Goal: Task Accomplishment & Management: Use online tool/utility

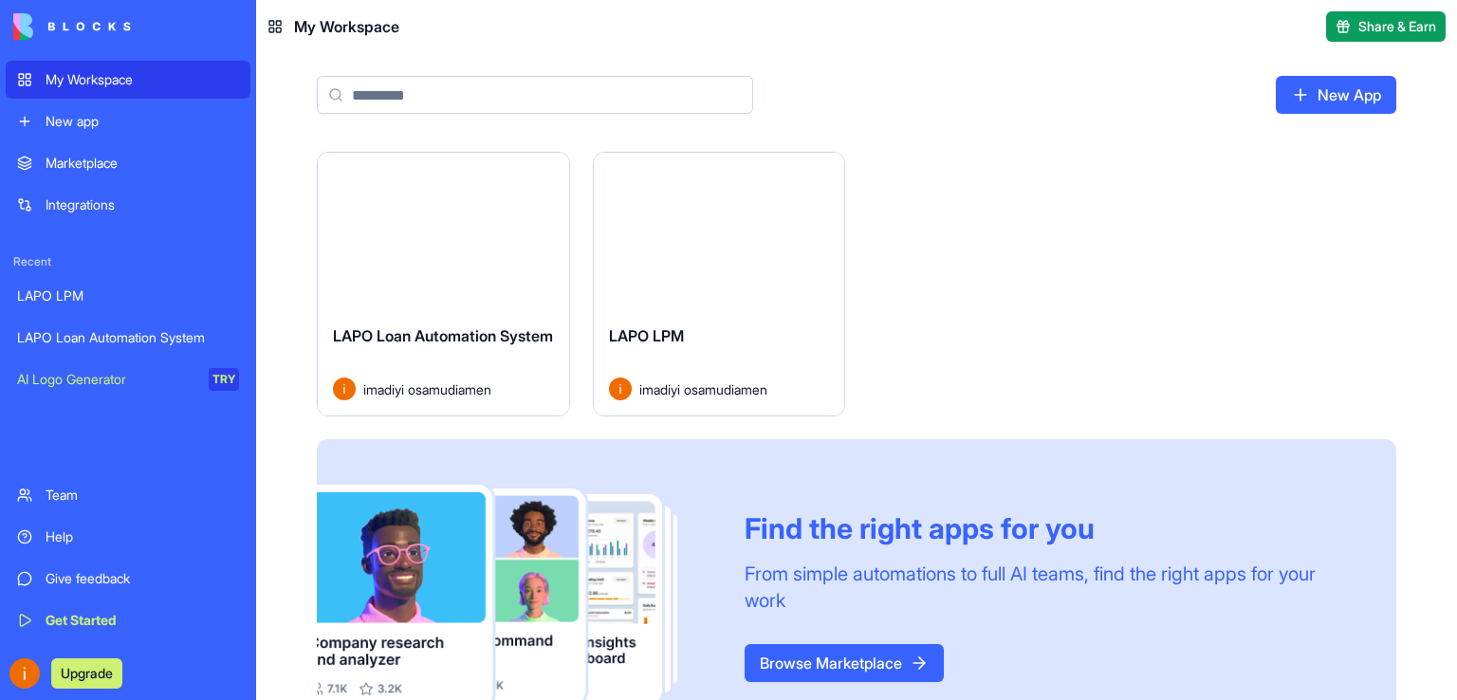
click at [411, 268] on div "Launch" at bounding box center [443, 231] width 251 height 157
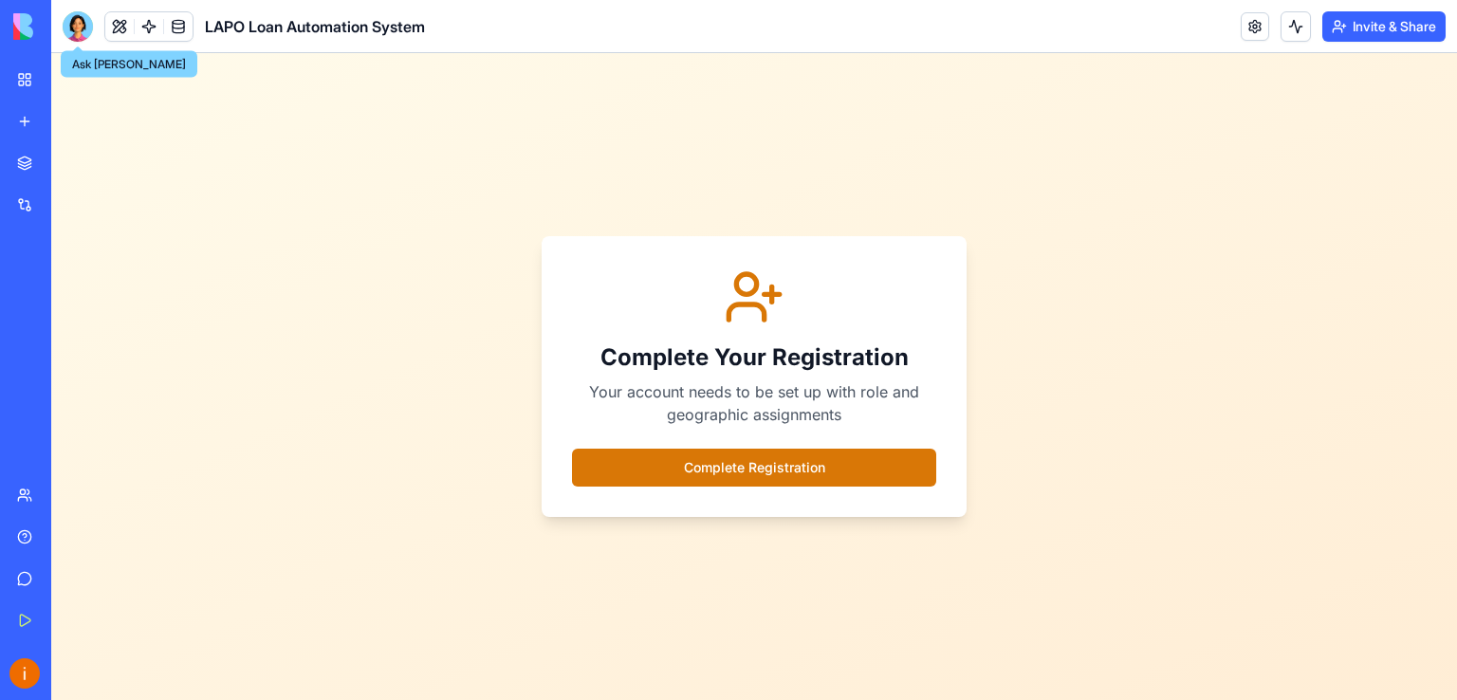
click at [77, 15] on div at bounding box center [78, 26] width 30 height 30
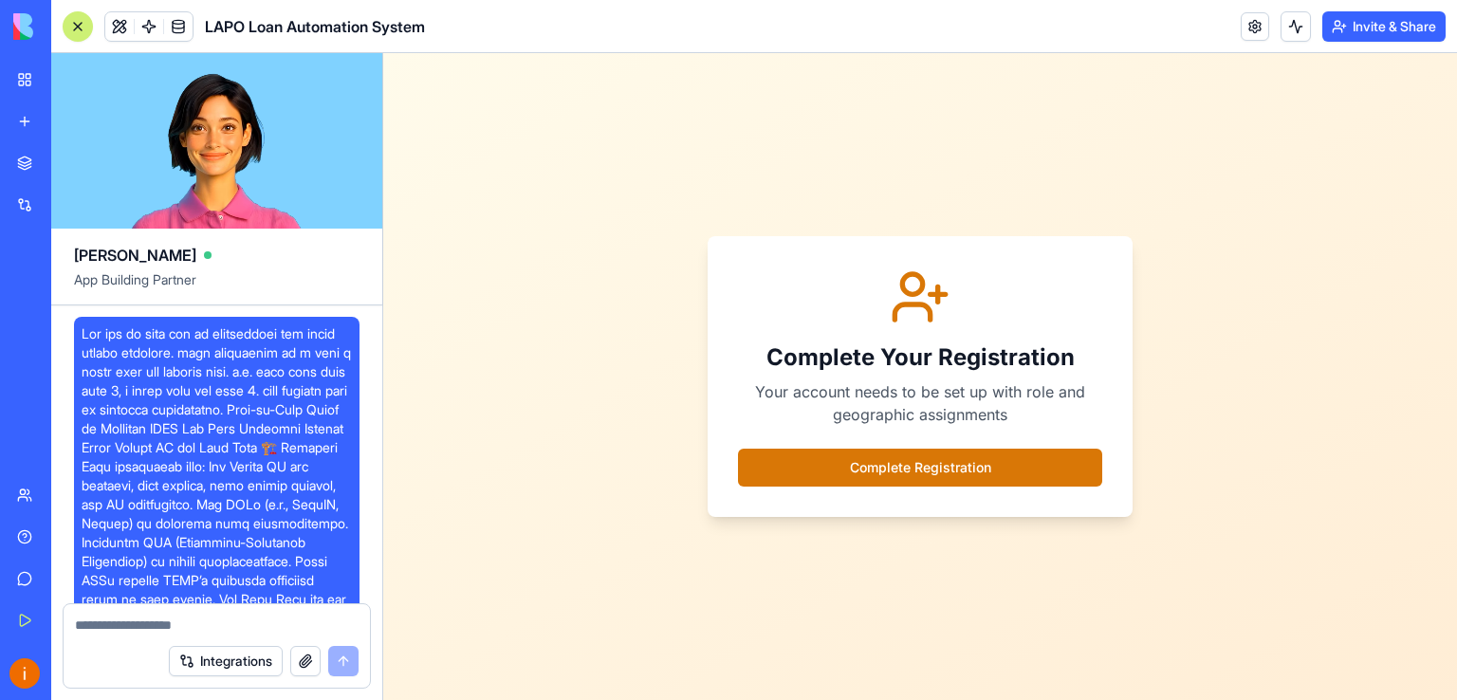
drag, startPoint x: 364, startPoint y: 449, endPoint x: 366, endPoint y: 472, distance: 23.8
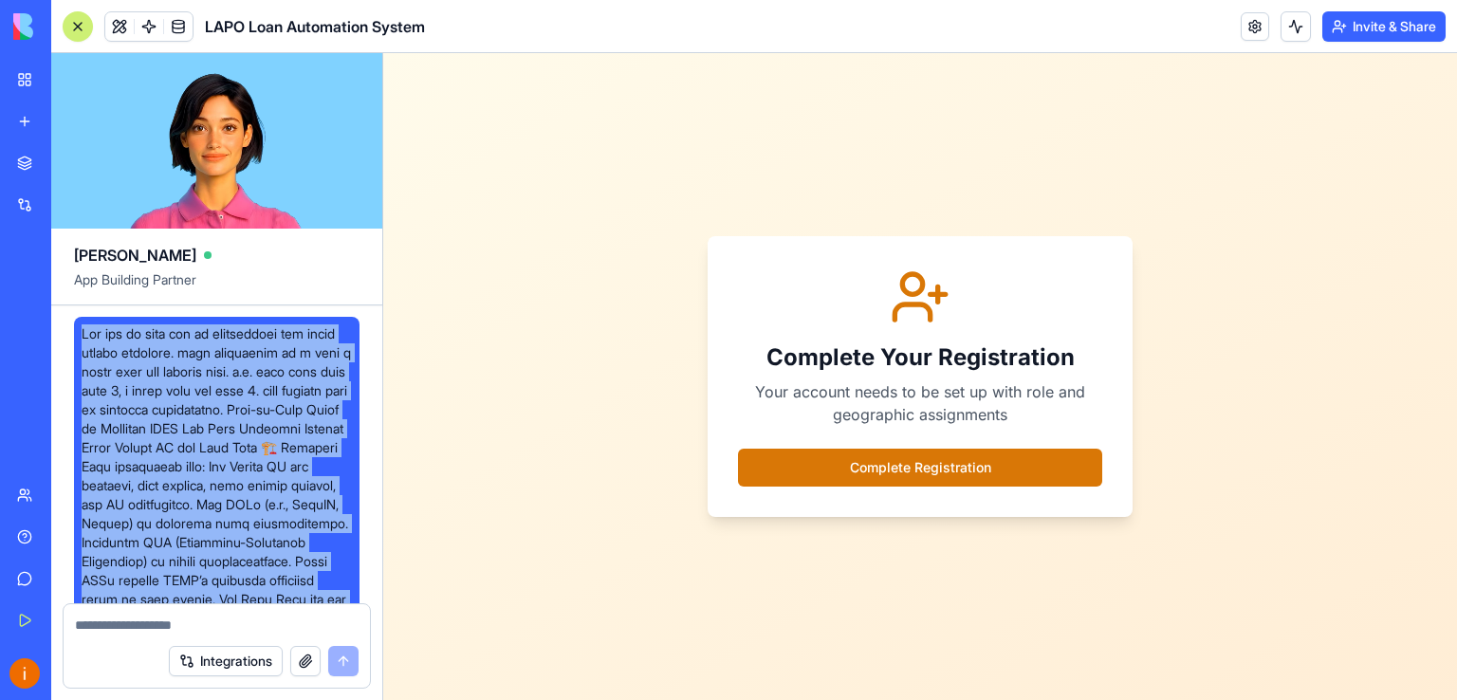
drag, startPoint x: 189, startPoint y: 502, endPoint x: 70, endPoint y: 313, distance: 222.9
copy span "You are to wait for my instruction and guide before building. upon completion o…"
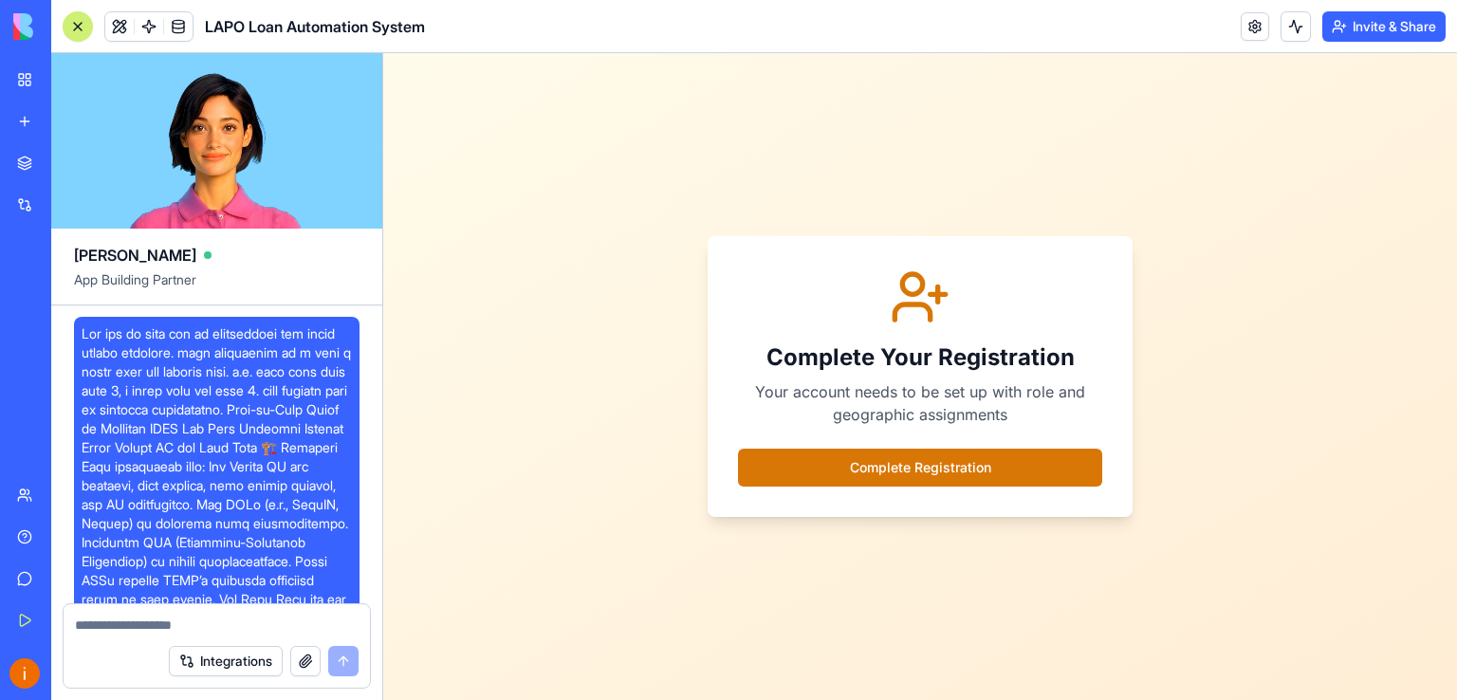
click at [353, 257] on div "Ella" at bounding box center [217, 248] width 286 height 38
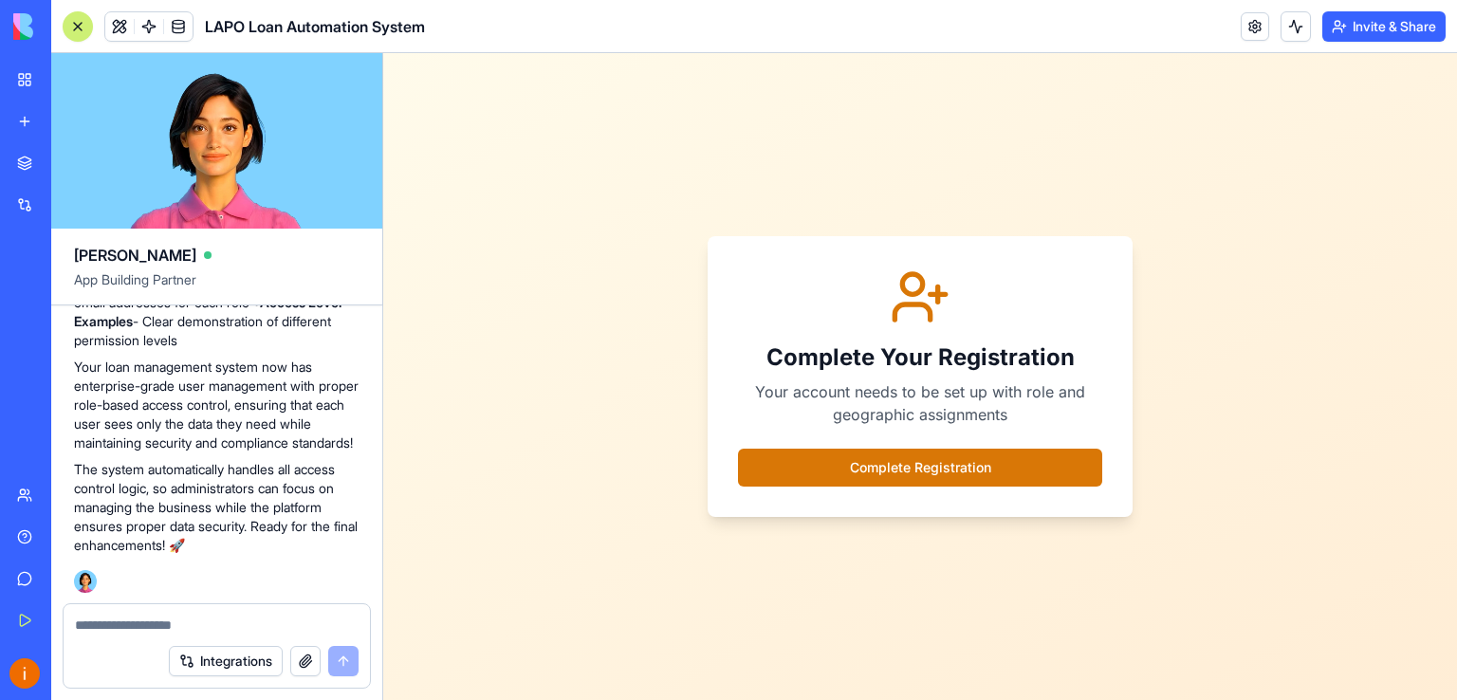
scroll to position [14829, 0]
click at [165, 631] on textarea at bounding box center [217, 625] width 284 height 19
type textarea "*"
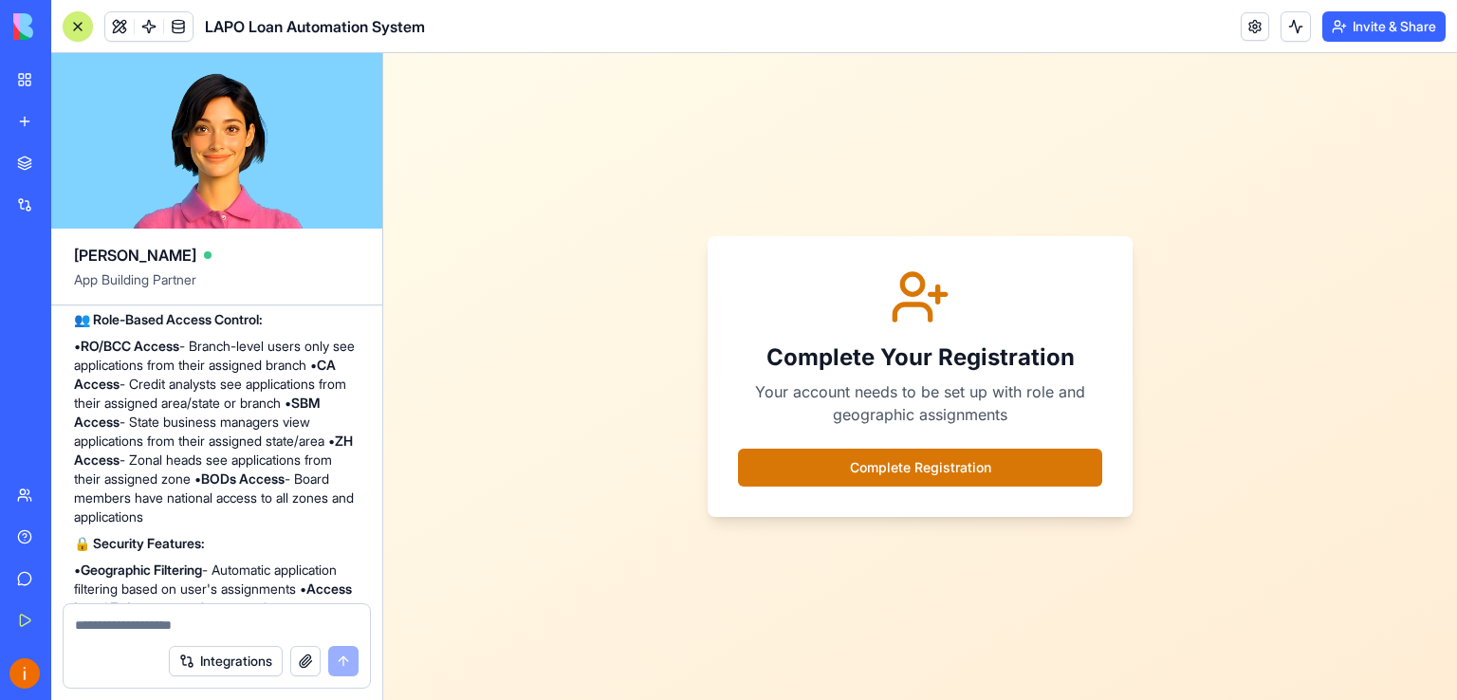
click at [163, 616] on textarea at bounding box center [217, 625] width 285 height 19
type textarea "**********"
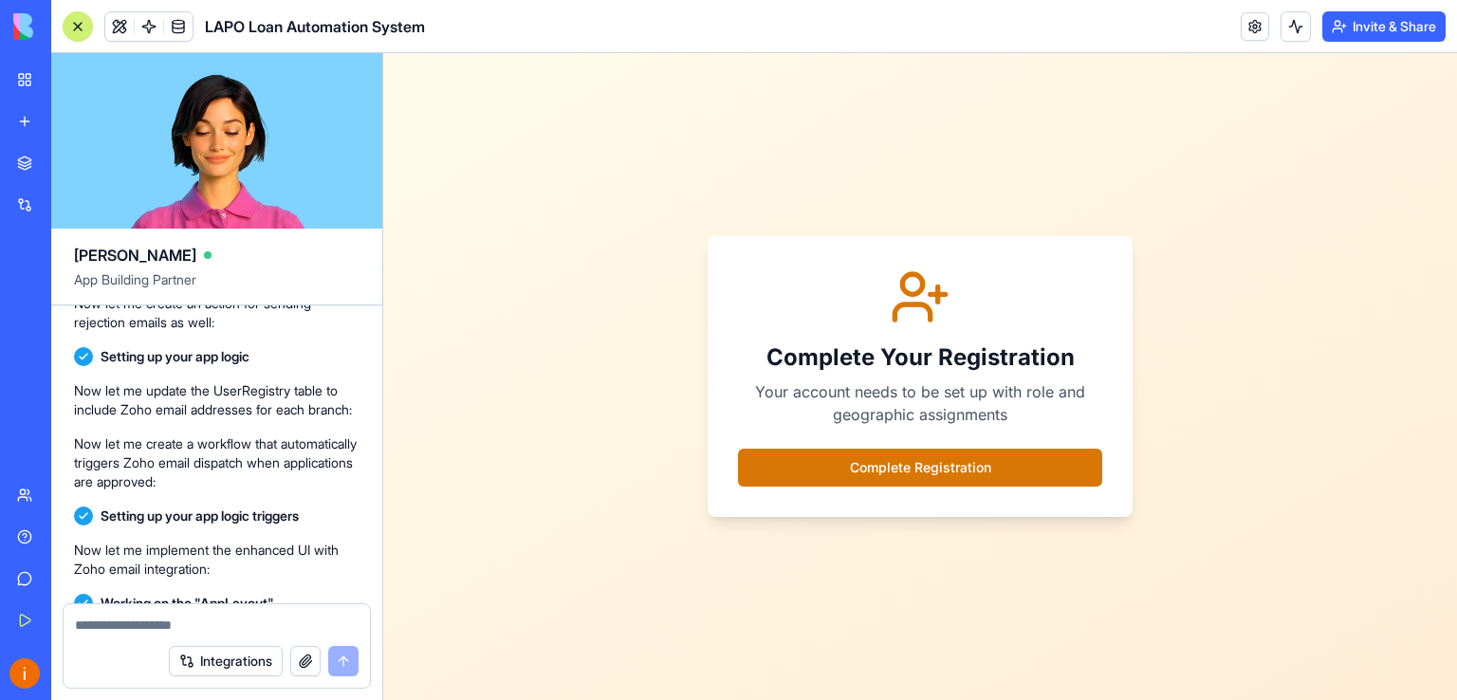
scroll to position [12273, 0]
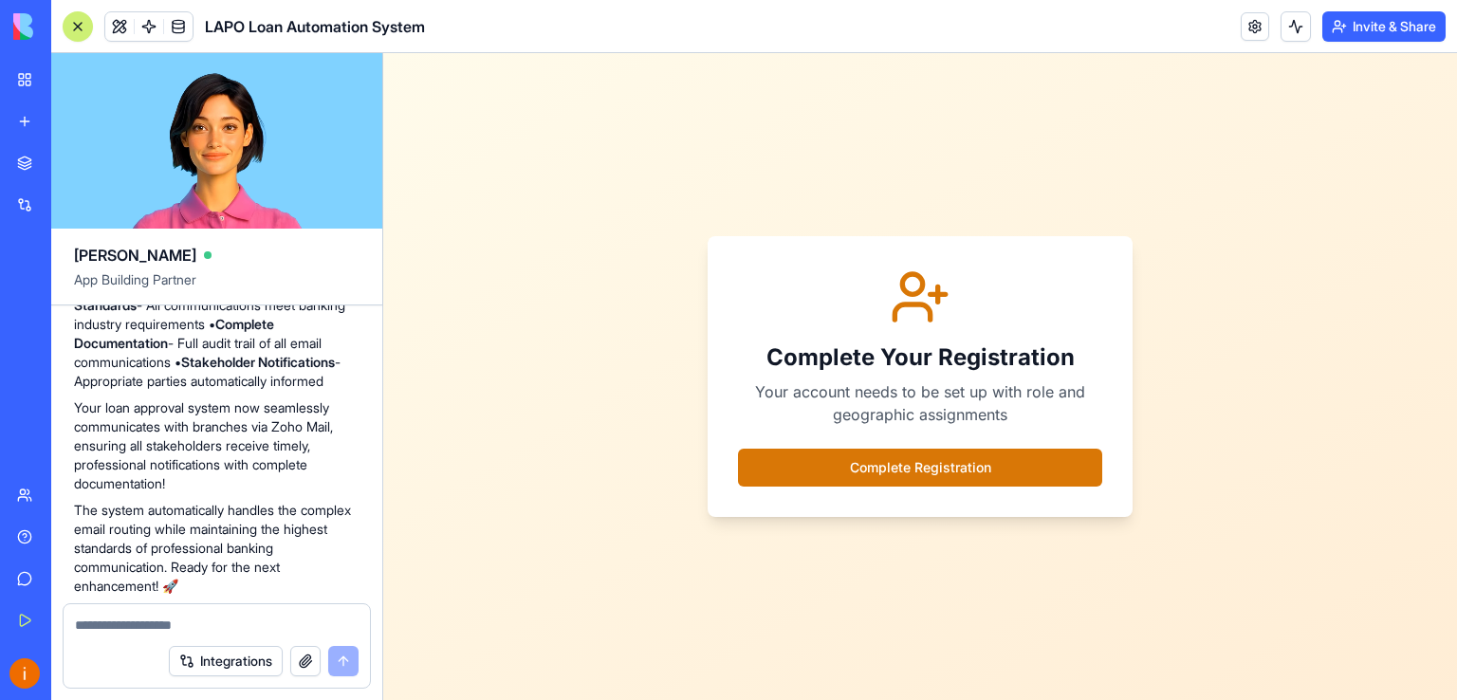
drag, startPoint x: 342, startPoint y: 465, endPoint x: 342, endPoint y: 476, distance: 11.4
click at [342, 476] on div "✅ Step 6 Complete - Zoho Mail Integration Implemented! Your LAPO loan system no…" at bounding box center [217, -1] width 286 height 1191
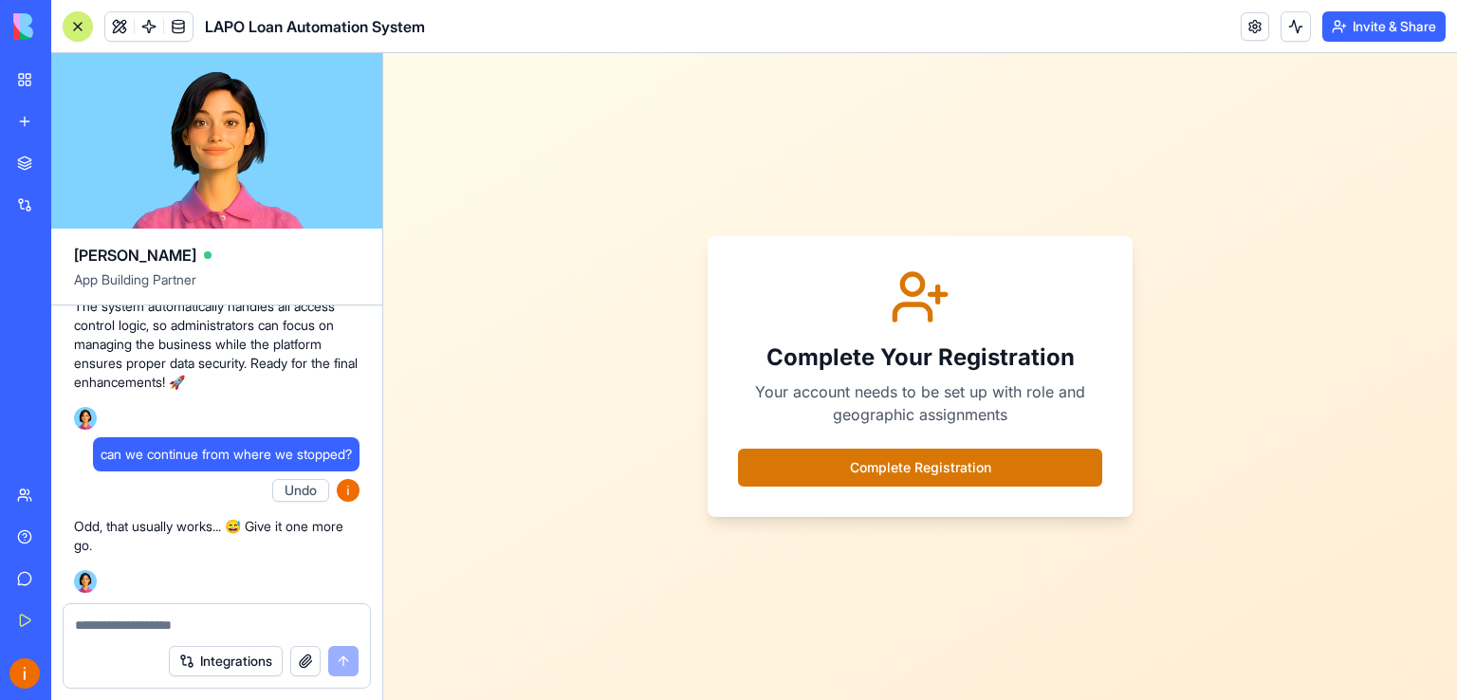
scroll to position [14992, 0]
click at [95, 630] on textarea at bounding box center [217, 625] width 285 height 19
paste textarea "**********"
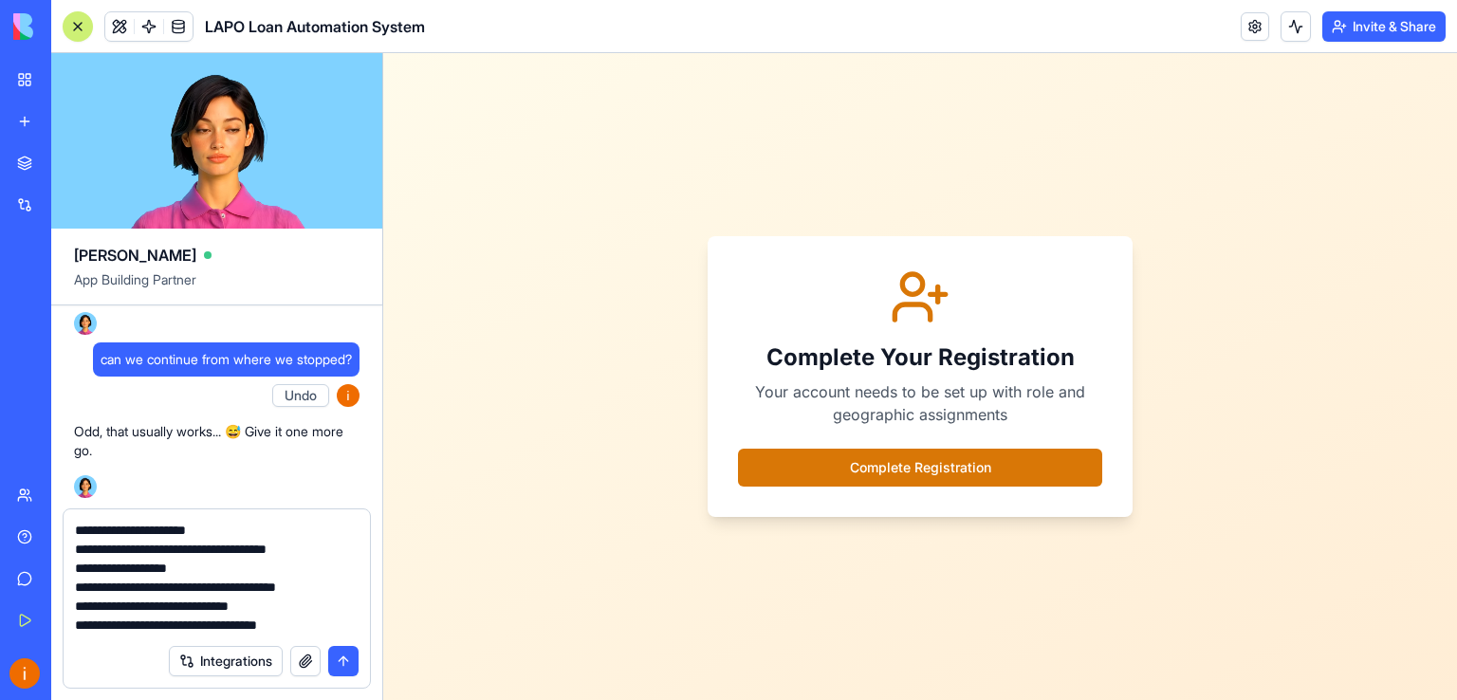
scroll to position [112, 0]
type textarea "**********"
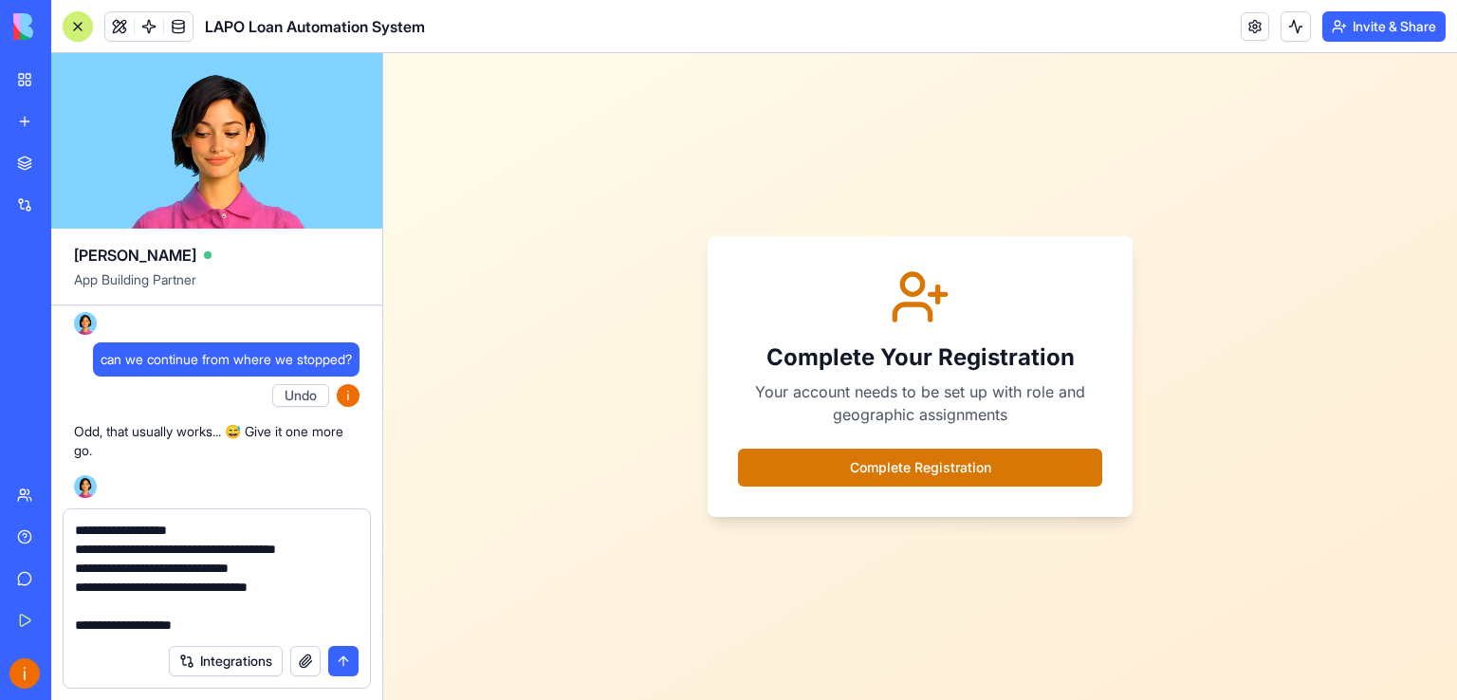
click at [346, 658] on button "submit" at bounding box center [343, 661] width 30 height 30
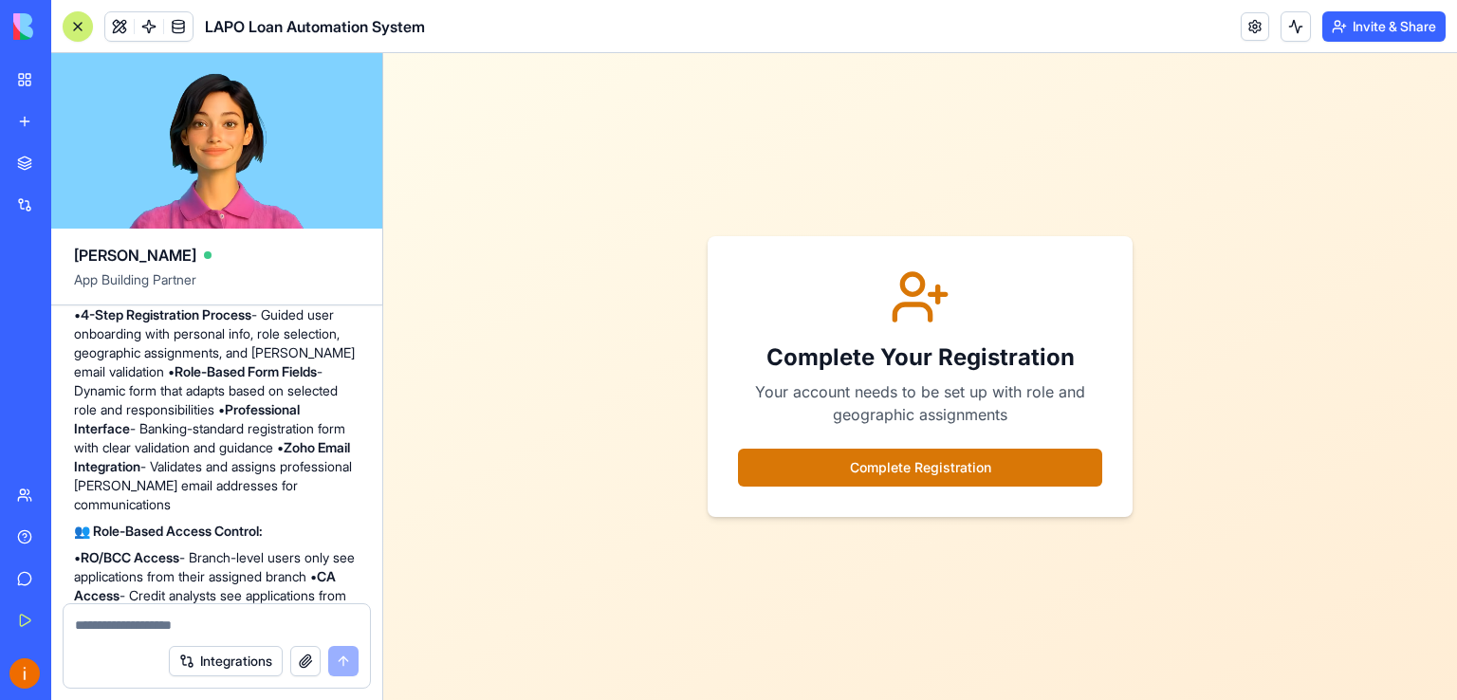
scroll to position [11898, 0]
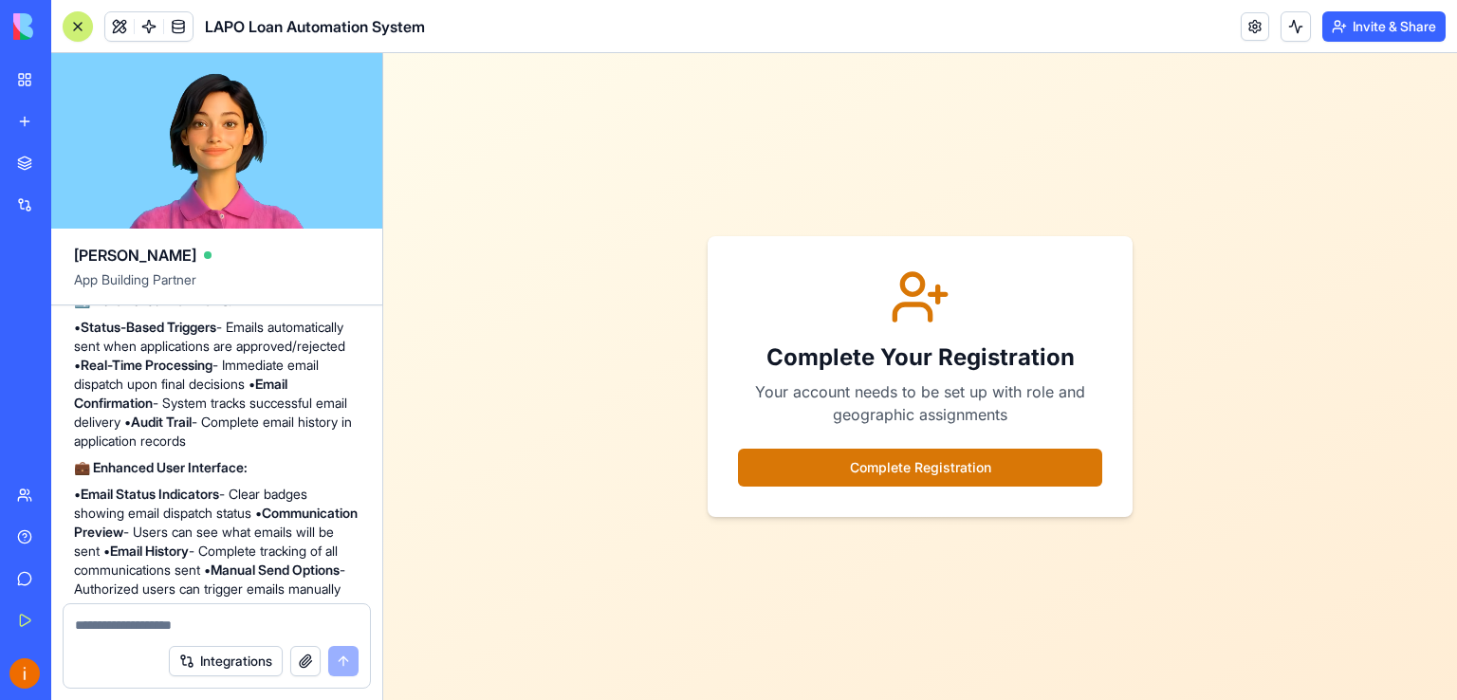
drag, startPoint x: 282, startPoint y: 468, endPoint x: 261, endPoint y: 526, distance: 61.5
click at [261, 526] on div "✅ Step 6 Complete - Zoho Mail Integration Implemented! Your LAPO loan system no…" at bounding box center [217, 374] width 286 height 1191
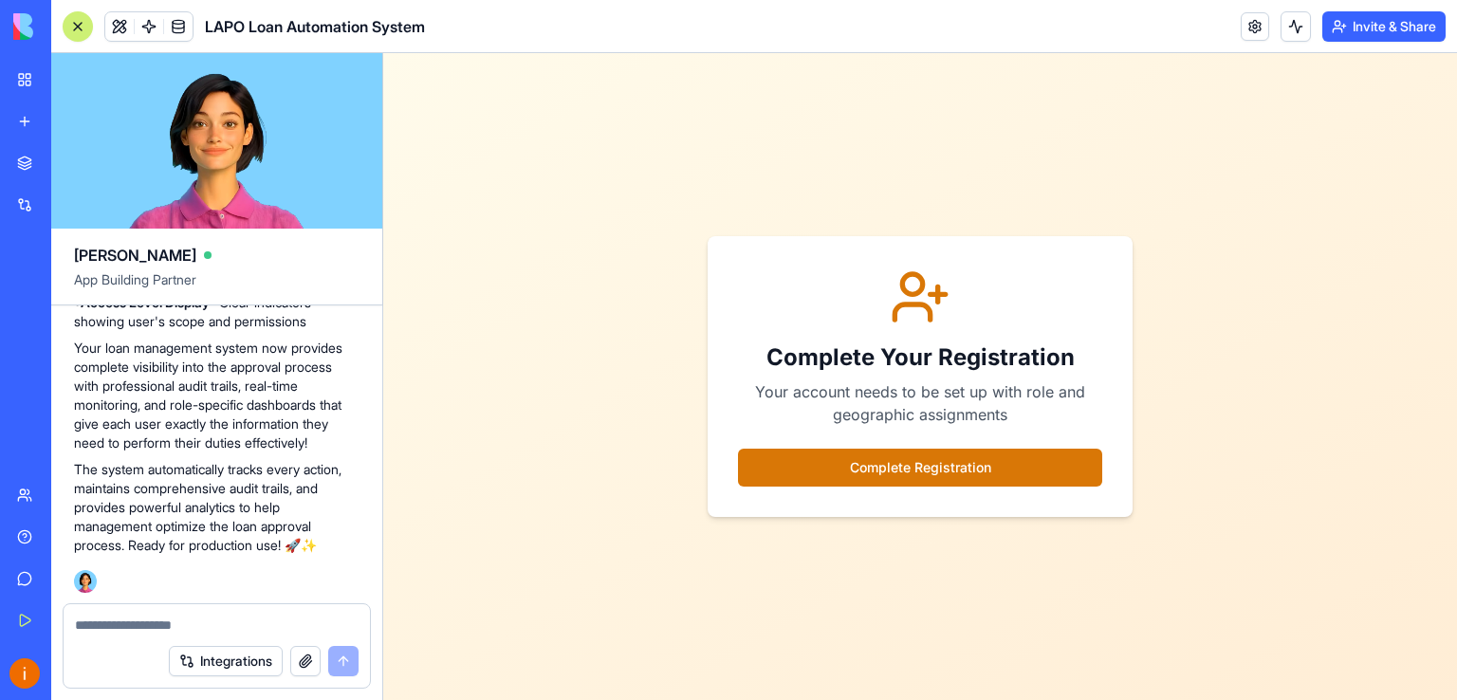
scroll to position [17337, 0]
click at [128, 624] on textarea at bounding box center [217, 625] width 285 height 19
paste textarea "**********"
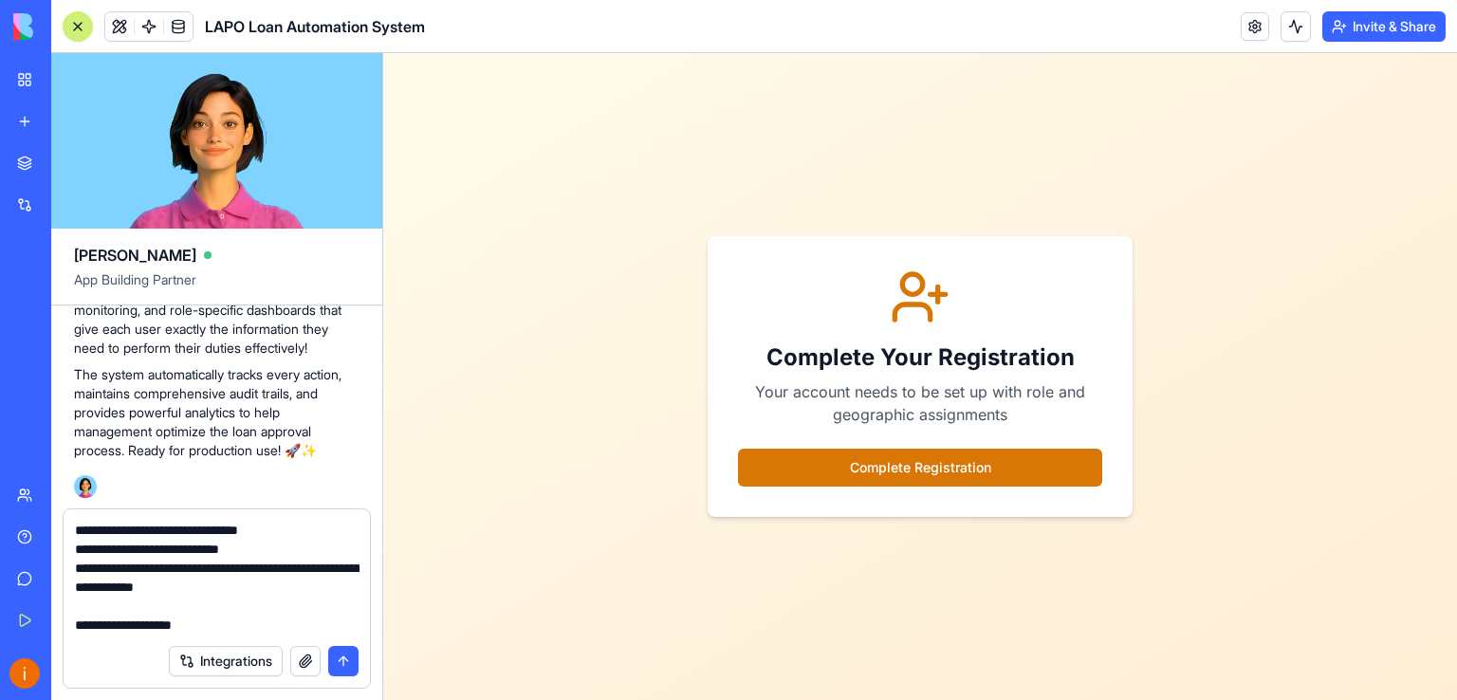
scroll to position [133, 0]
type textarea "**********"
click at [346, 655] on button "submit" at bounding box center [343, 661] width 30 height 30
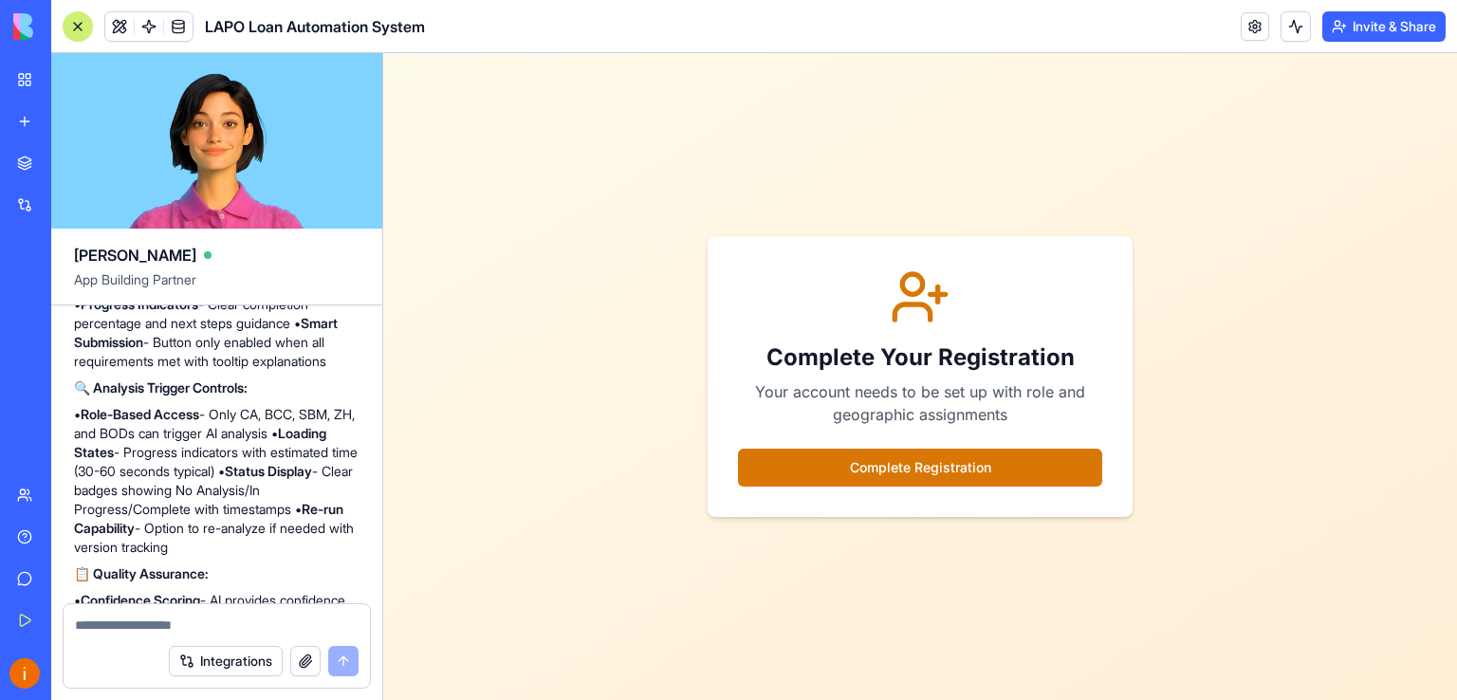
scroll to position [17270, 0]
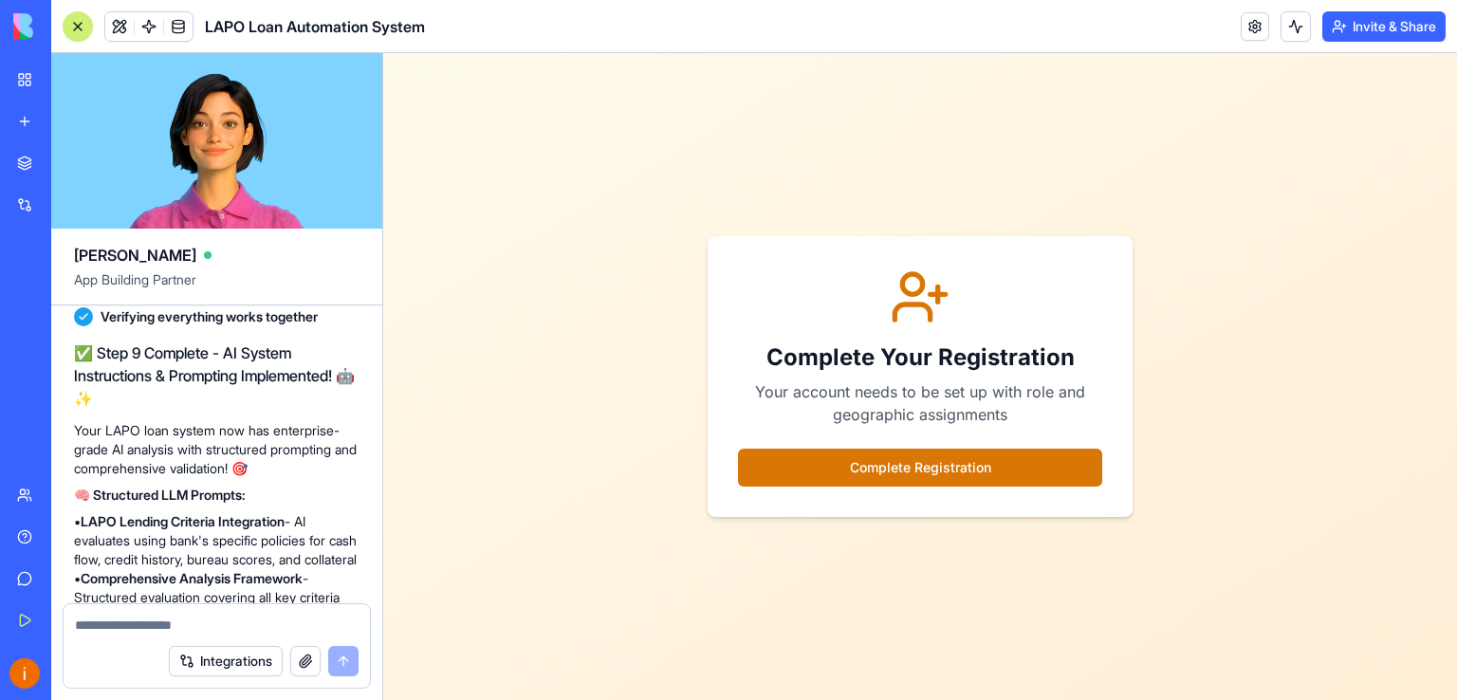
drag, startPoint x: 227, startPoint y: 473, endPoint x: 230, endPoint y: 524, distance: 50.4
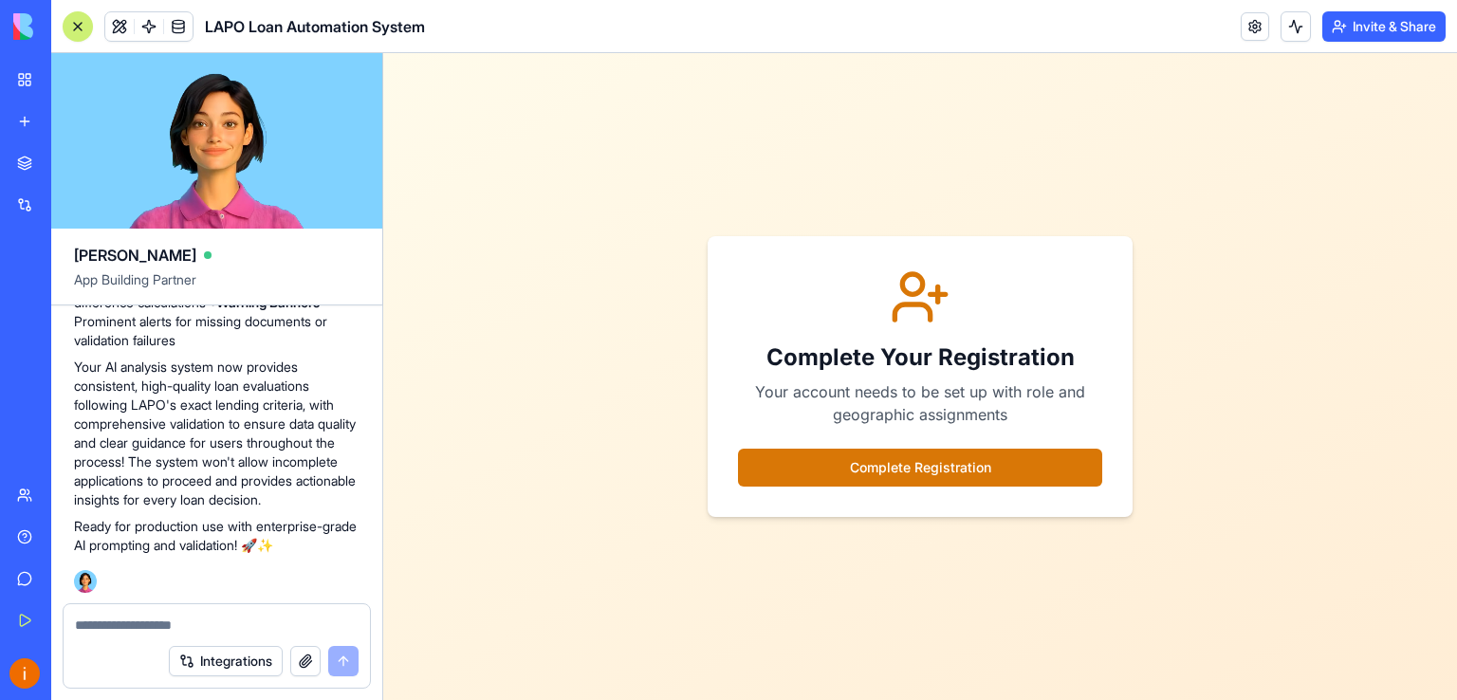
scroll to position [19989, 0]
click at [125, 626] on textarea at bounding box center [217, 625] width 285 height 19
paste textarea "**********"
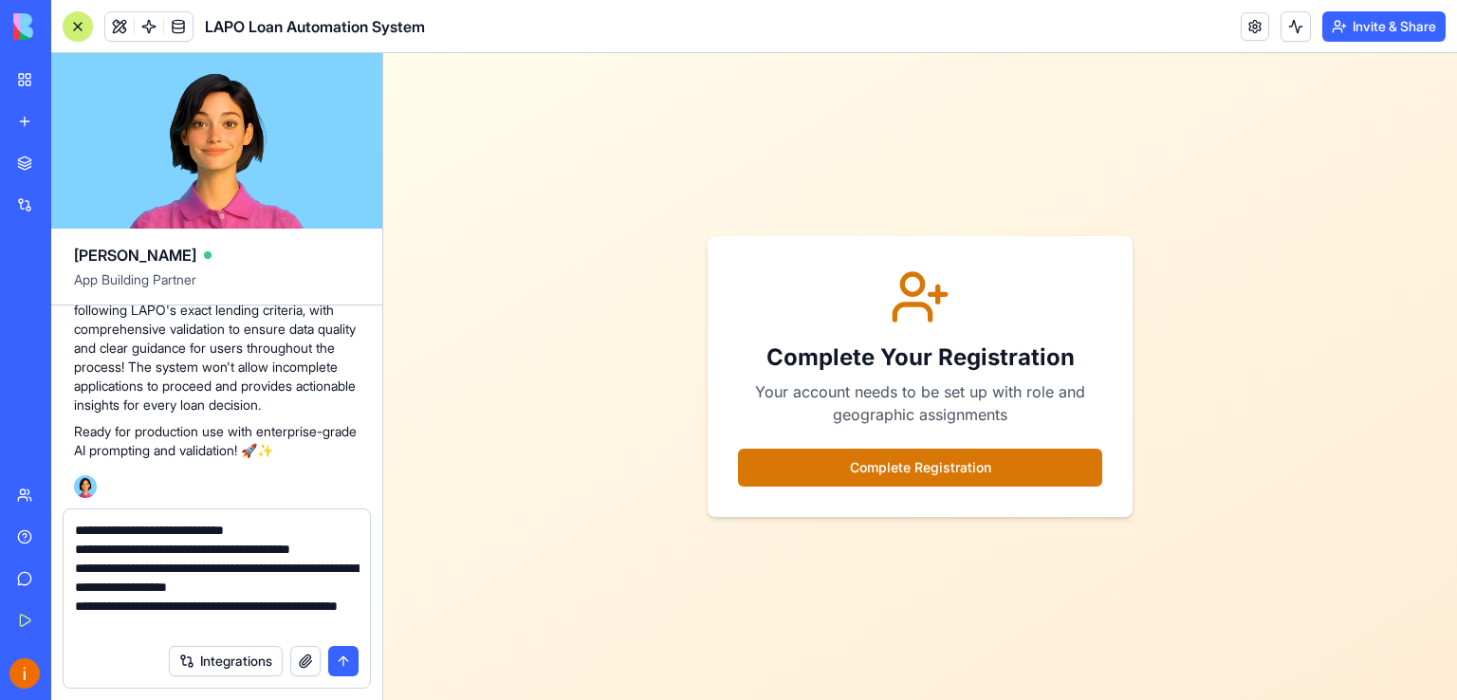
scroll to position [36, 0]
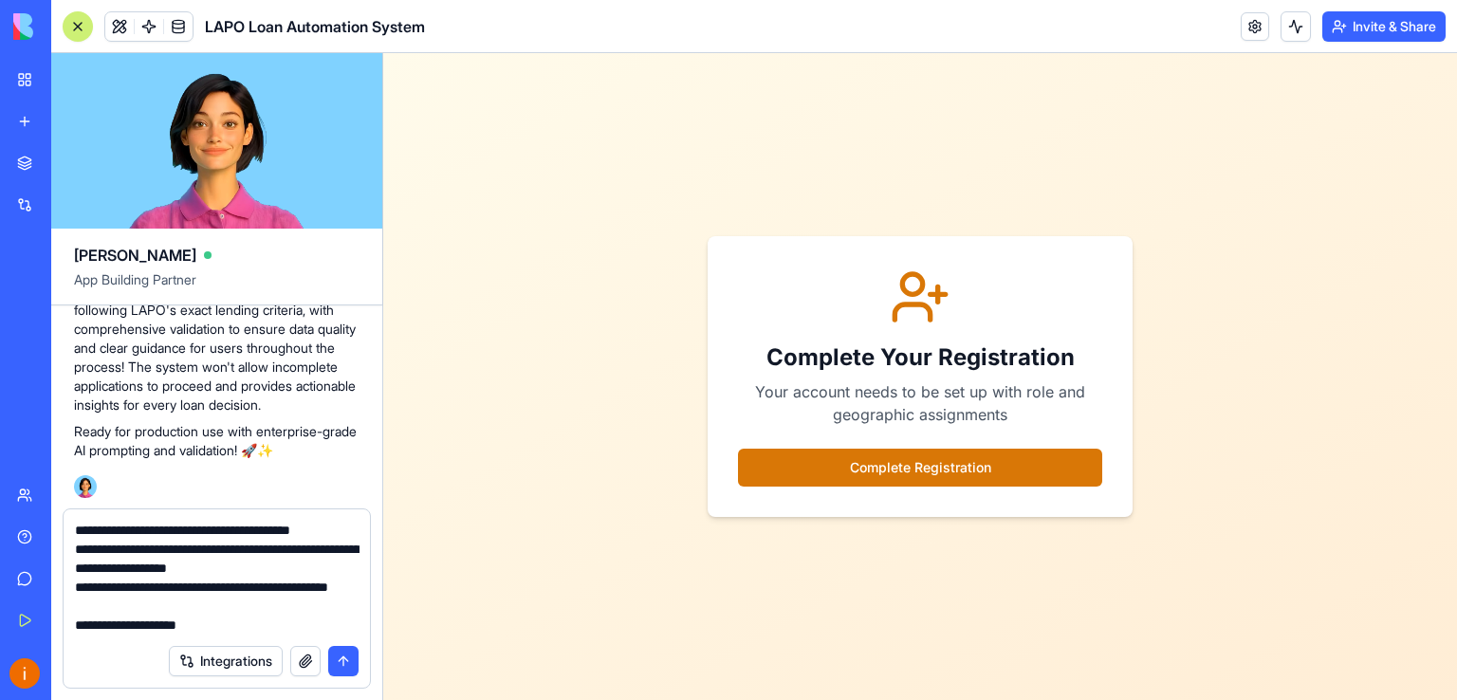
type textarea "**********"
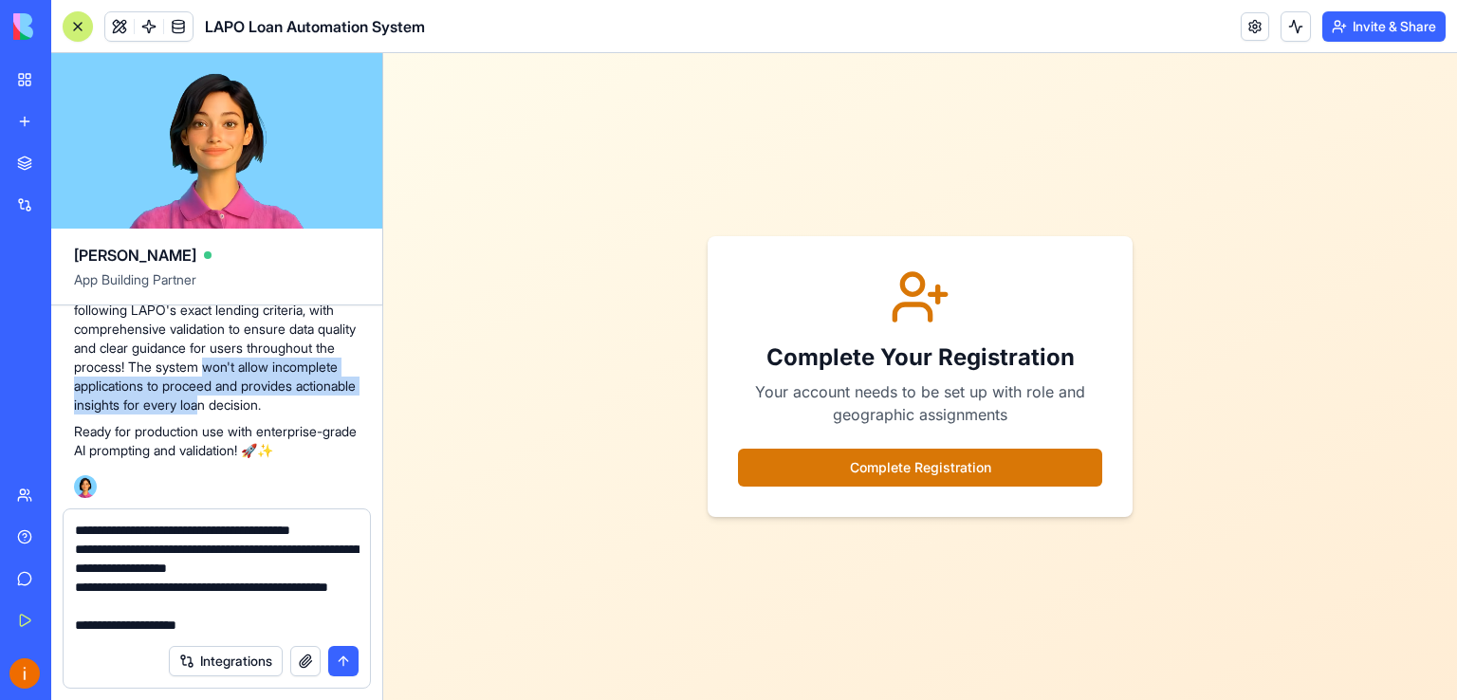
drag, startPoint x: 333, startPoint y: 483, endPoint x: 304, endPoint y: 439, distance: 52.6
click at [304, 415] on p "Your AI analysis system now provides consistent, high-quality loan evaluations …" at bounding box center [217, 339] width 286 height 152
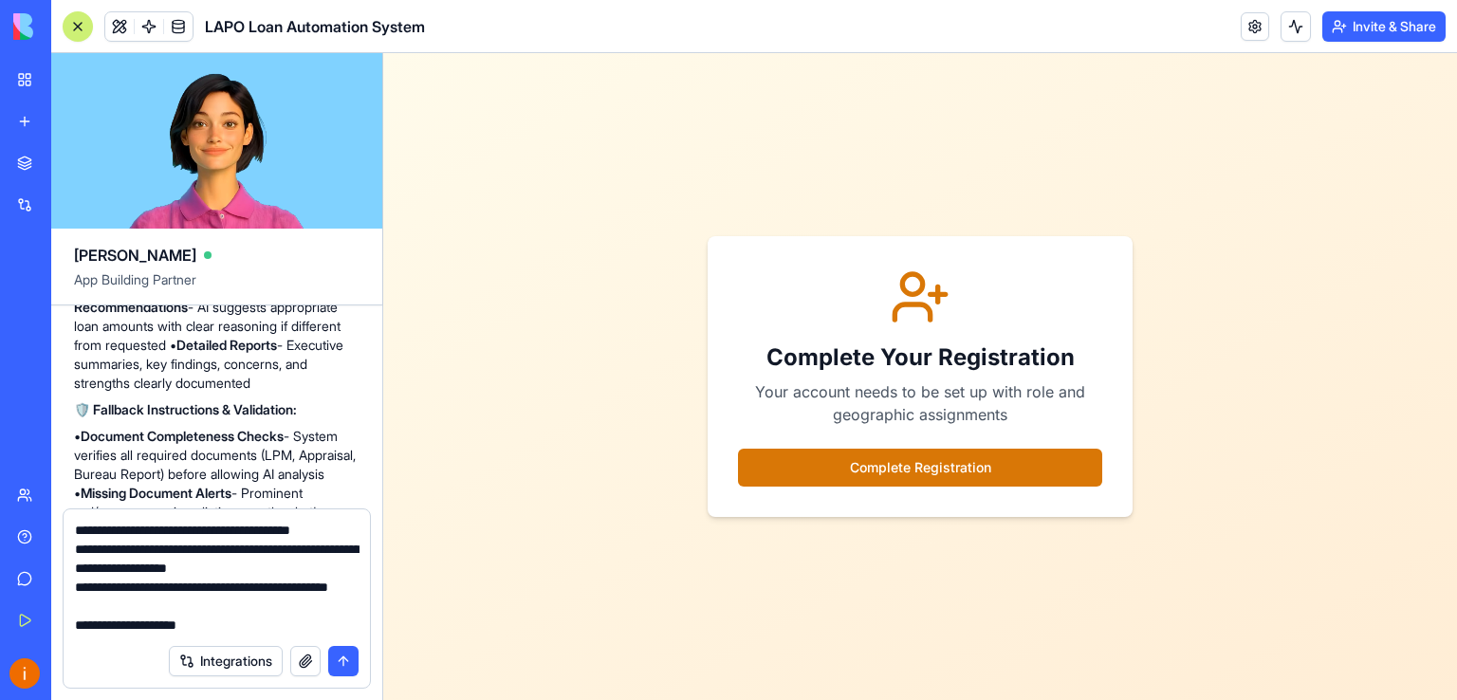
scroll to position [17561, 0]
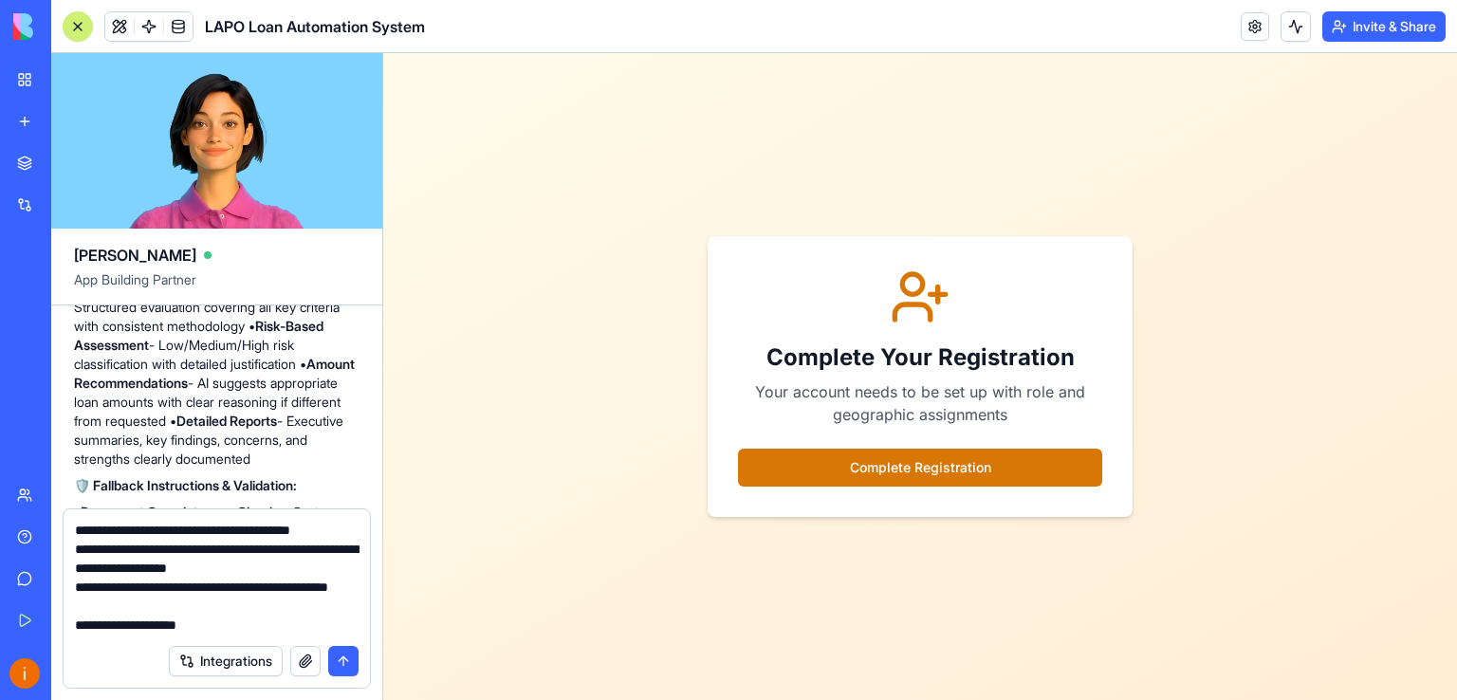
click at [336, 659] on button "submit" at bounding box center [343, 661] width 30 height 30
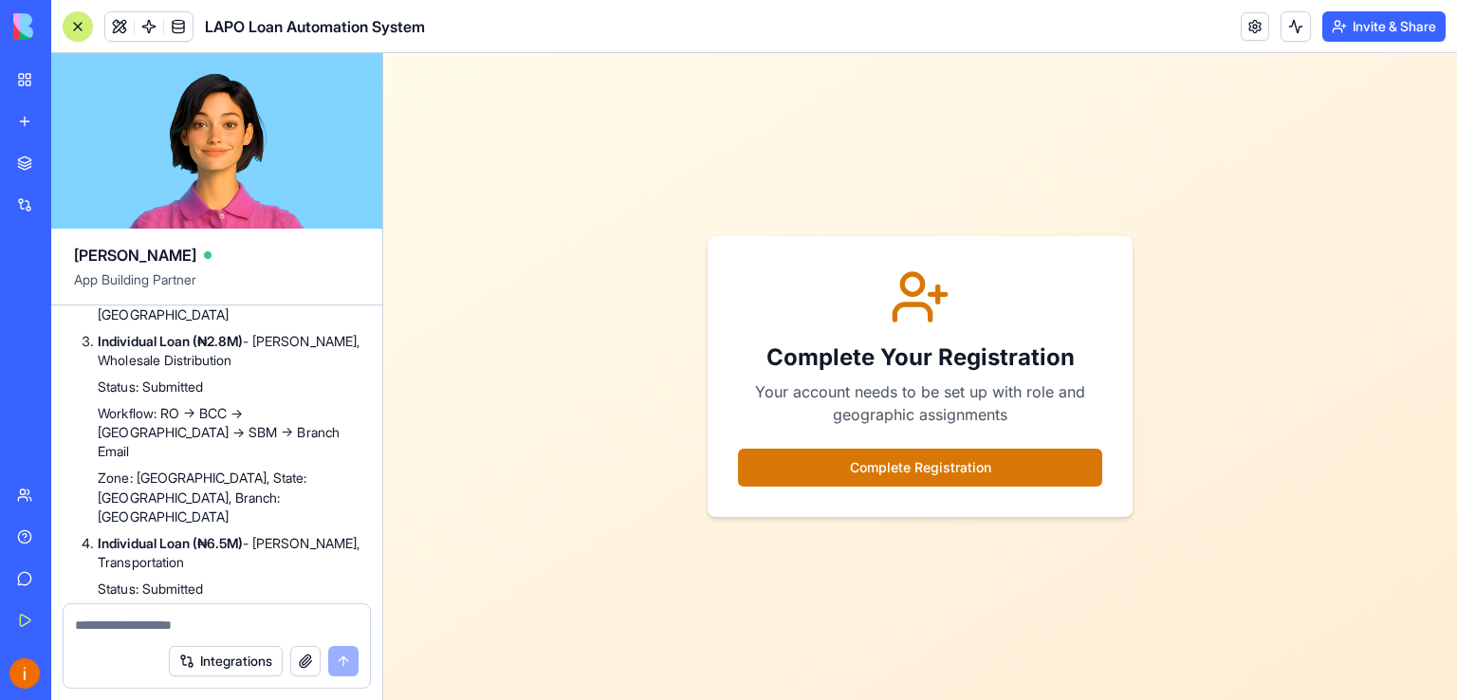
scroll to position [27331, 0]
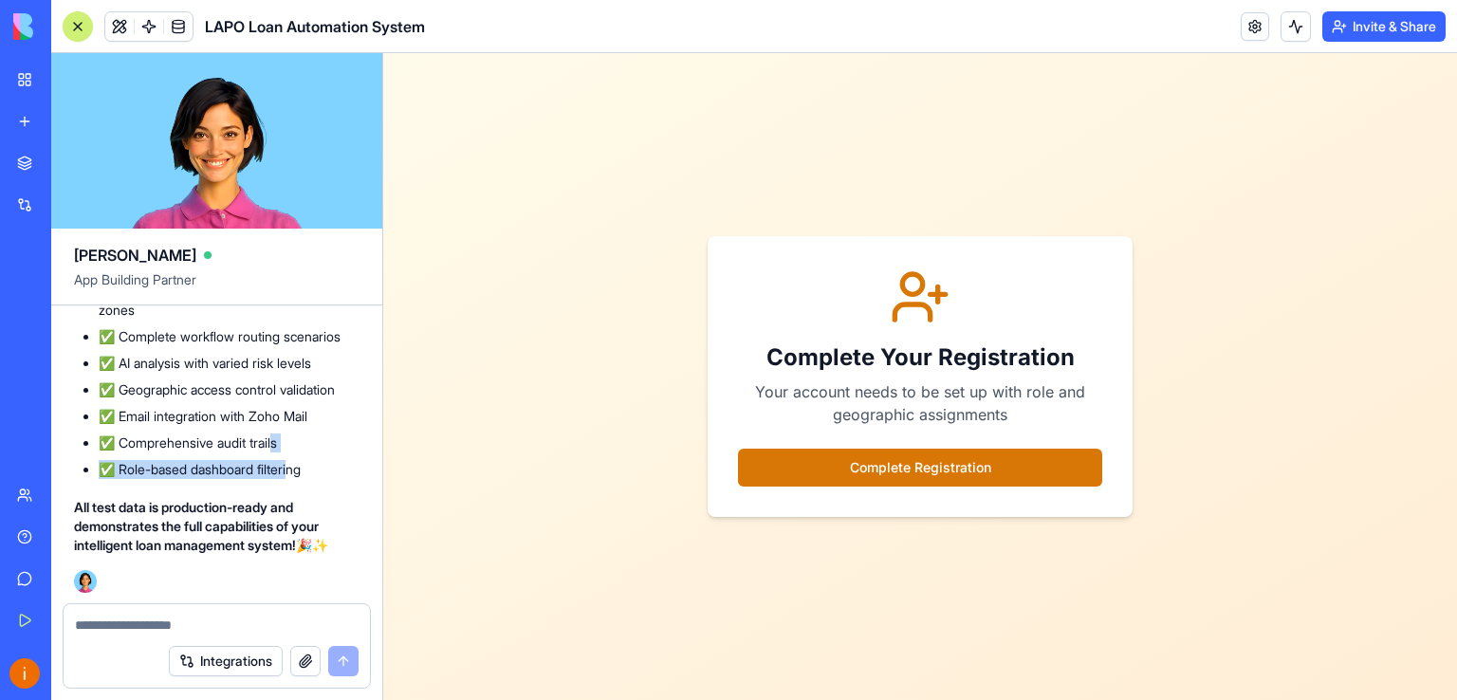
drag, startPoint x: 299, startPoint y: 476, endPoint x: 283, endPoint y: 435, distance: 43.9
click at [283, 435] on ul "✅ 11 diverse loan applications across all tiers ✅ 10 user profiles covering all…" at bounding box center [217, 357] width 286 height 243
click at [157, 623] on textarea at bounding box center [217, 625] width 285 height 19
paste textarea "**********"
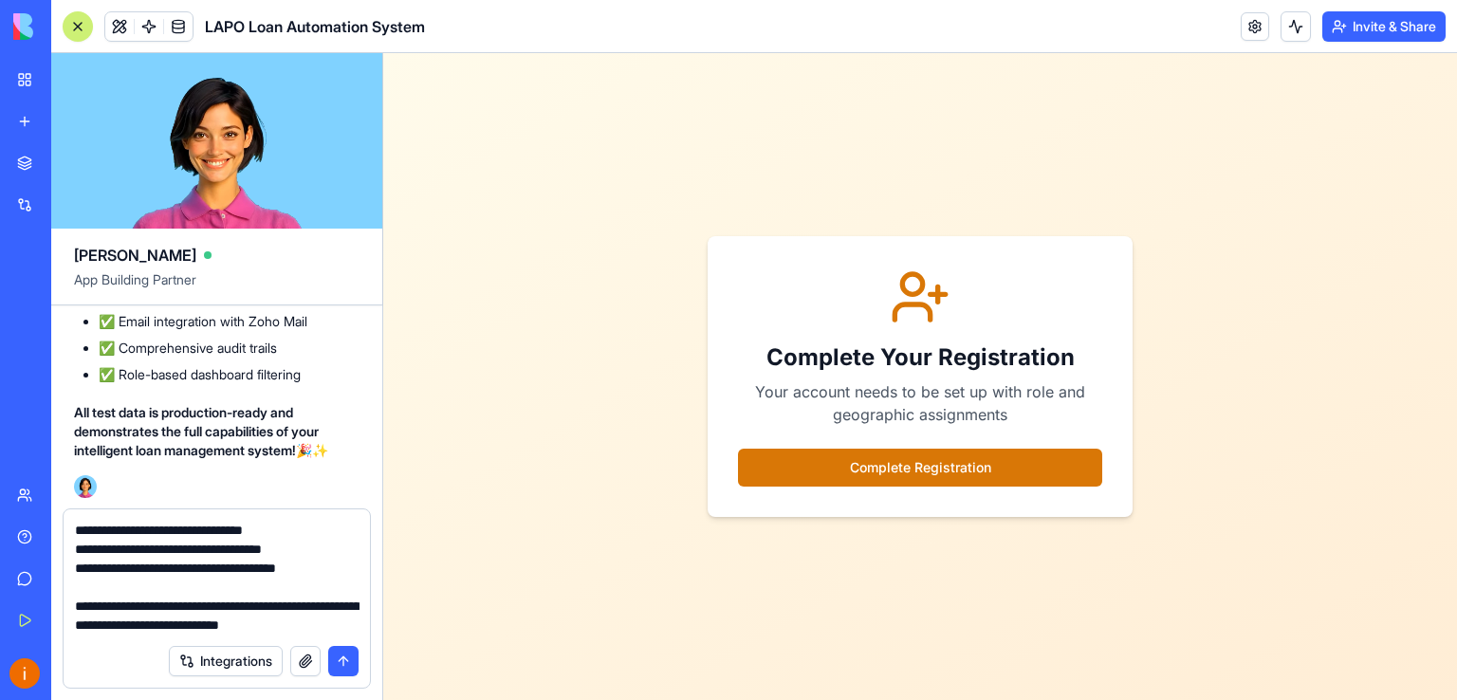
scroll to position [112, 0]
type textarea "**********"
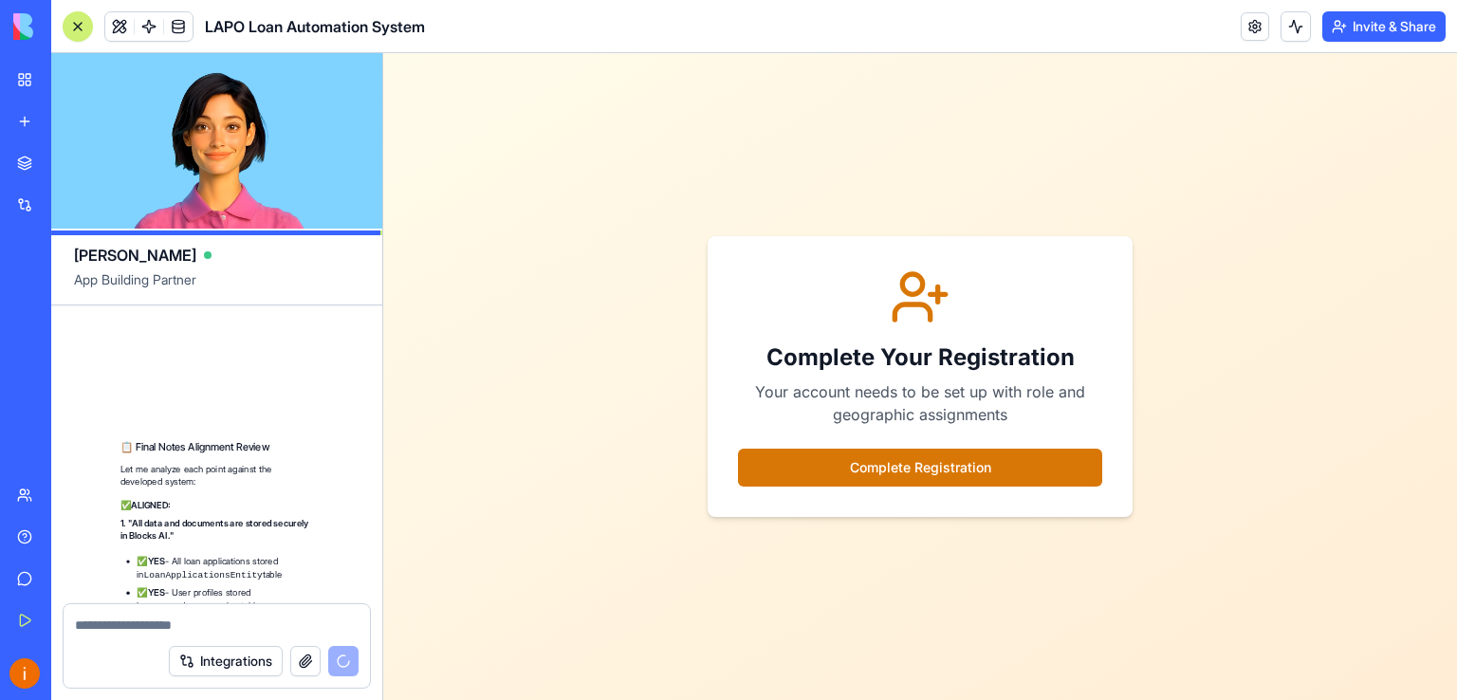
scroll to position [31365, 0]
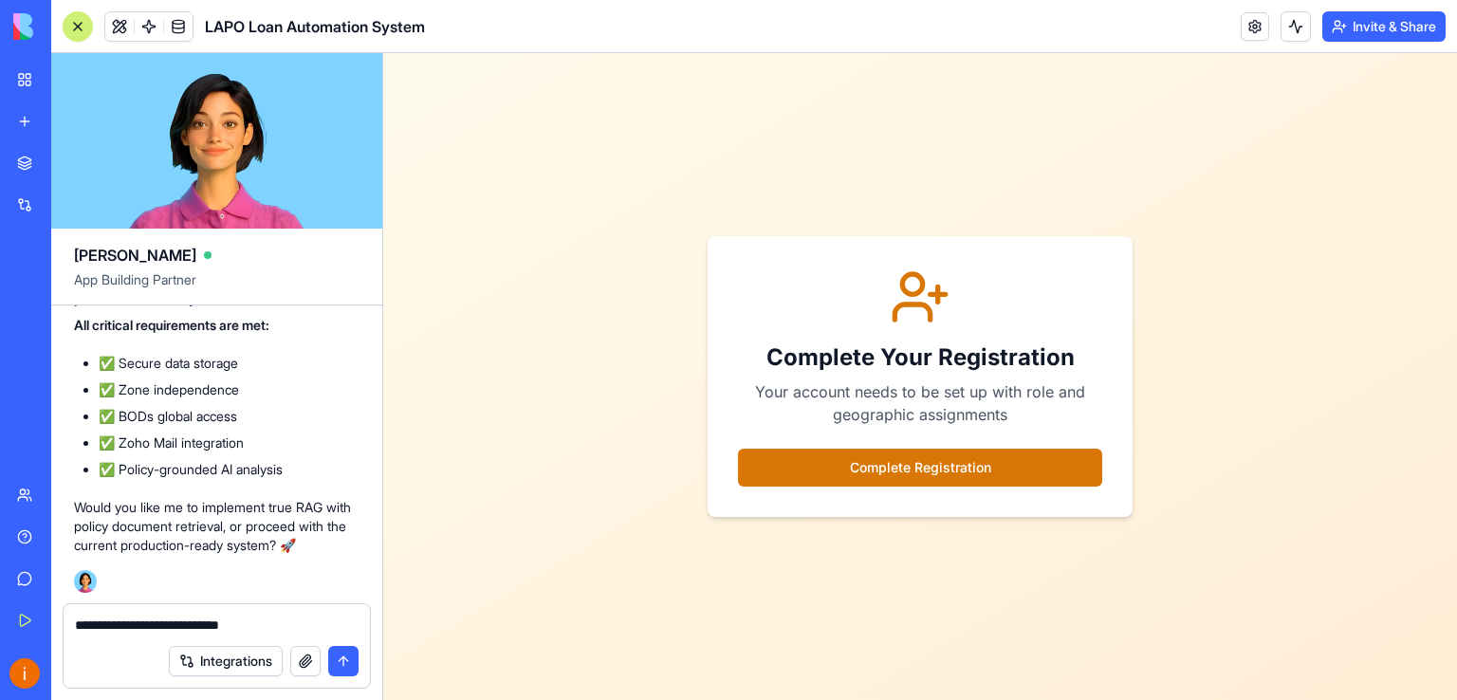
type textarea "**********"
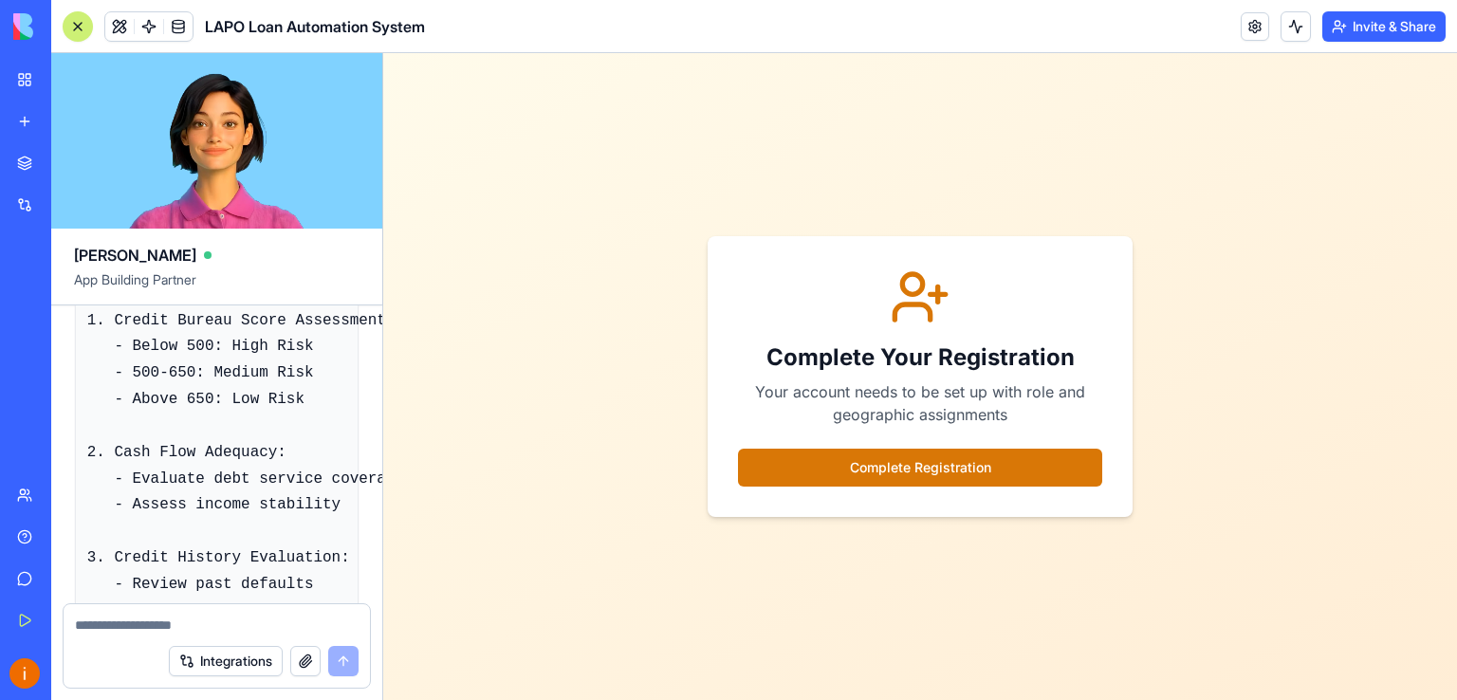
scroll to position [37903, 0]
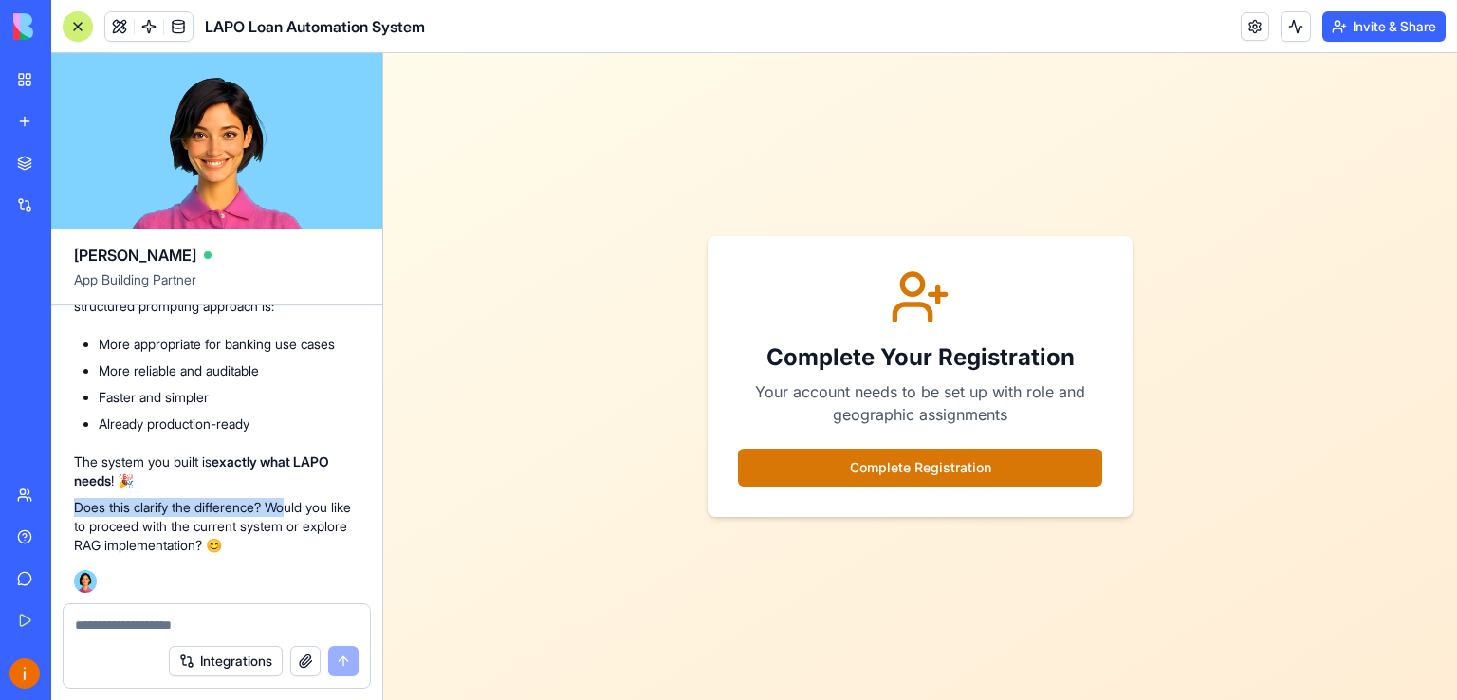
drag, startPoint x: 300, startPoint y: 514, endPoint x: 298, endPoint y: 478, distance: 36.1
click at [166, 623] on textarea at bounding box center [217, 625] width 285 height 19
drag, startPoint x: 78, startPoint y: 545, endPoint x: 258, endPoint y: 548, distance: 180.3
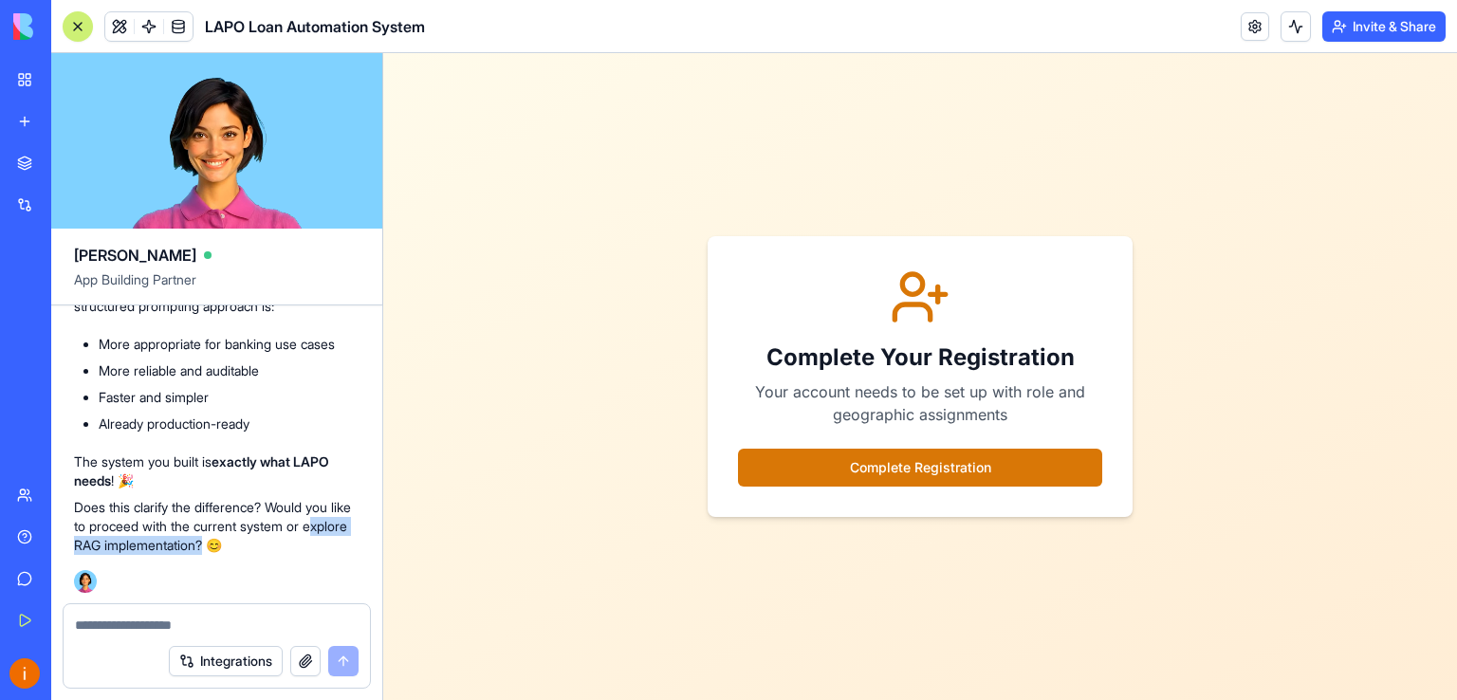
click at [258, 548] on p "Does this clarify the difference? Would you like to proceed with the current sy…" at bounding box center [217, 526] width 286 height 57
copy p "xplore RAG implementation?"
click at [155, 623] on textarea at bounding box center [217, 625] width 285 height 19
paste textarea "**********"
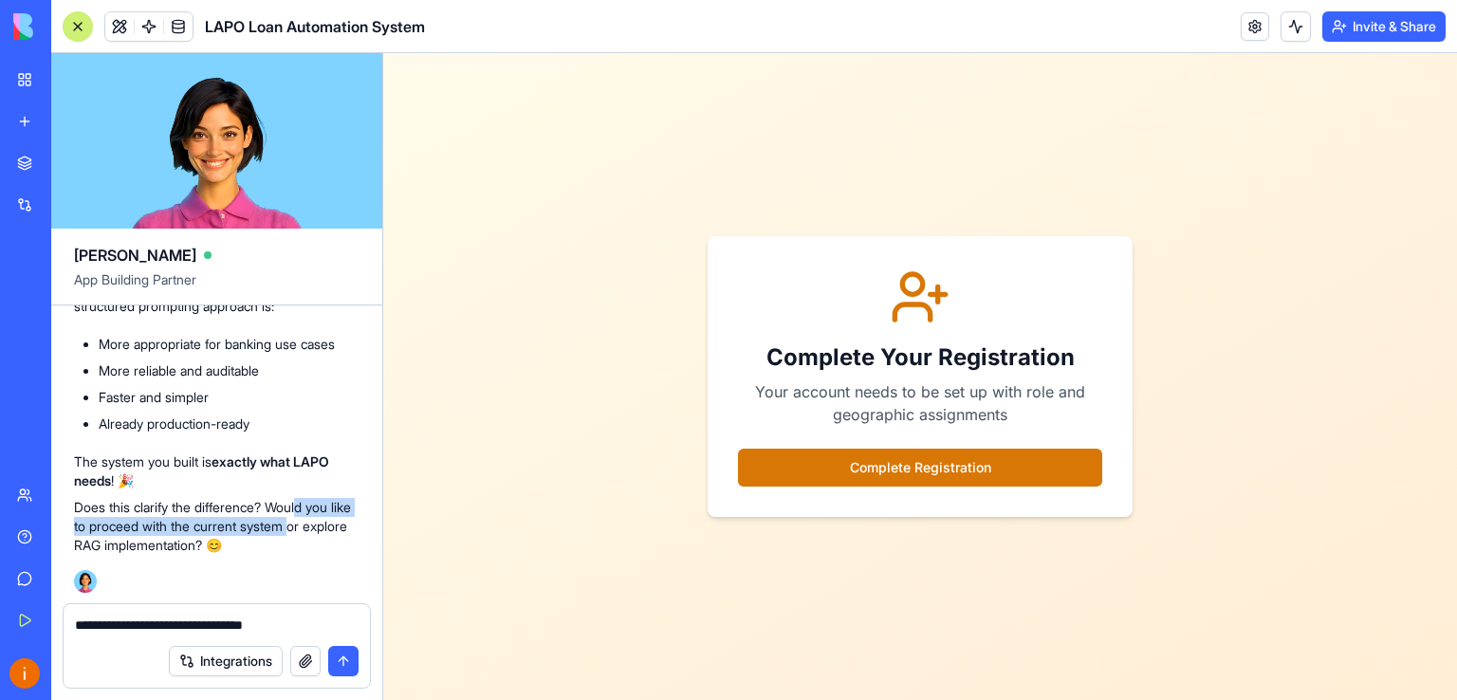
drag, startPoint x: 322, startPoint y: 535, endPoint x: 310, endPoint y: 497, distance: 39.6
click at [310, 498] on p "Does this clarify the difference? Would you like to proceed with the current sy…" at bounding box center [217, 526] width 286 height 57
click at [210, 621] on textarea "**********" at bounding box center [217, 625] width 285 height 19
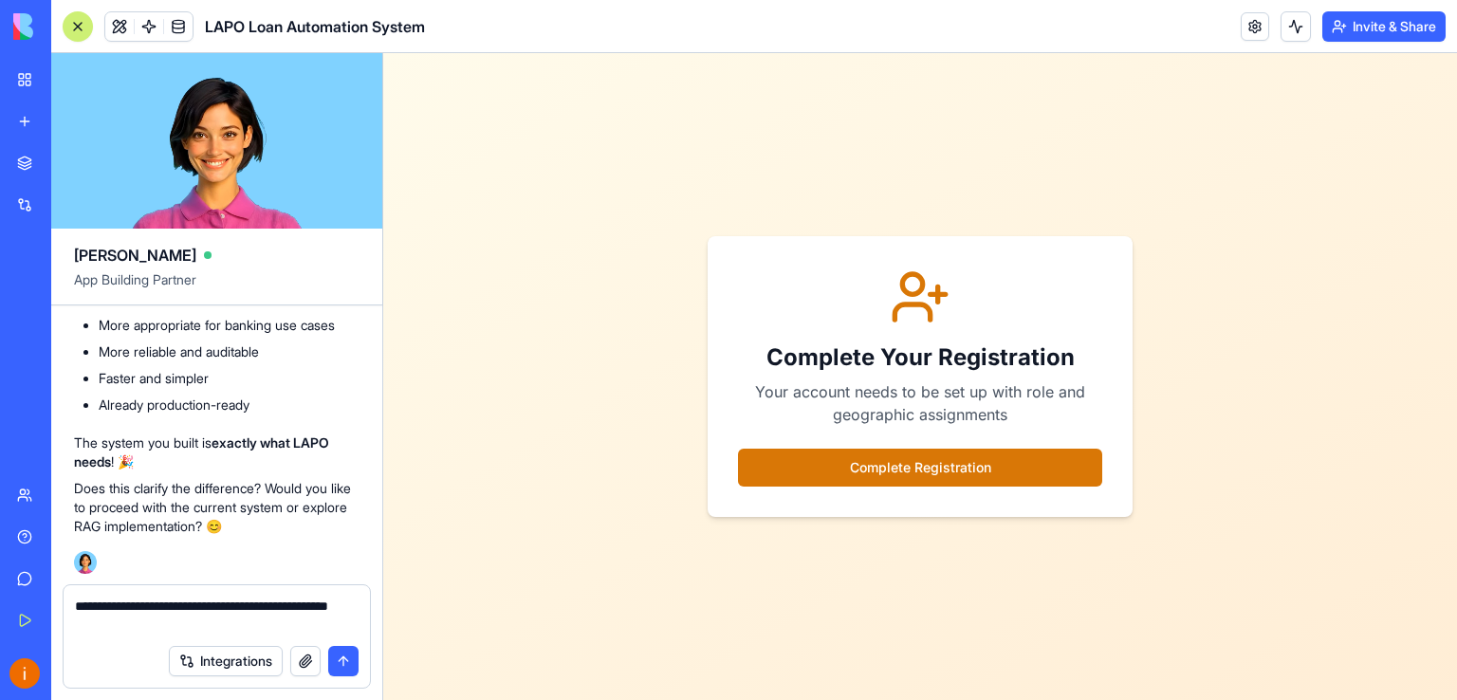
click at [244, 600] on textarea "**********" at bounding box center [217, 616] width 285 height 38
click at [103, 618] on textarea "**********" at bounding box center [217, 616] width 285 height 38
click at [180, 604] on textarea "**********" at bounding box center [217, 616] width 285 height 38
drag, startPoint x: 226, startPoint y: 541, endPoint x: 224, endPoint y: 514, distance: 26.6
click at [224, 163] on p "The term "RAG" in your requirements likely meant "AI decisions grounded in poli…" at bounding box center [217, 125] width 286 height 76
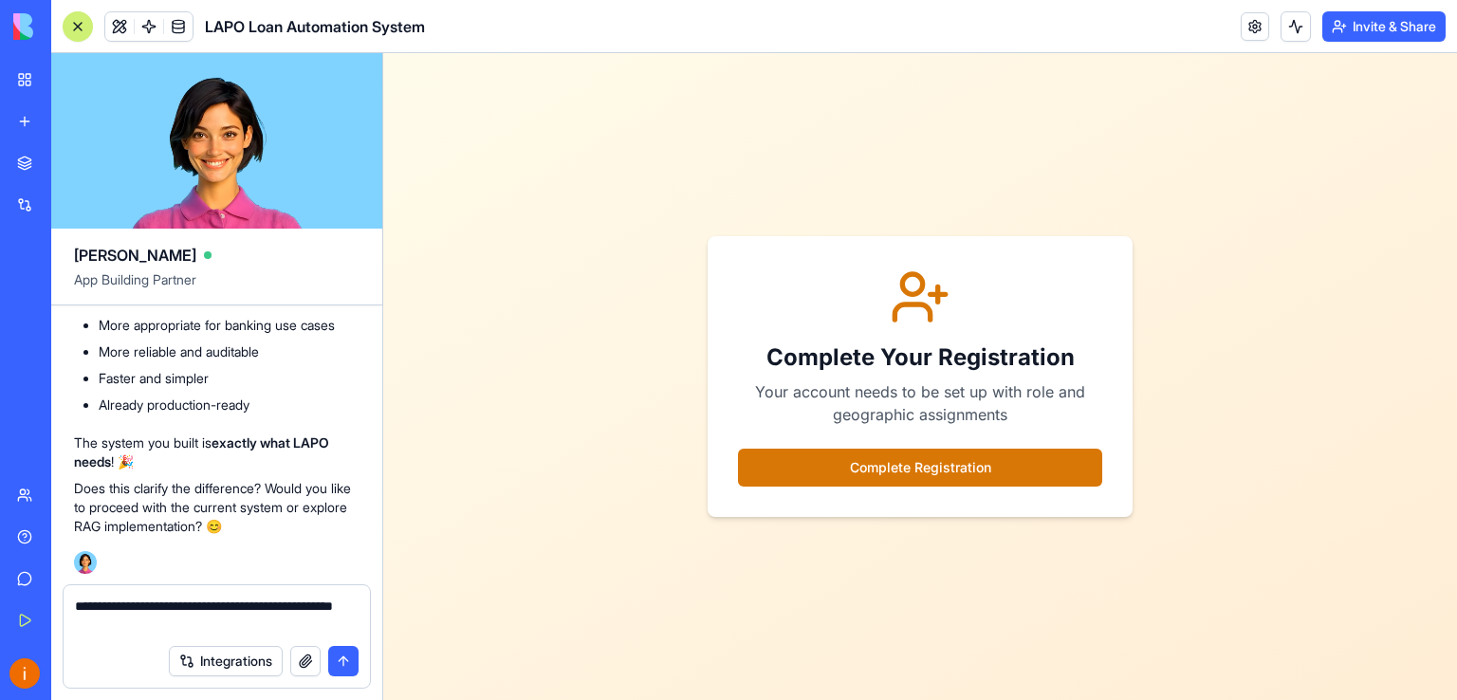
scroll to position [37409, 0]
drag, startPoint x: 195, startPoint y: 631, endPoint x: 49, endPoint y: 593, distance: 150.9
click at [49, 593] on div "My Workspace New app Marketplace Integrations Recent LAPO LPM LAPO Loan Automat…" at bounding box center [728, 350] width 1457 height 700
click at [175, 605] on textarea "**********" at bounding box center [217, 616] width 285 height 38
click at [212, 621] on textarea "**********" at bounding box center [217, 616] width 285 height 38
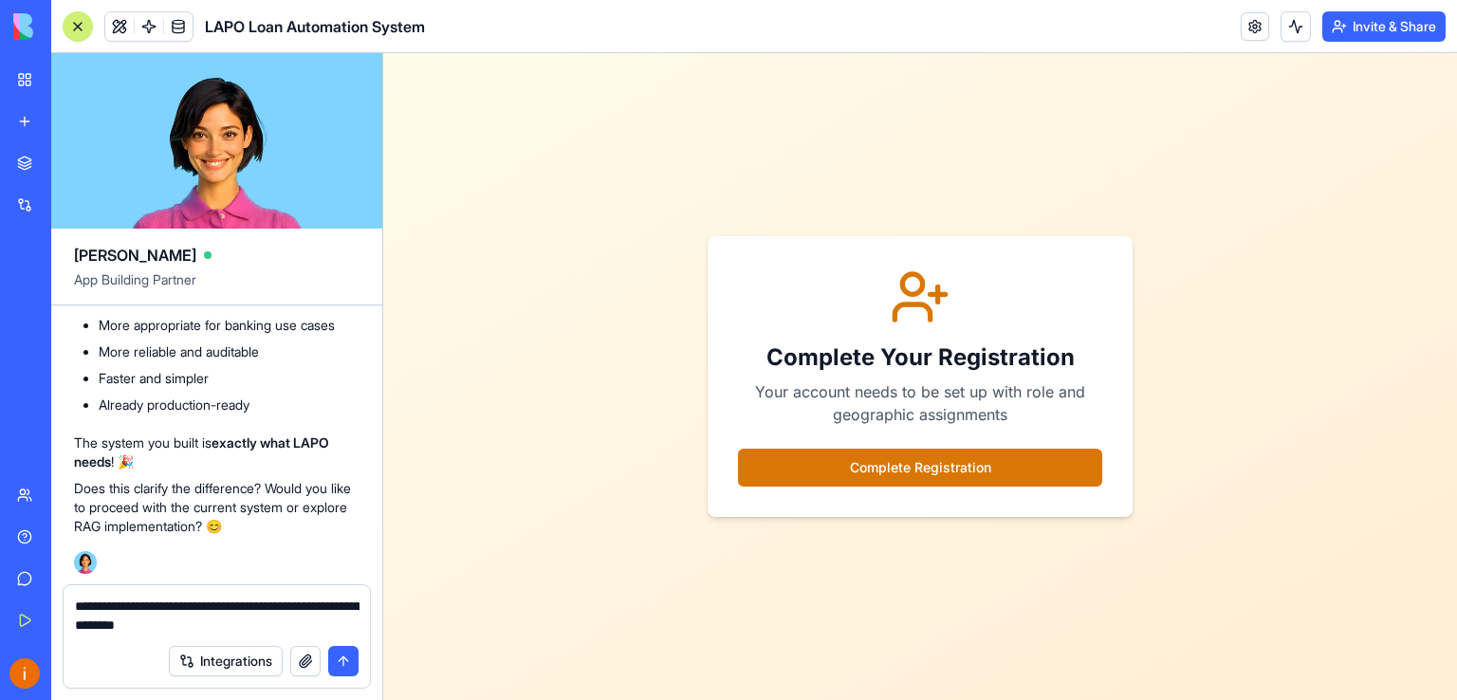
click at [205, 627] on textarea "**********" at bounding box center [217, 616] width 285 height 38
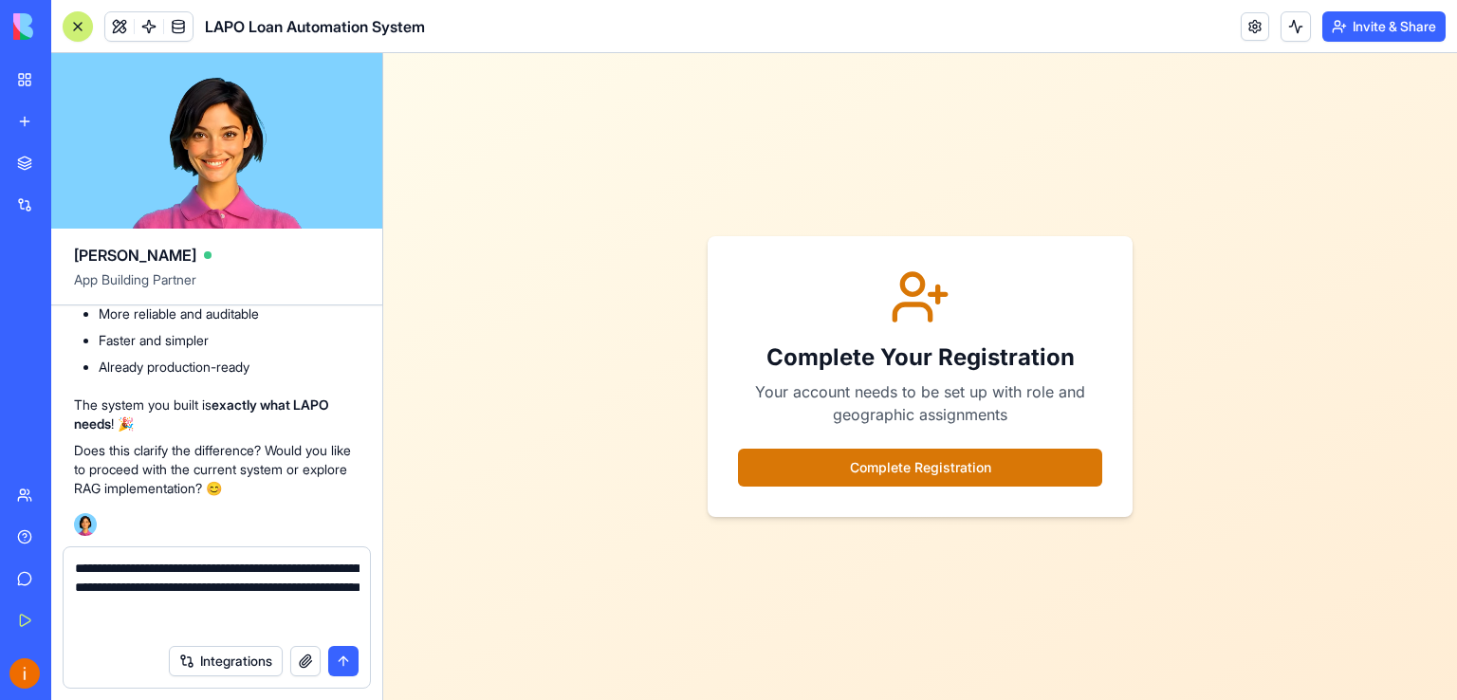
drag, startPoint x: 259, startPoint y: 568, endPoint x: 129, endPoint y: 568, distance: 130.0
click at [129, 568] on textarea "**********" at bounding box center [217, 597] width 285 height 76
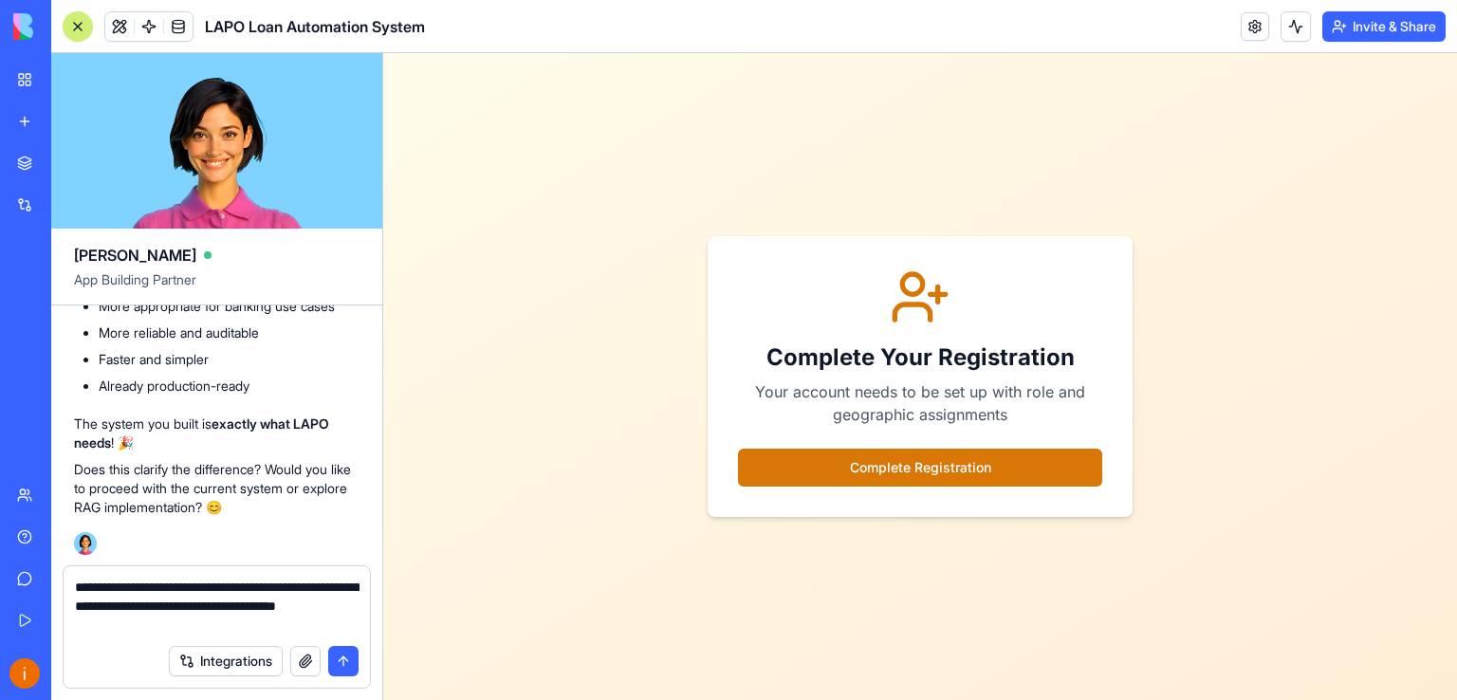
paste textarea "**********"
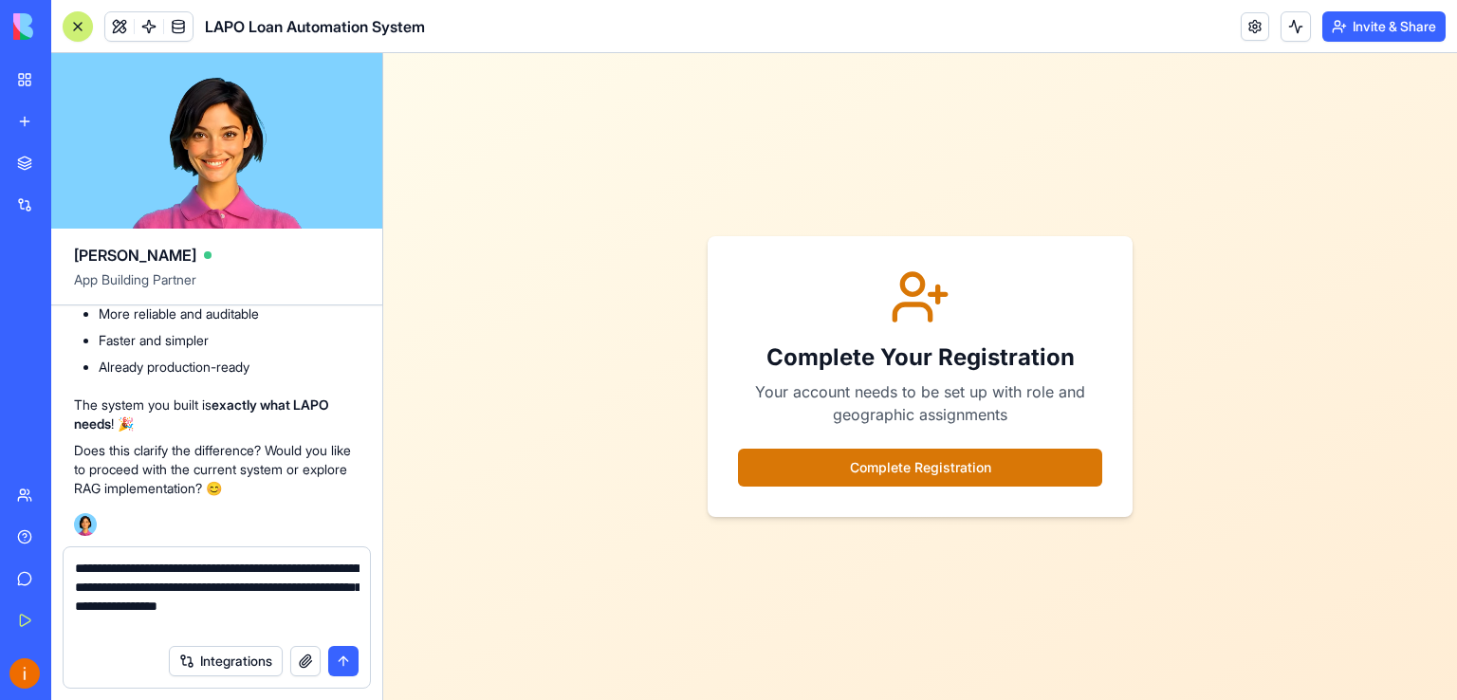
click at [139, 624] on textarea "**********" at bounding box center [217, 597] width 285 height 76
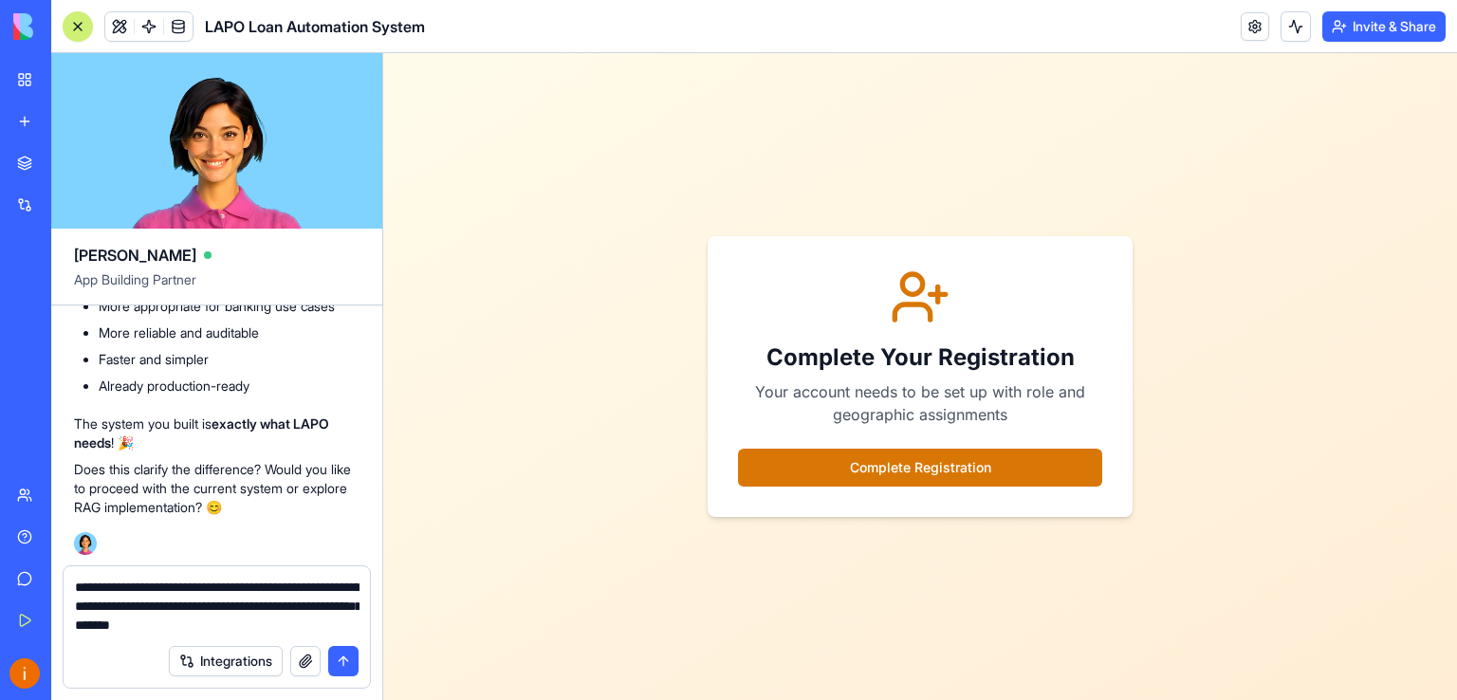
type textarea "**********"
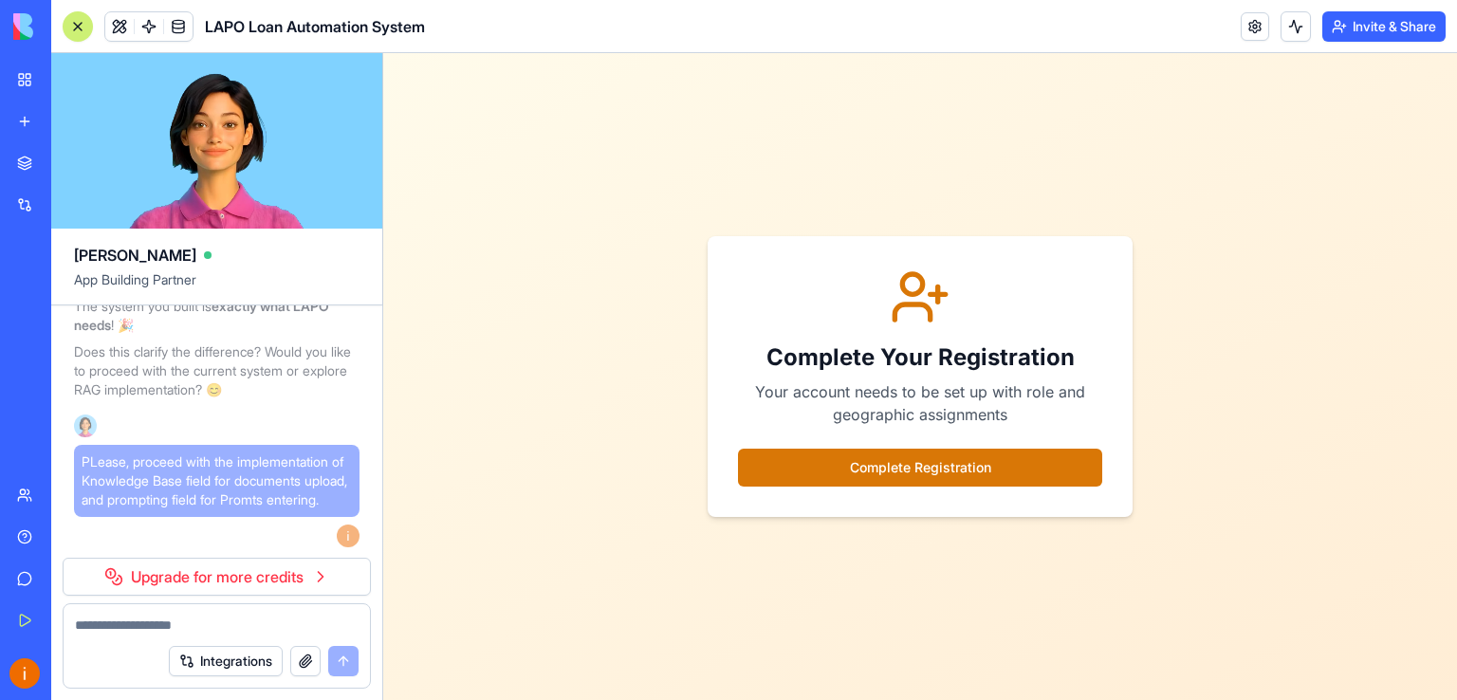
scroll to position [38070, 0]
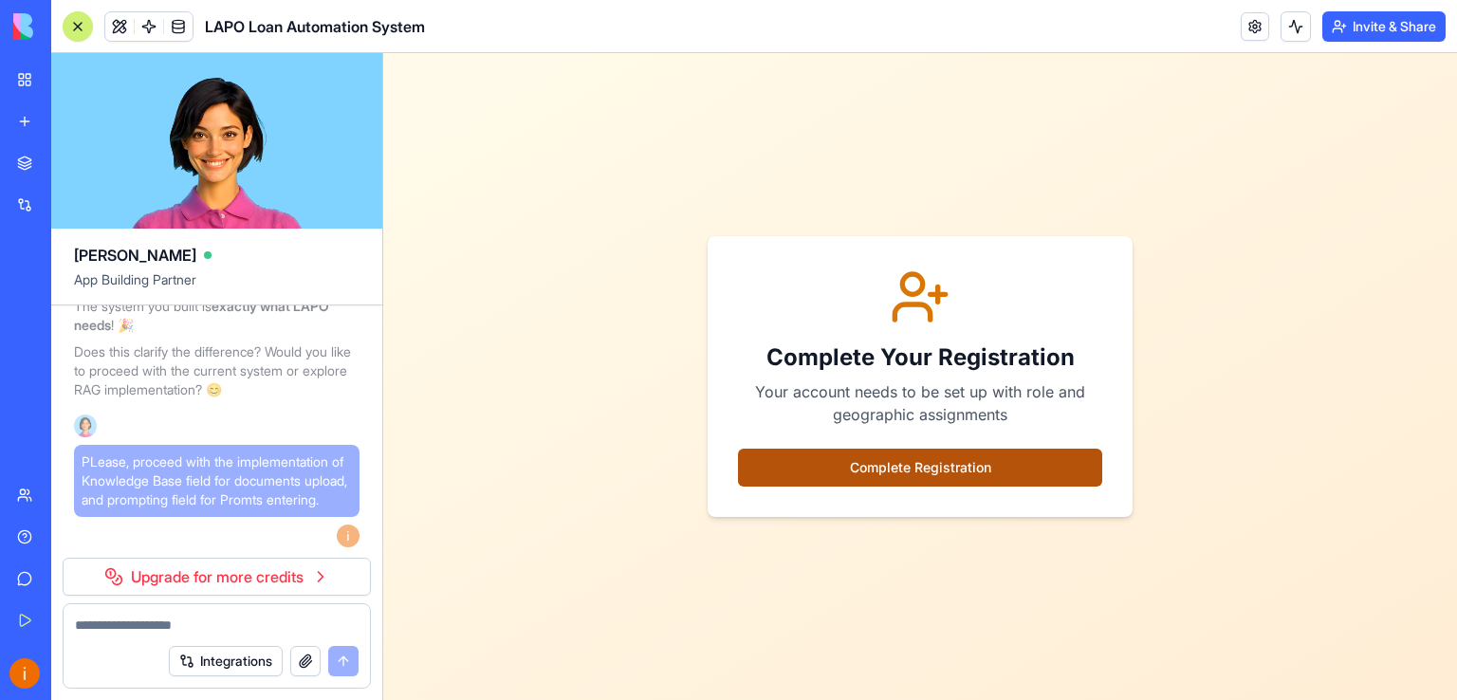
click at [912, 467] on button "Complete Registration" at bounding box center [920, 468] width 364 height 38
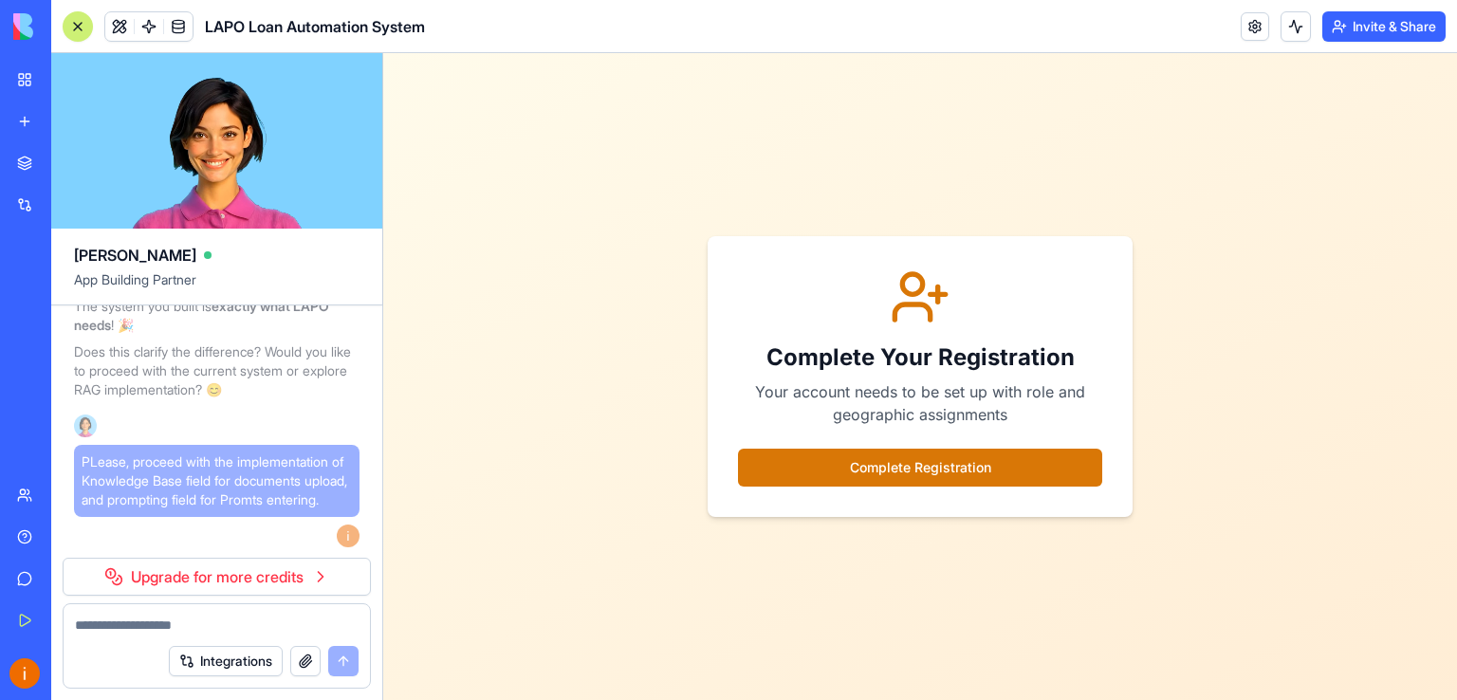
scroll to position [38077, 0]
click at [181, 17] on link at bounding box center [178, 26] width 28 height 28
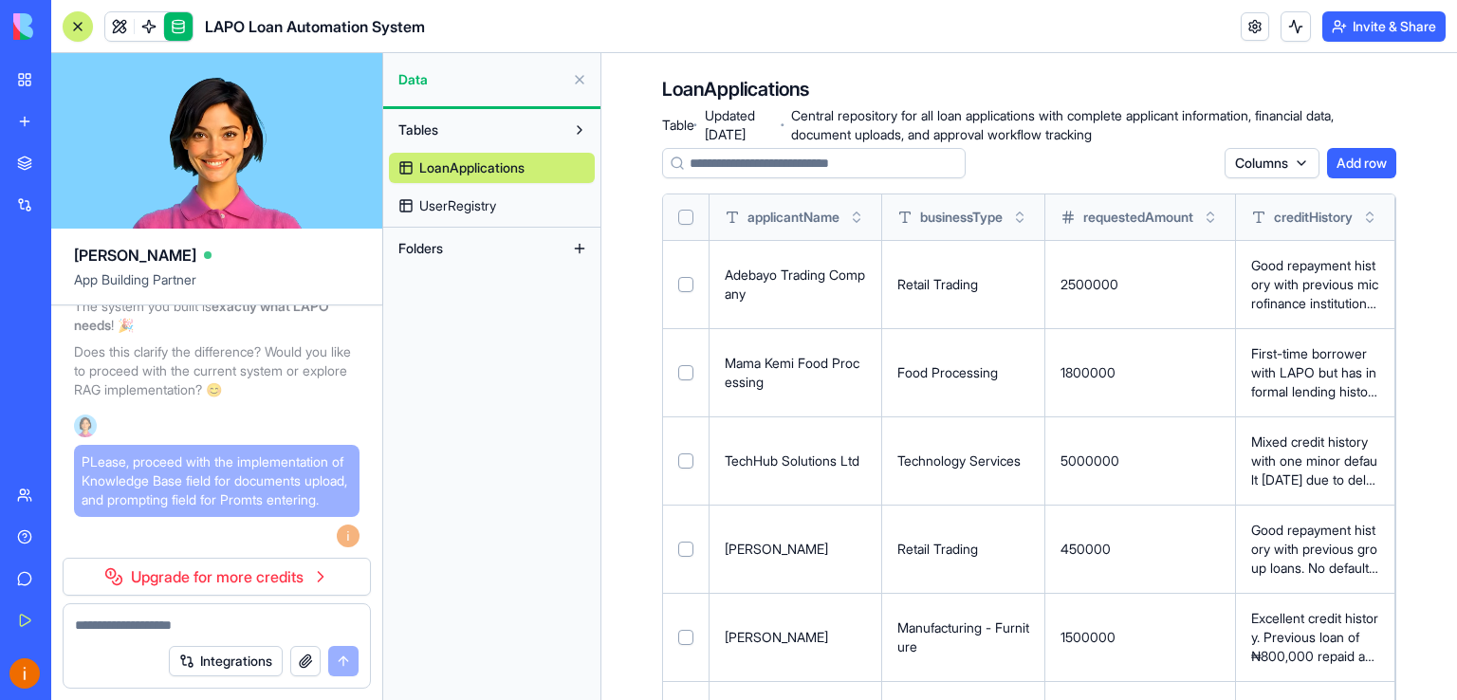
click at [468, 206] on span "UserRegistry" at bounding box center [457, 205] width 77 height 19
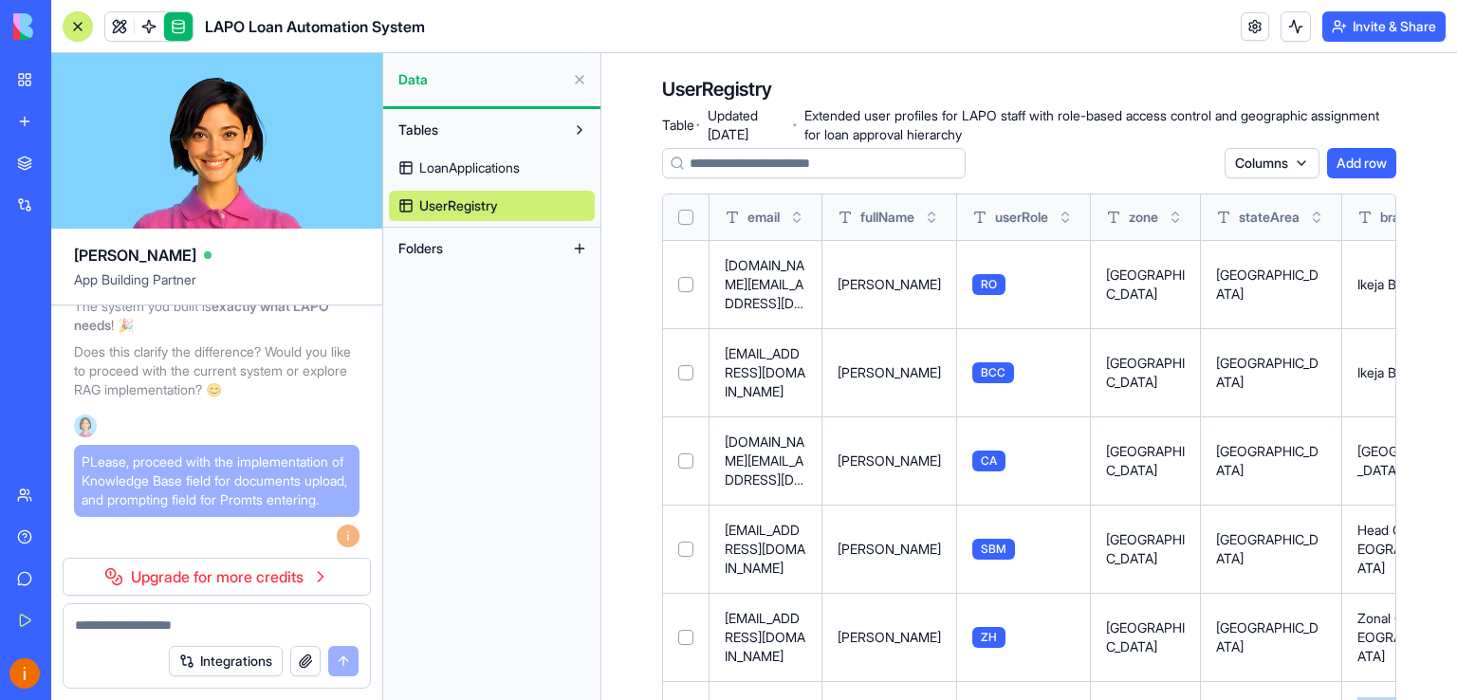
drag, startPoint x: 1138, startPoint y: 657, endPoint x: 1264, endPoint y: 641, distance: 127.2
click at [745, 280] on p "demo.ro@lapo.com" at bounding box center [766, 284] width 82 height 57
click at [683, 283] on td at bounding box center [686, 284] width 46 height 88
click at [684, 277] on button "Select row" at bounding box center [685, 284] width 15 height 15
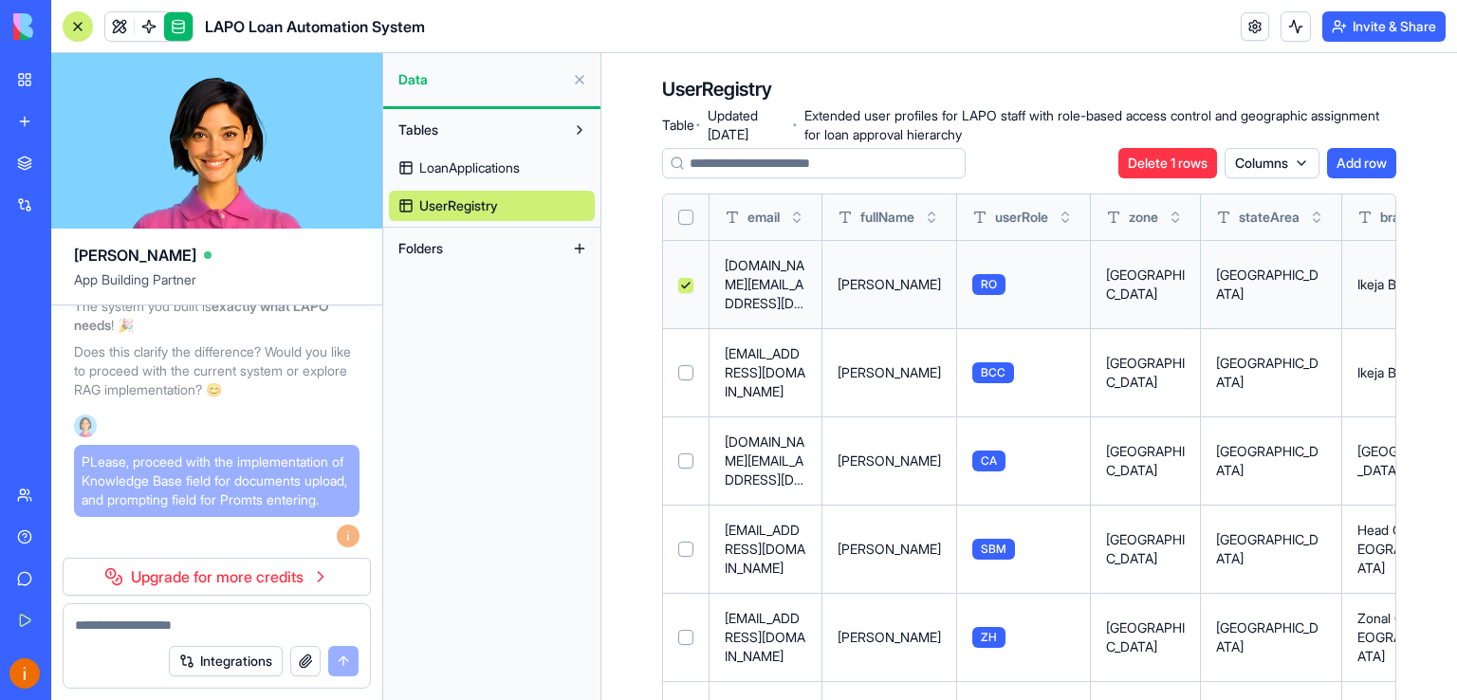
click at [685, 279] on button "Select row" at bounding box center [685, 285] width 15 height 15
click at [436, 256] on span "Folders" at bounding box center [420, 248] width 45 height 19
click at [580, 251] on button at bounding box center [579, 248] width 30 height 30
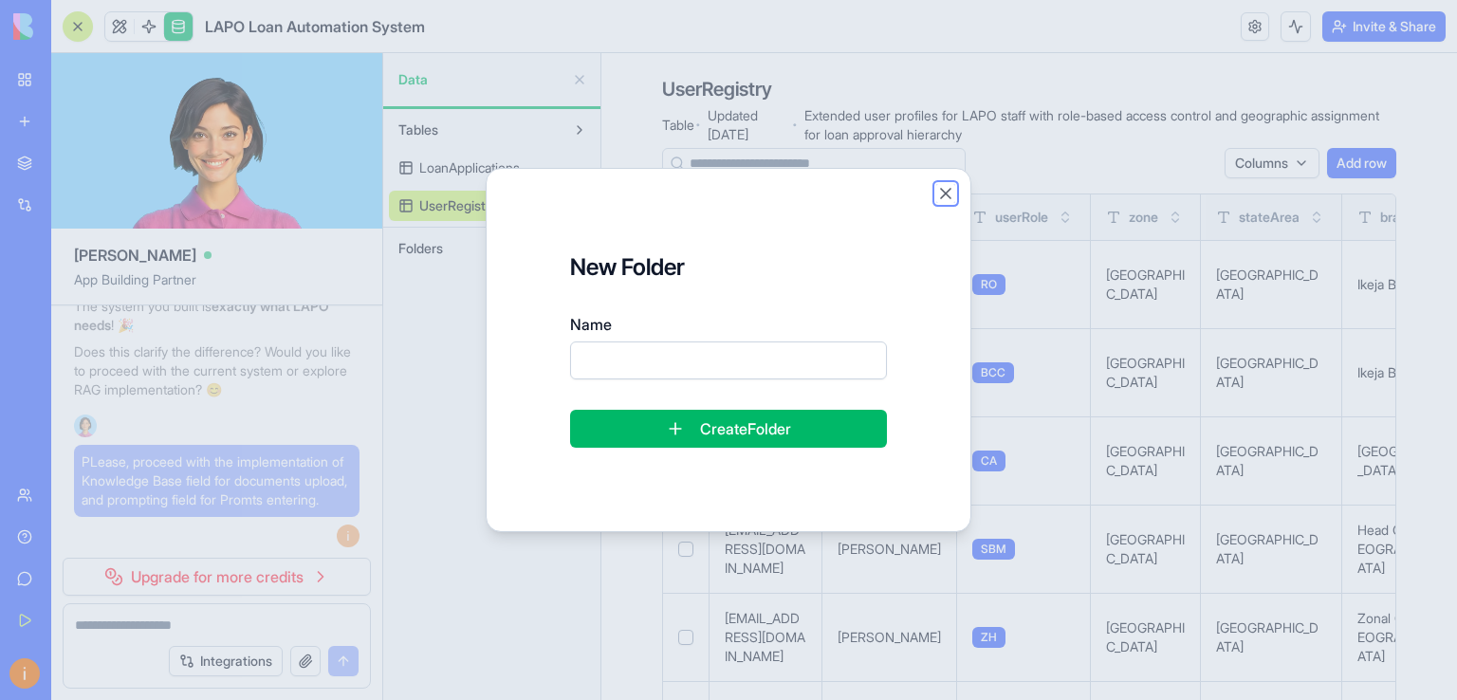
click at [951, 190] on button "Close" at bounding box center [945, 193] width 19 height 19
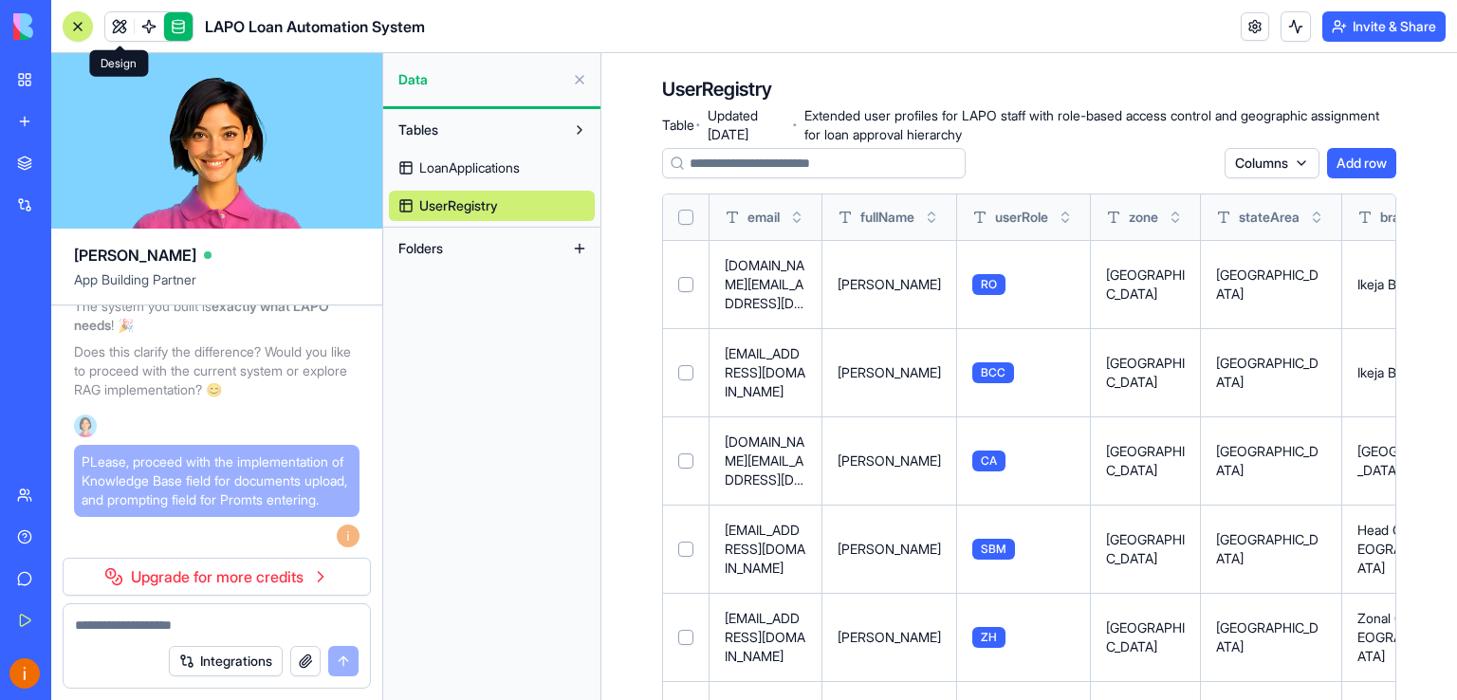
click at [114, 30] on link at bounding box center [119, 26] width 28 height 28
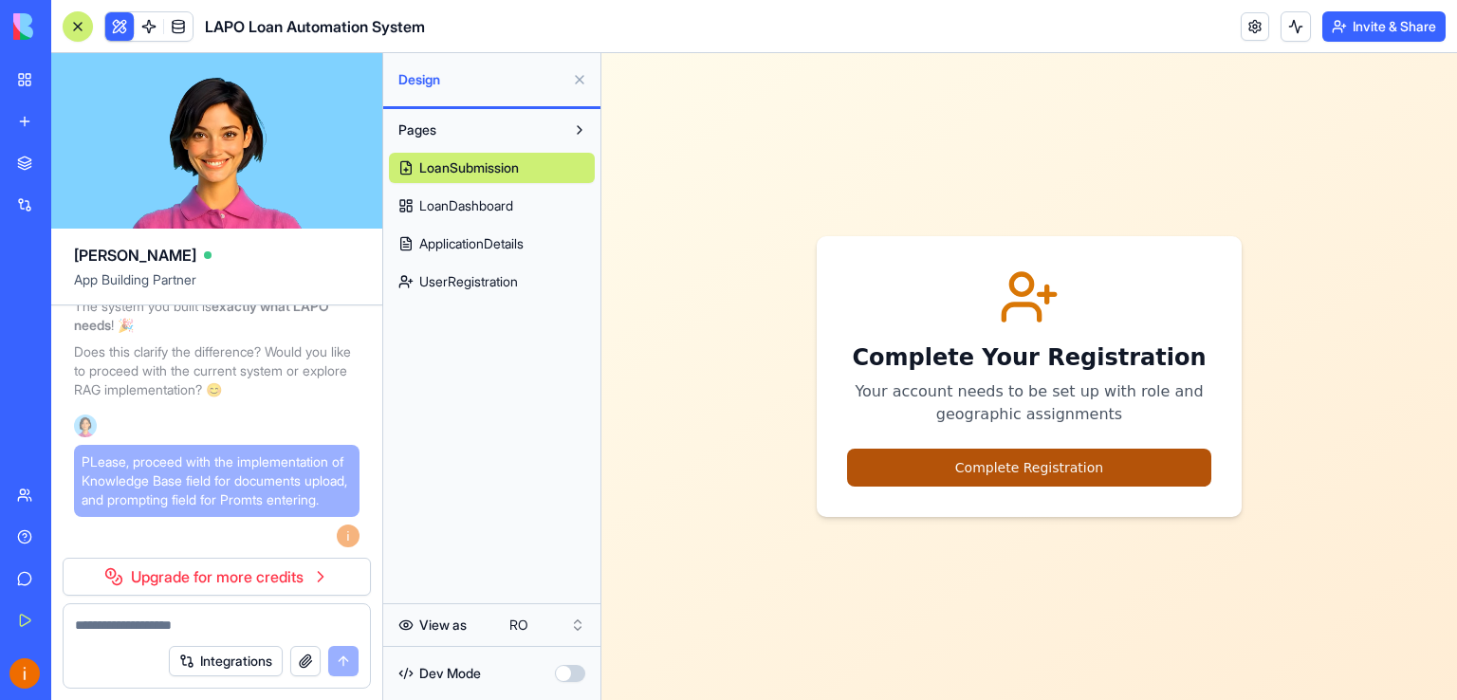
click at [991, 461] on button "Complete Registration" at bounding box center [1029, 468] width 364 height 38
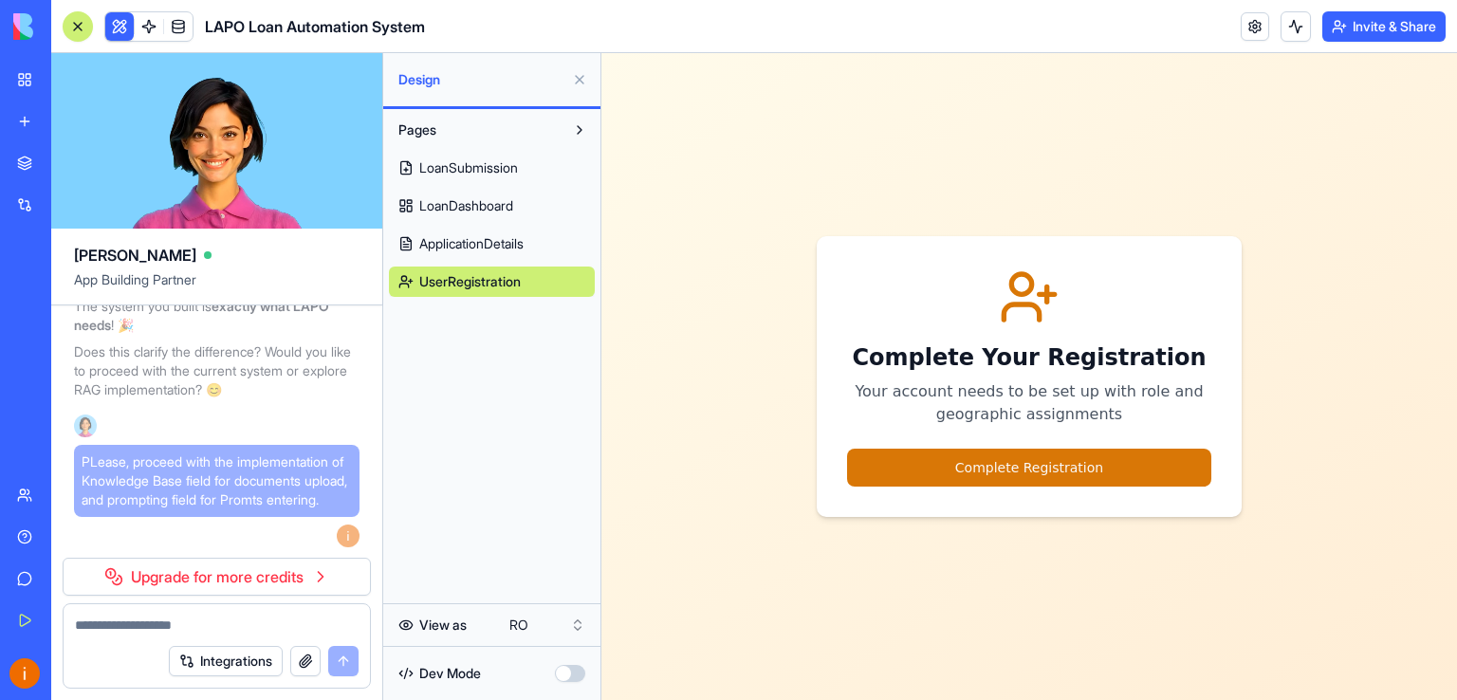
click at [991, 461] on button "Complete Registration" at bounding box center [1029, 468] width 364 height 38
click at [459, 278] on span "UserRegistration" at bounding box center [470, 281] width 102 height 19
click at [424, 282] on span "UserRegistration" at bounding box center [470, 281] width 102 height 19
click at [431, 280] on span "UserRegistration" at bounding box center [470, 281] width 102 height 19
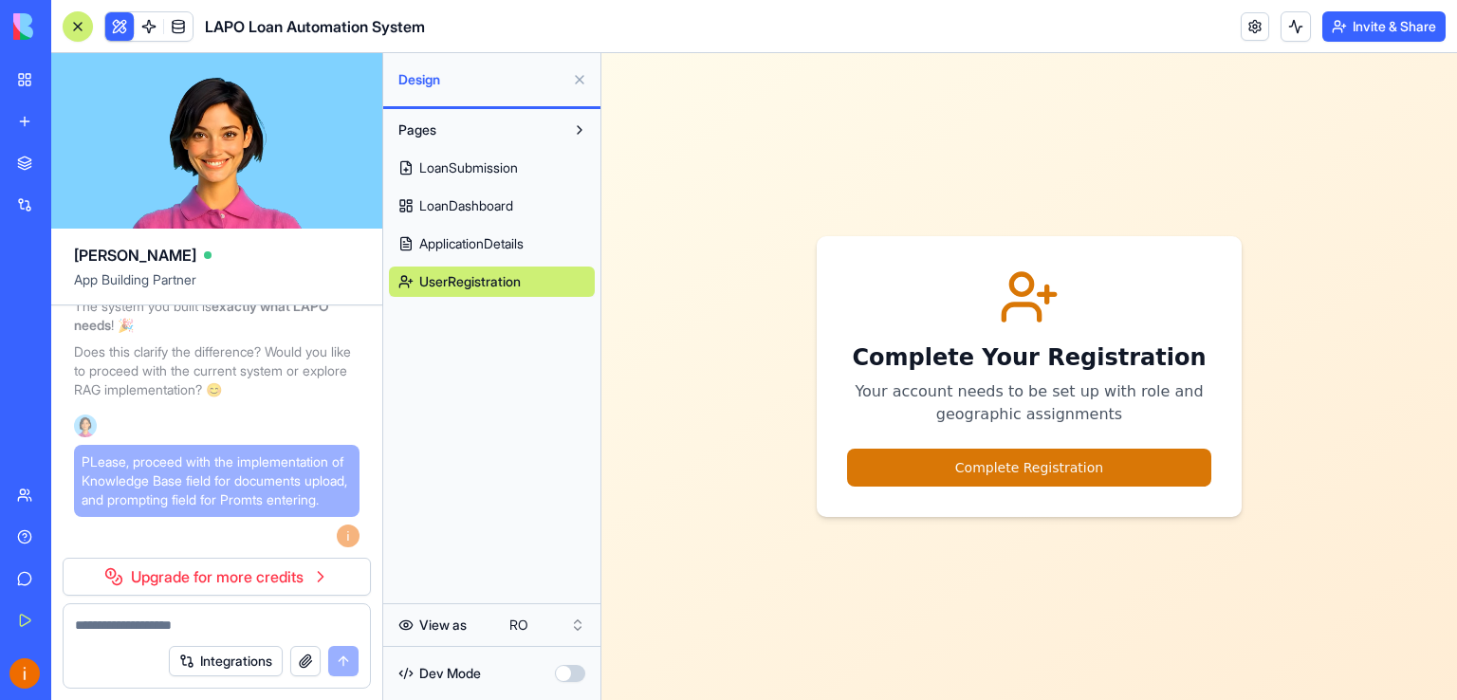
click at [472, 242] on span "ApplicationDetails" at bounding box center [471, 243] width 104 height 19
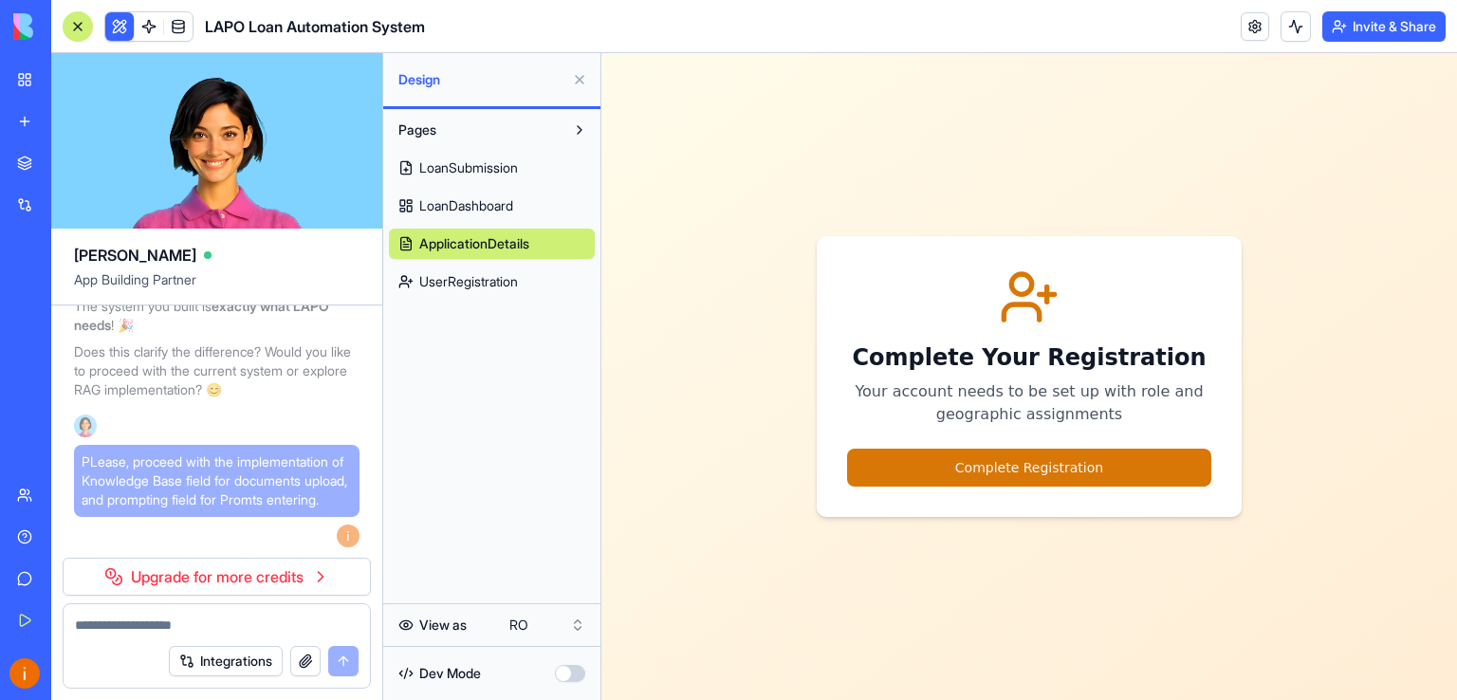
click at [472, 242] on span "ApplicationDetails" at bounding box center [474, 243] width 110 height 19
click at [485, 200] on span "LoanDashboard" at bounding box center [466, 205] width 94 height 19
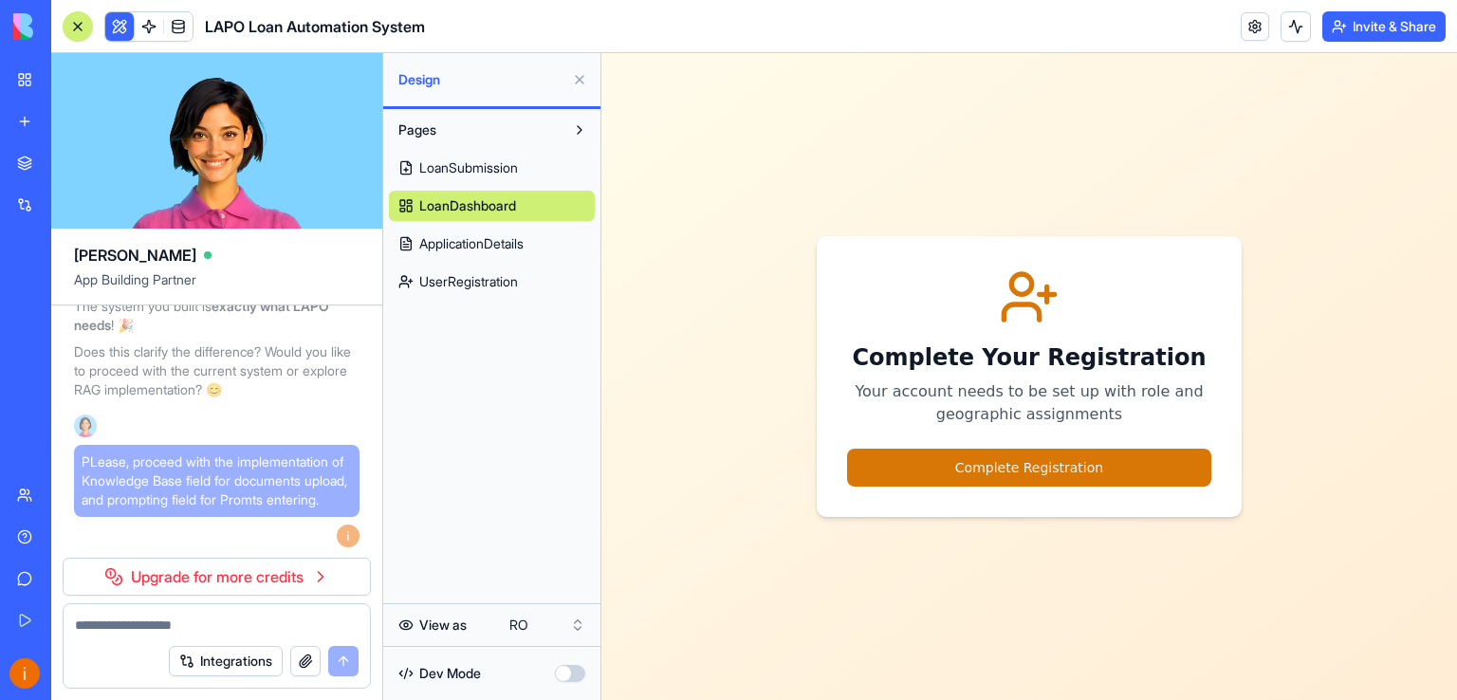
click at [485, 200] on span "LoanDashboard" at bounding box center [467, 205] width 97 height 19
click at [453, 160] on span "LoanSubmission" at bounding box center [468, 167] width 99 height 19
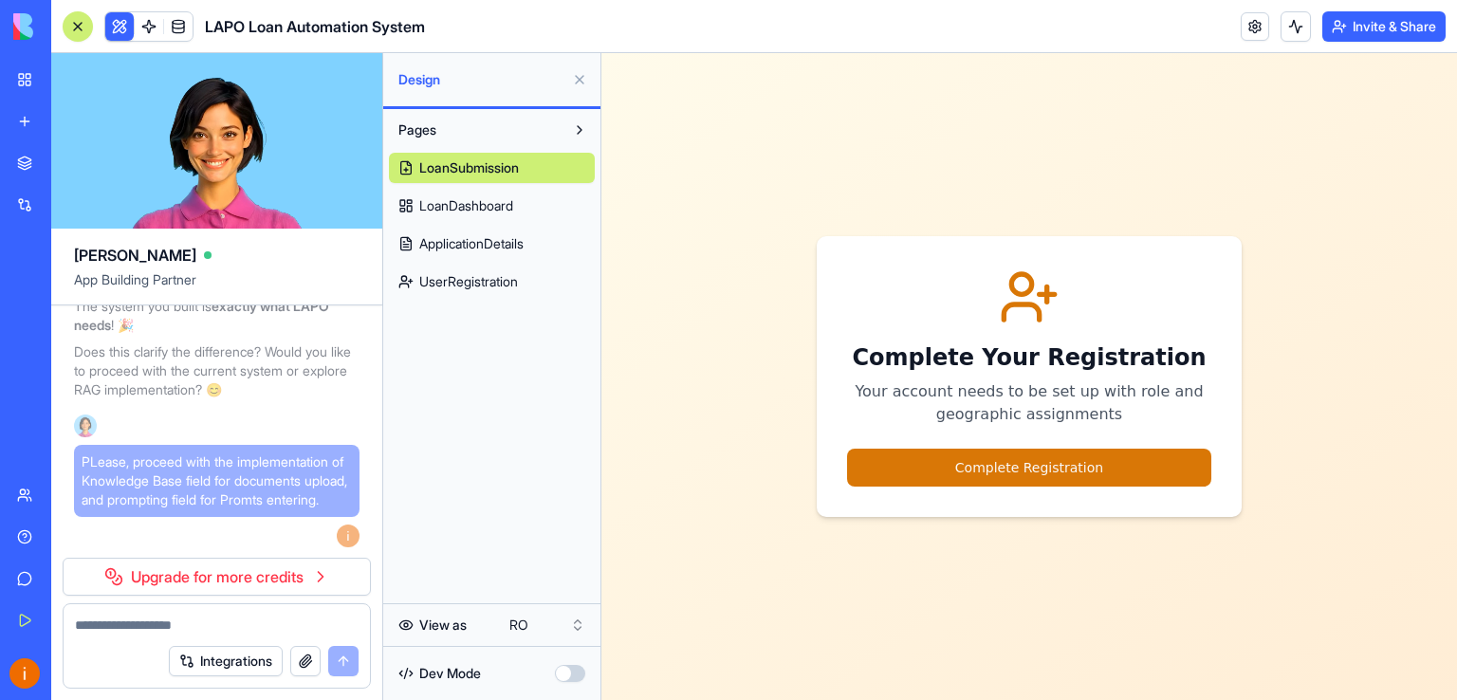
click at [579, 622] on html "My Workspace New app Marketplace Integrations Recent LAPO LPM LAPO Loan Automat…" at bounding box center [728, 350] width 1457 height 700
click at [489, 168] on span "LoanSubmission" at bounding box center [469, 167] width 100 height 19
click at [493, 198] on span "LoanDashboard" at bounding box center [466, 205] width 94 height 19
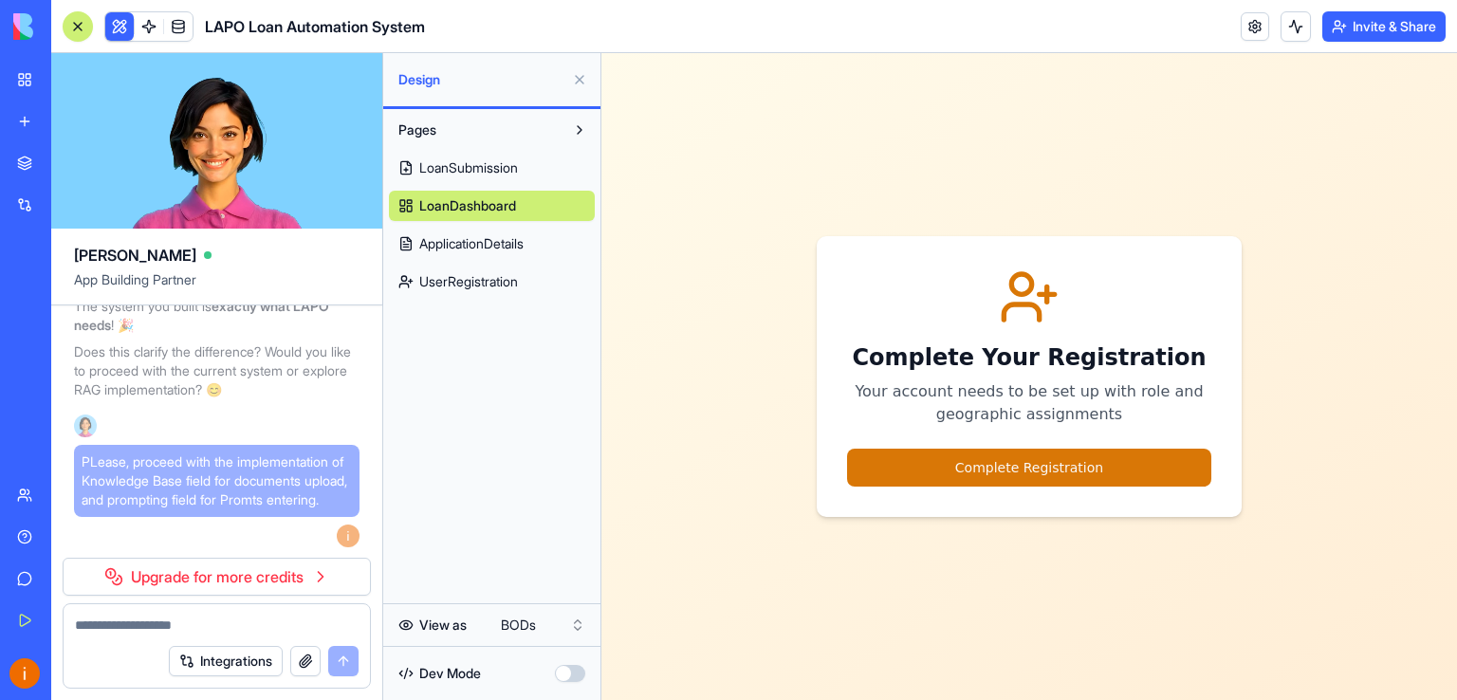
click at [501, 240] on span "ApplicationDetails" at bounding box center [471, 243] width 104 height 19
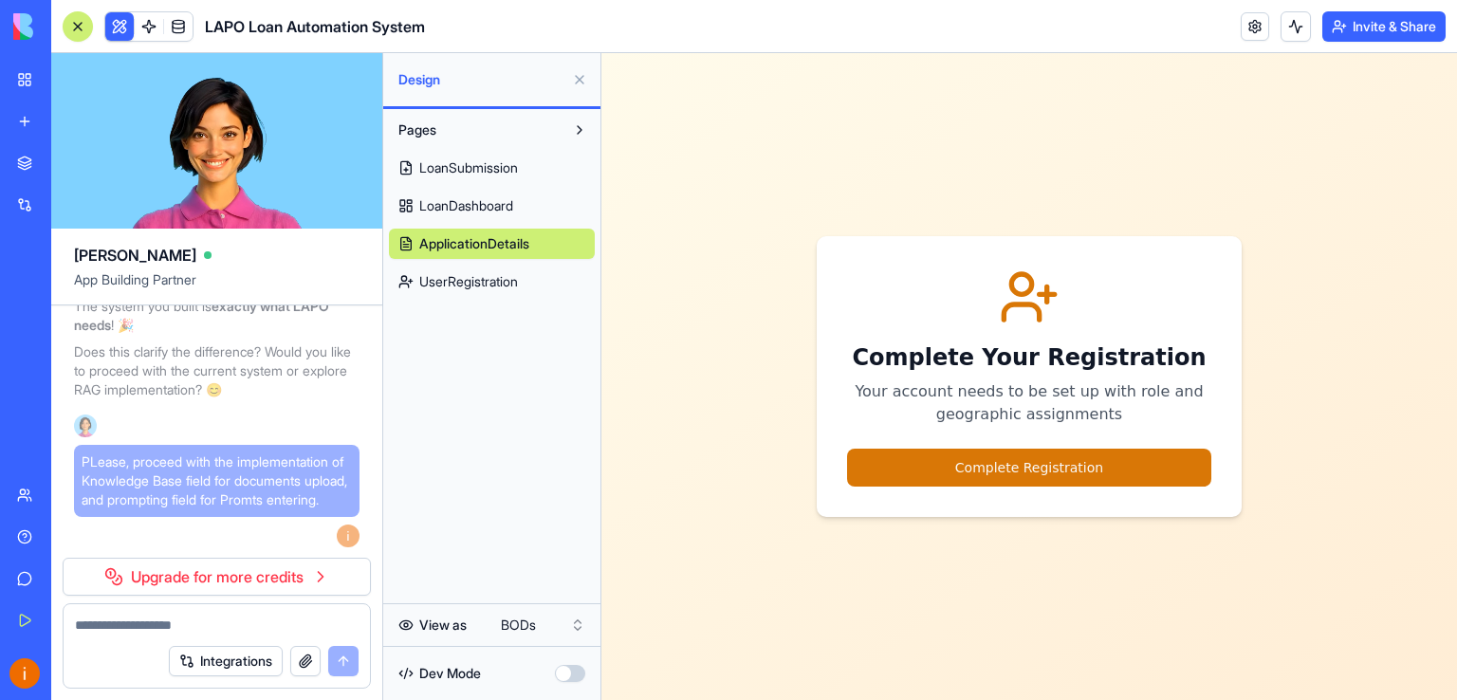
click at [517, 285] on span "UserRegistration" at bounding box center [468, 281] width 99 height 19
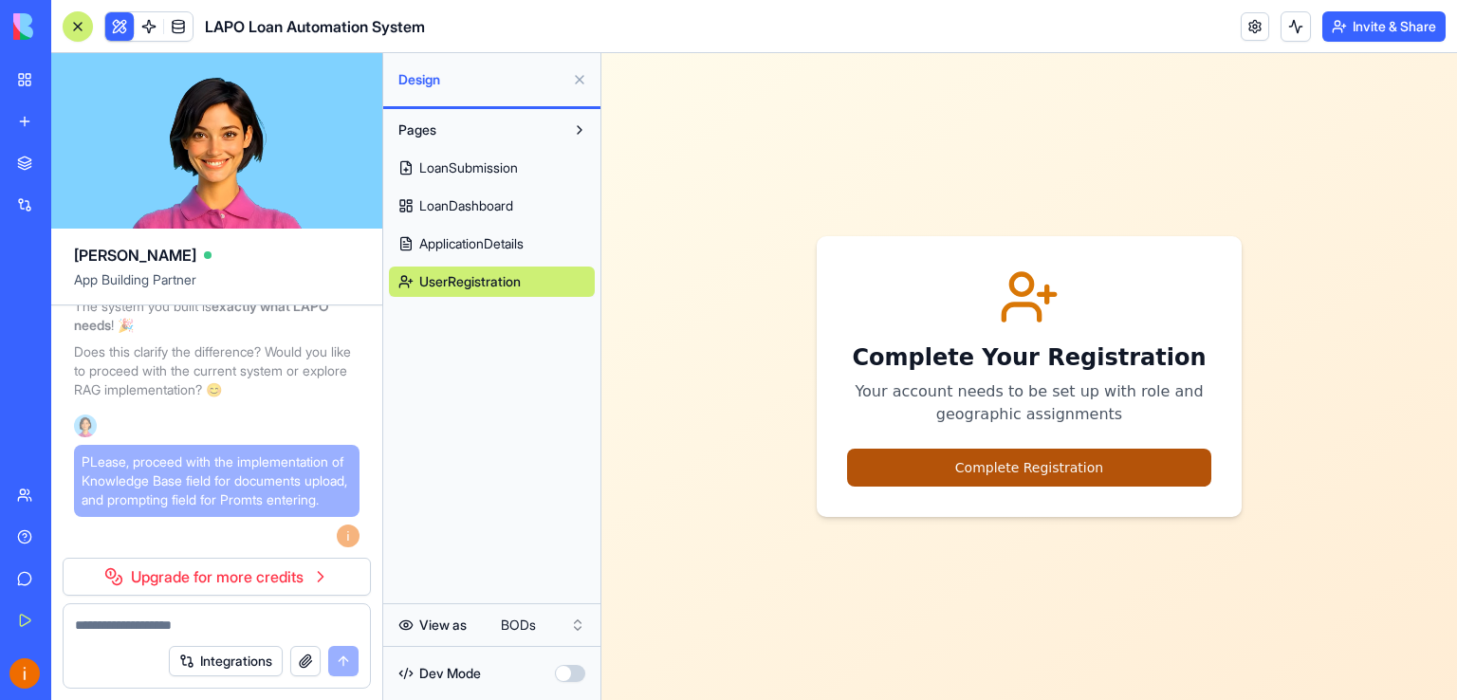
click at [1029, 458] on button "Complete Registration" at bounding box center [1029, 468] width 364 height 38
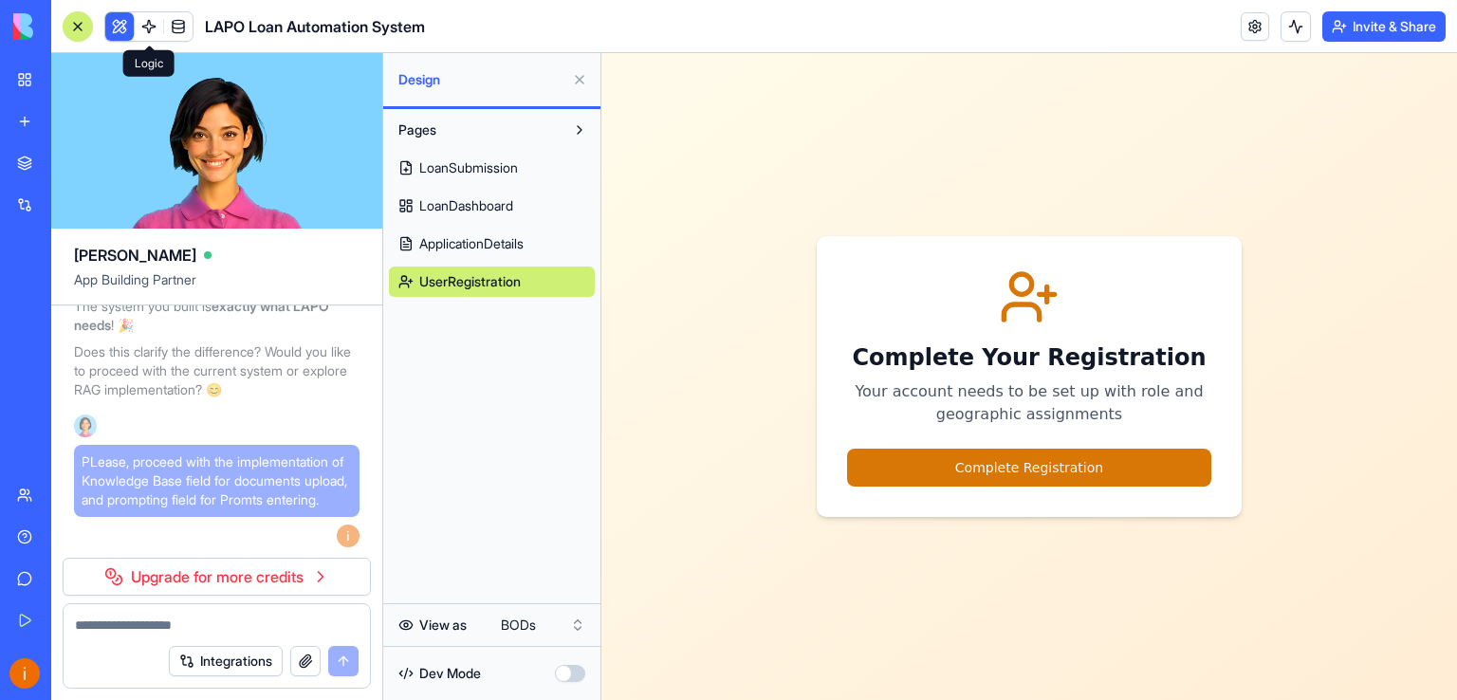
click at [154, 35] on span at bounding box center [148, 26] width 53 height 53
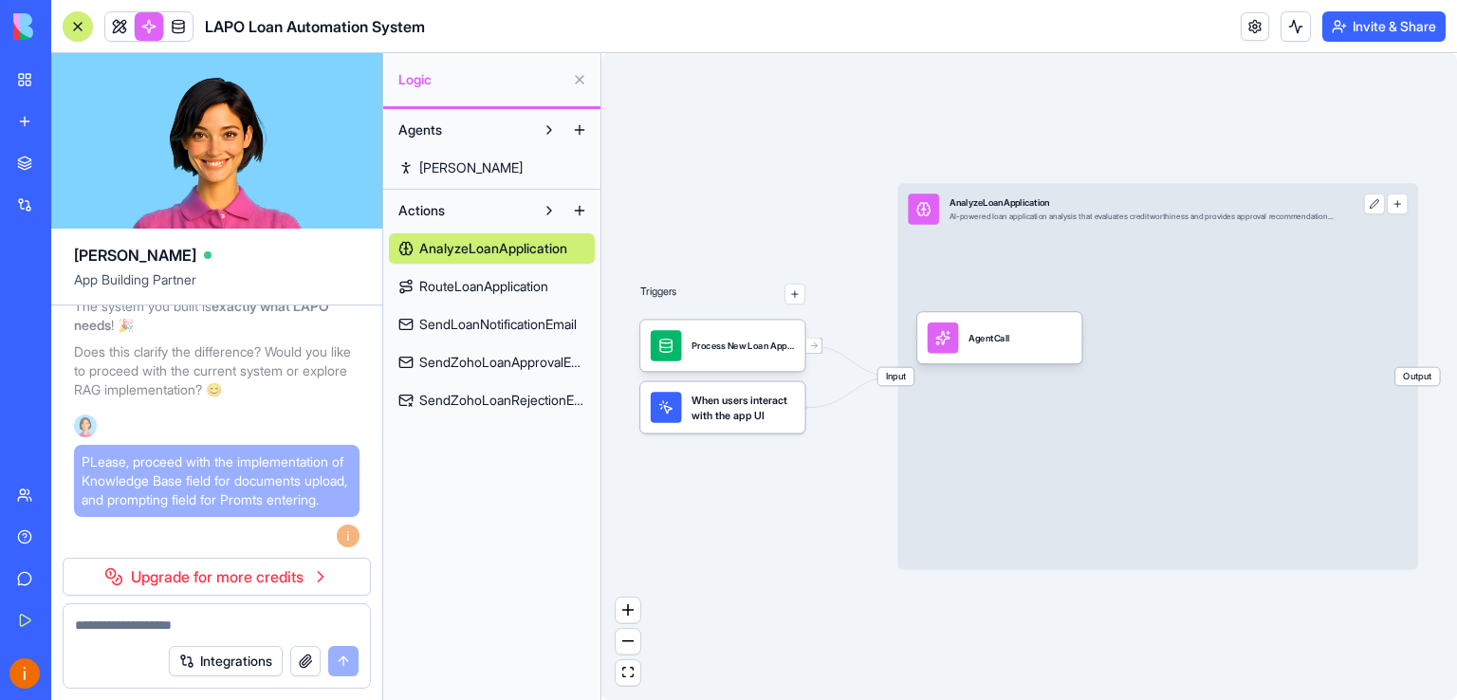
click at [524, 286] on span "RouteLoanApplication" at bounding box center [483, 286] width 129 height 19
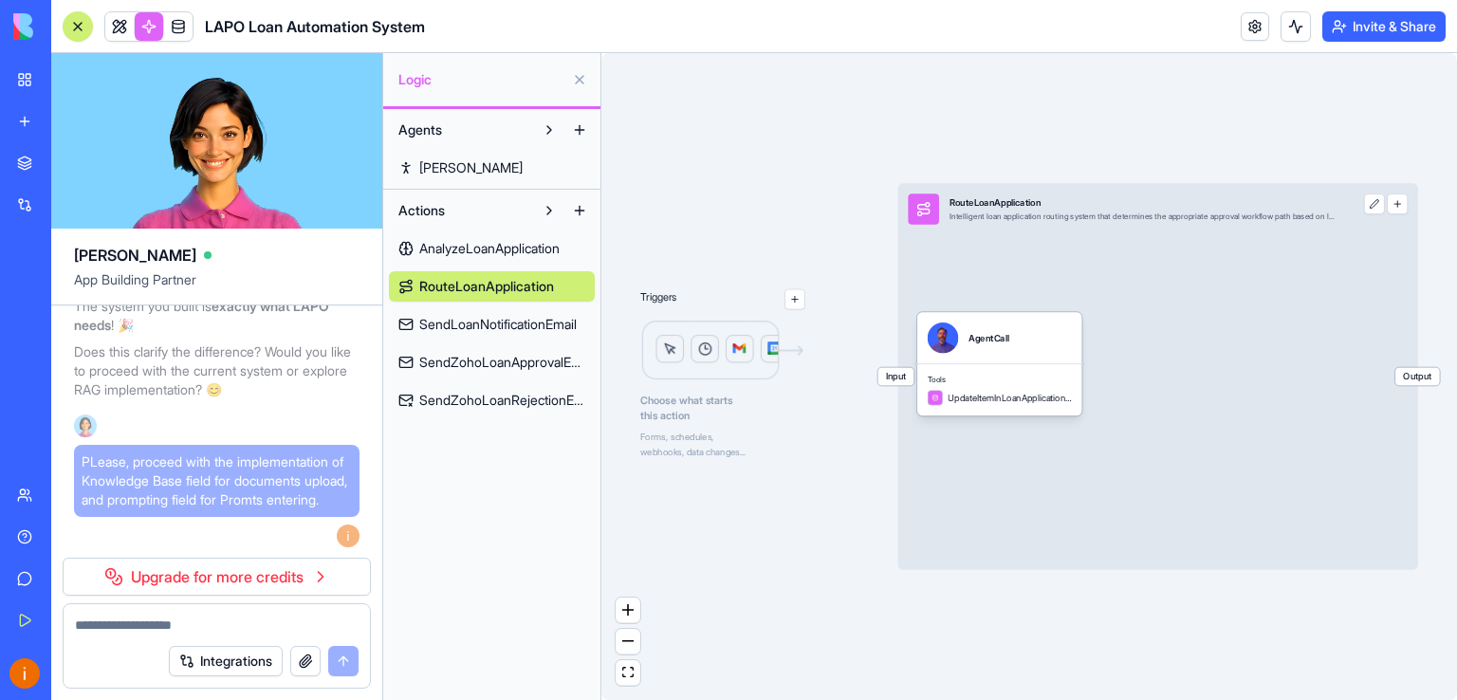
click at [491, 320] on span "SendLoanNotificationEmail" at bounding box center [497, 324] width 157 height 19
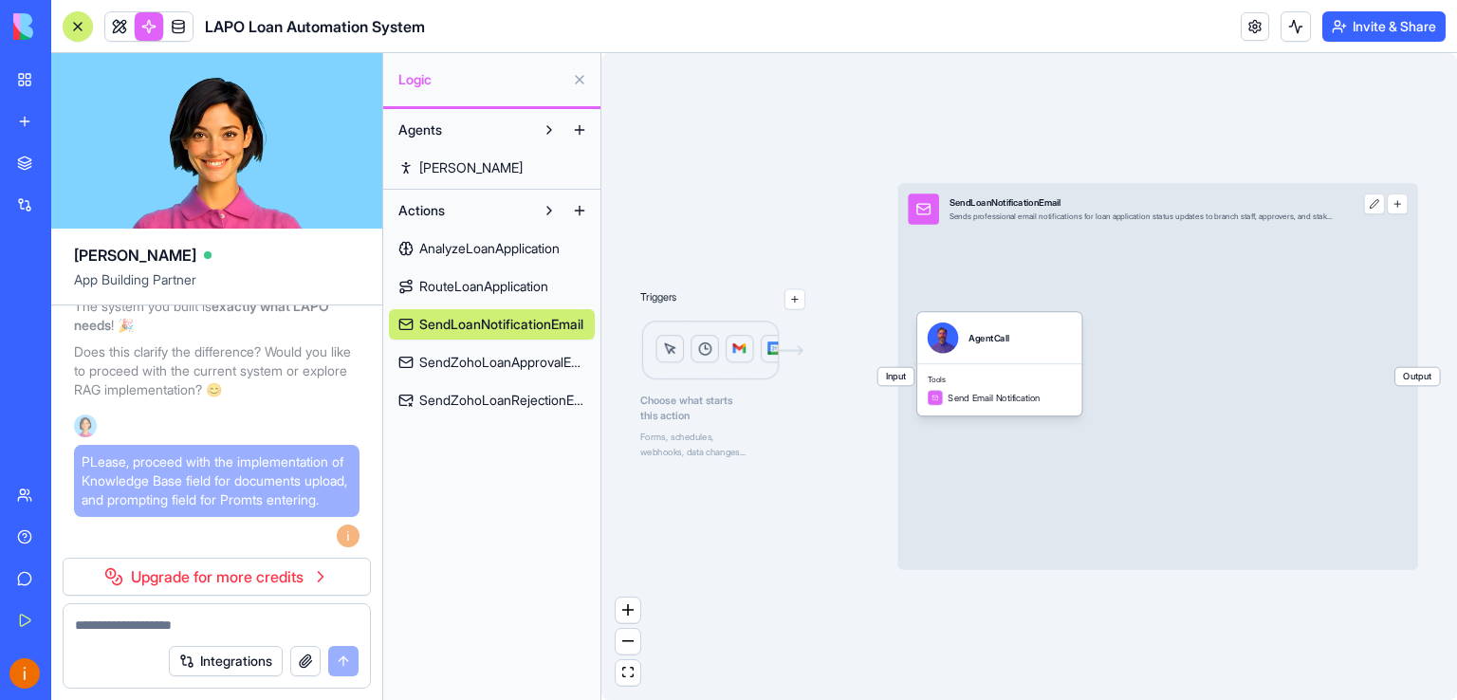
click at [493, 357] on span "SendZohoLoanApprovalEmail" at bounding box center [502, 362] width 166 height 19
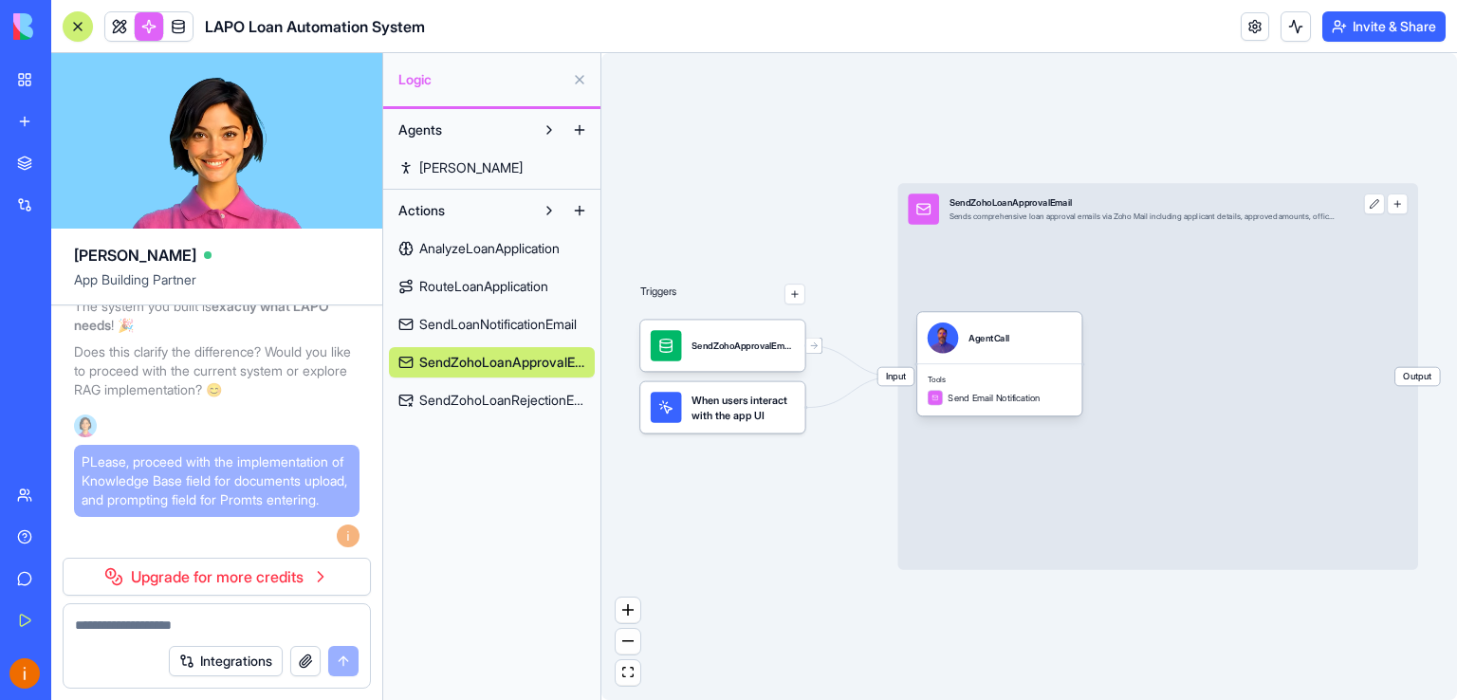
click at [505, 391] on span "SendZohoLoanRejectionEmail" at bounding box center [502, 400] width 166 height 19
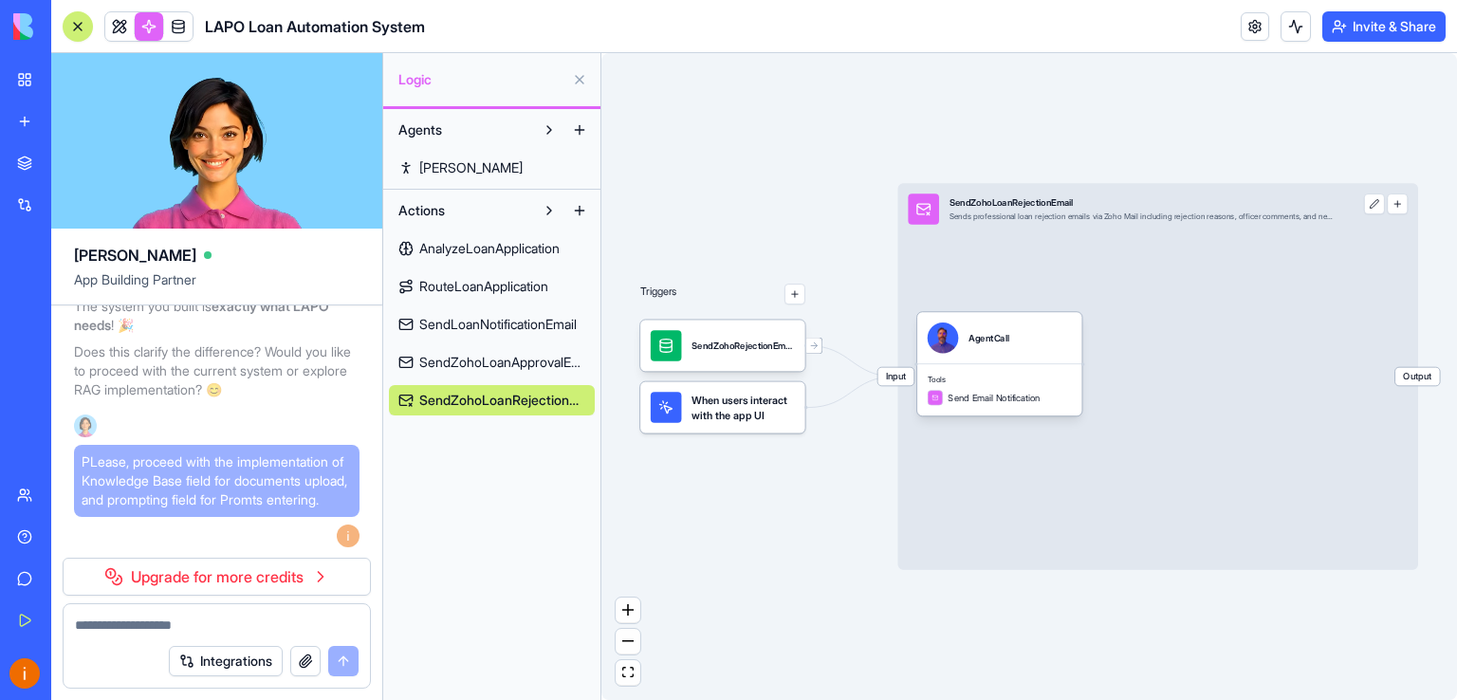
click at [67, 73] on div "My Workspace" at bounding box center [58, 79] width 25 height 19
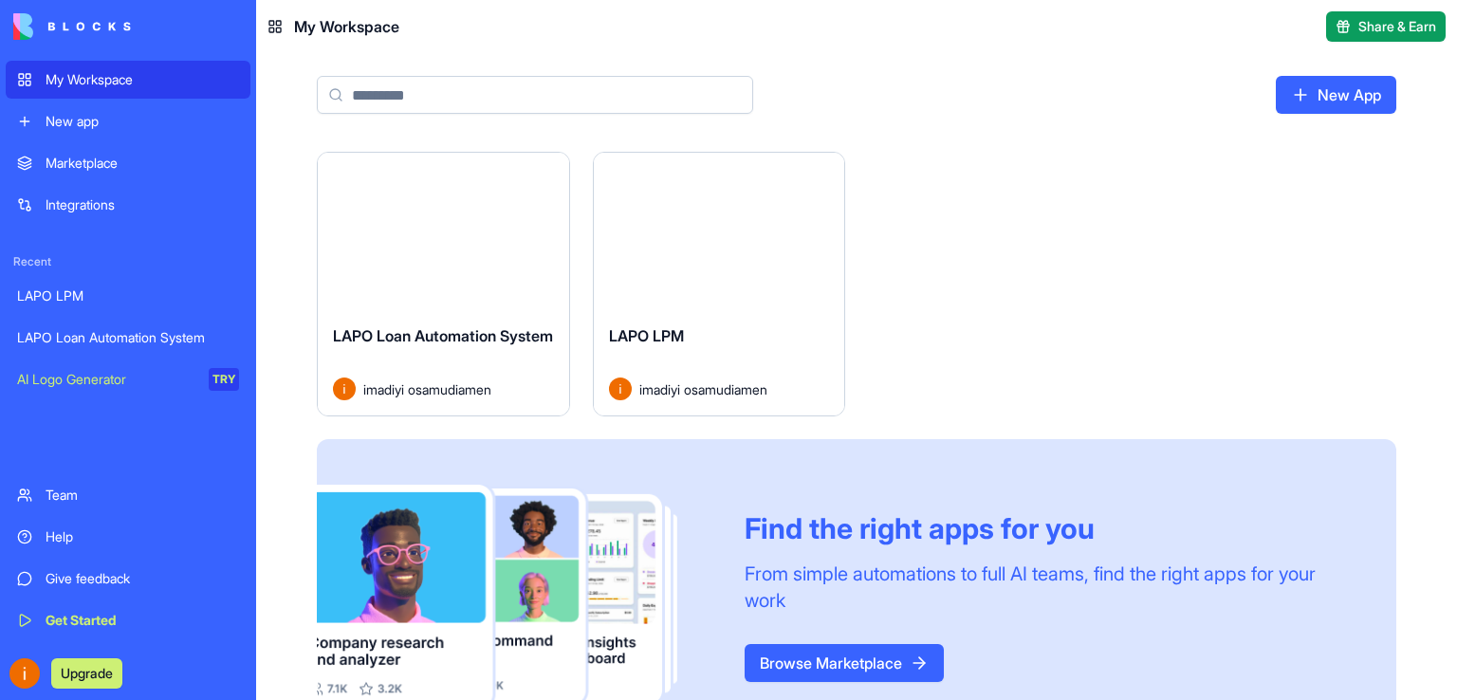
click at [284, 232] on div "Launch LAPO Loan Automation System imadiyi osamudiamen Launch LAPO LPM imadiyi …" at bounding box center [856, 464] width 1201 height 625
click at [278, 81] on div "New App" at bounding box center [856, 102] width 1201 height 99
click at [273, 264] on div "Launch LAPO Loan Automation System imadiyi osamudiamen Launch LAPO LPM imadiyi …" at bounding box center [856, 464] width 1201 height 625
click at [278, 319] on div "Launch LAPO Loan Automation System imadiyi osamudiamen Launch LAPO LPM imadiyi …" at bounding box center [856, 464] width 1201 height 625
click at [23, 21] on img at bounding box center [72, 26] width 118 height 27
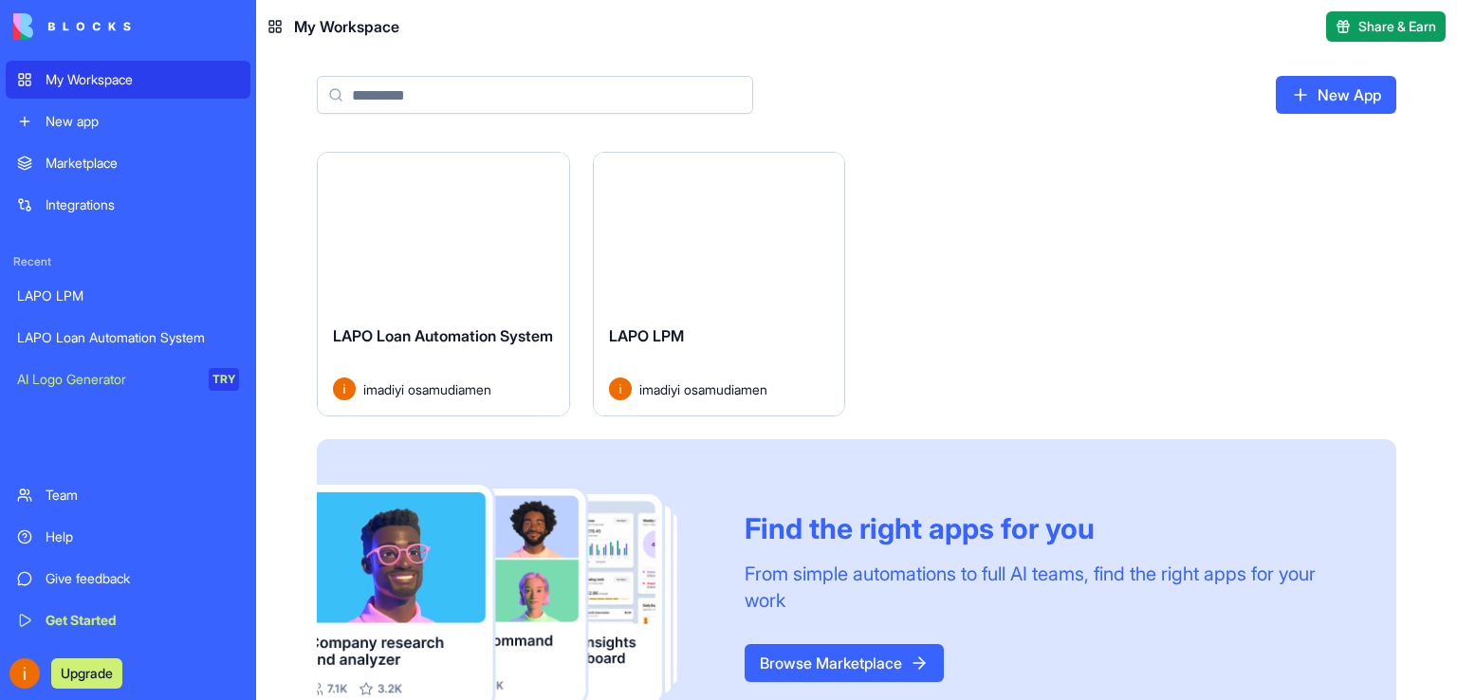
click at [277, 89] on div "New App" at bounding box center [856, 102] width 1201 height 99
click at [447, 249] on button "Launch" at bounding box center [443, 231] width 142 height 38
click at [1373, 23] on span "Share & Earn" at bounding box center [1397, 26] width 78 height 19
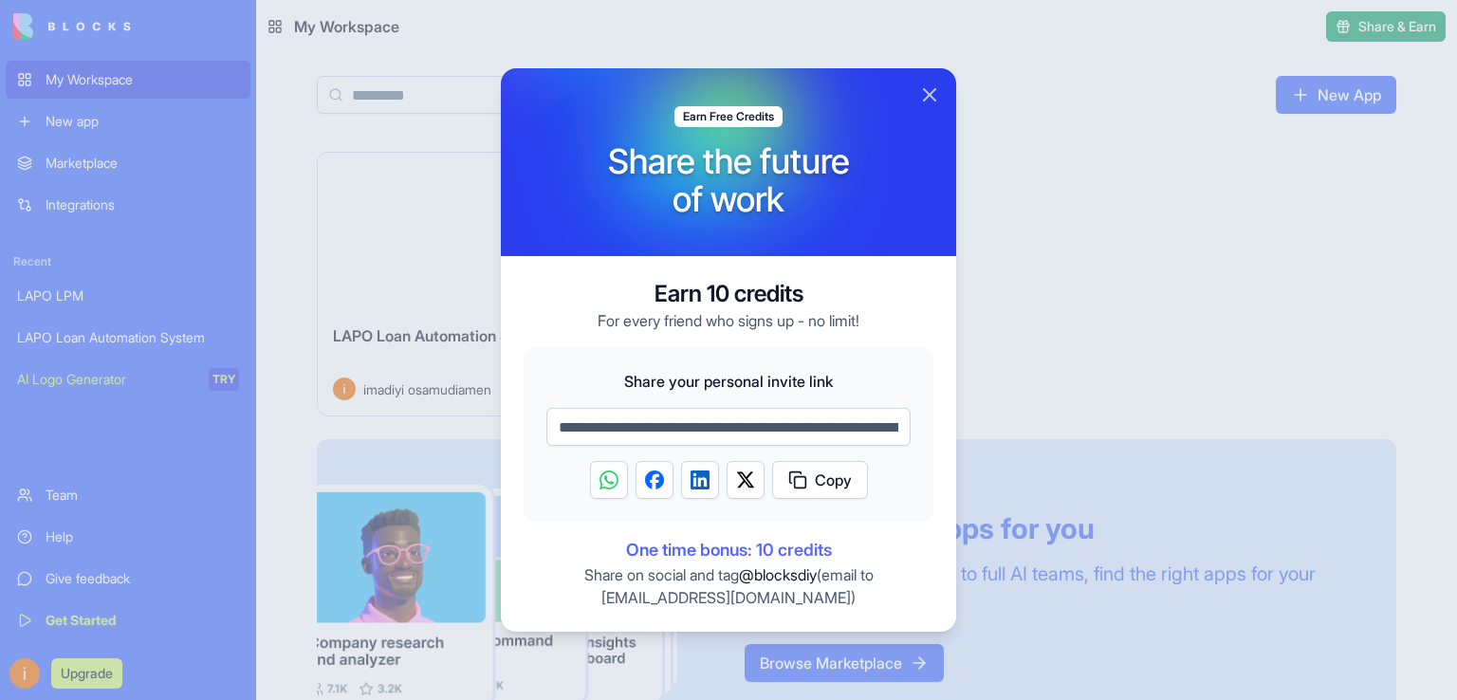
click at [828, 475] on span "Copy" at bounding box center [833, 480] width 37 height 23
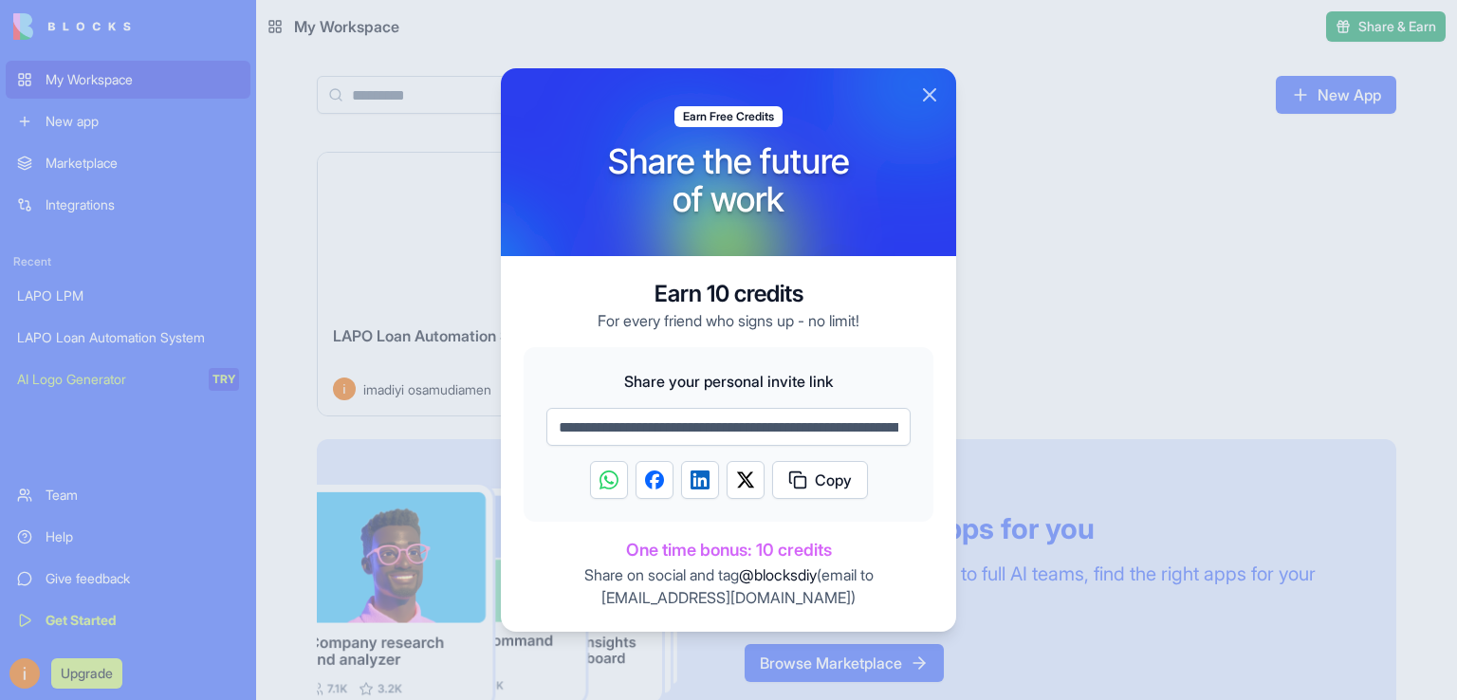
click at [930, 88] on button "Close" at bounding box center [929, 94] width 23 height 23
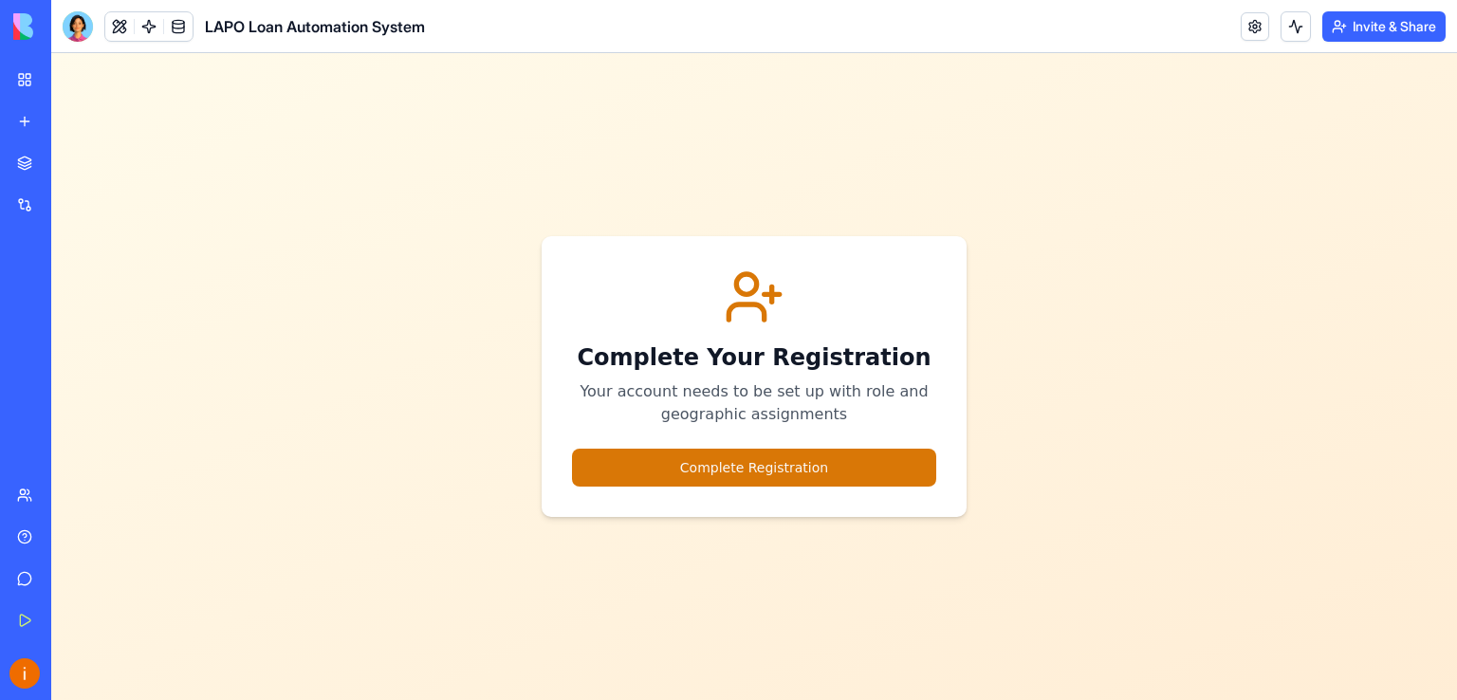
click at [70, 201] on div "Integrations" at bounding box center [58, 204] width 25 height 19
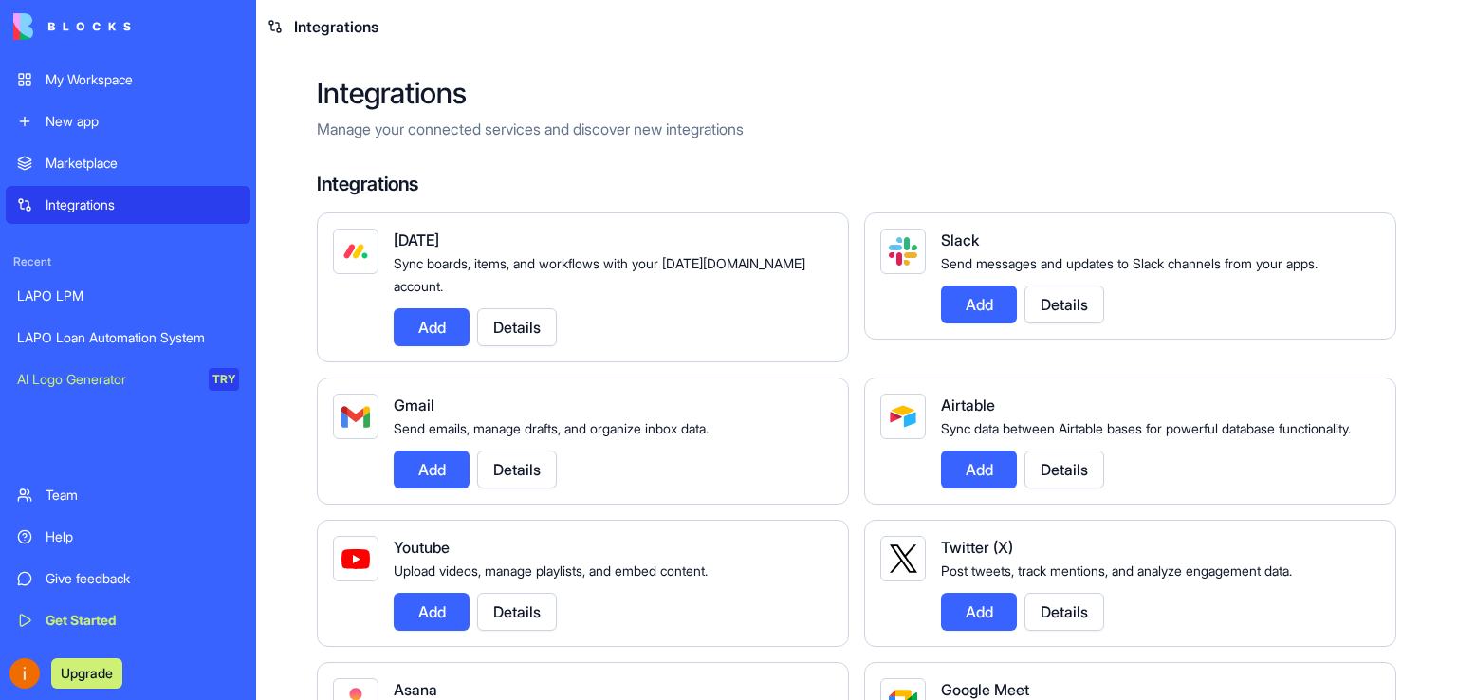
click at [85, 80] on div "My Workspace" at bounding box center [143, 79] width 194 height 19
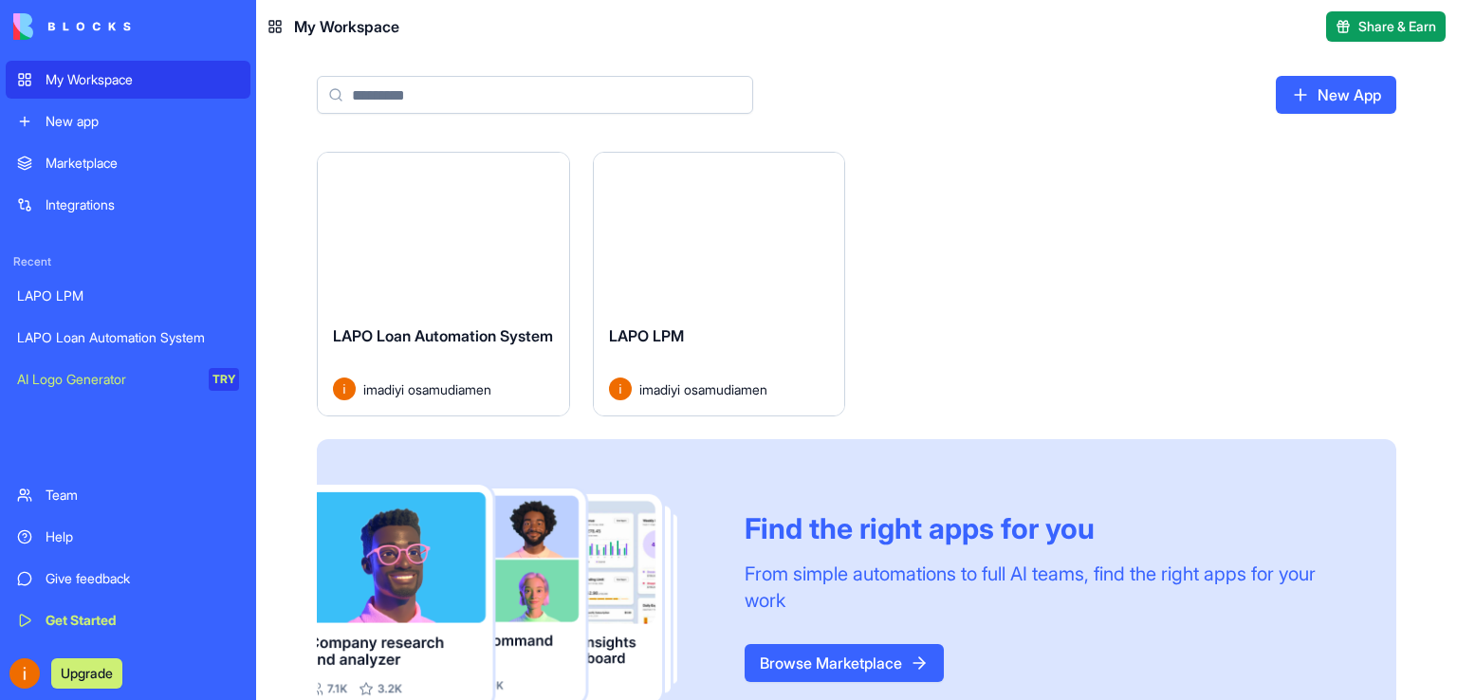
drag, startPoint x: 541, startPoint y: 168, endPoint x: 560, endPoint y: 131, distance: 41.6
click at [560, 131] on div "New App" at bounding box center [856, 102] width 1201 height 99
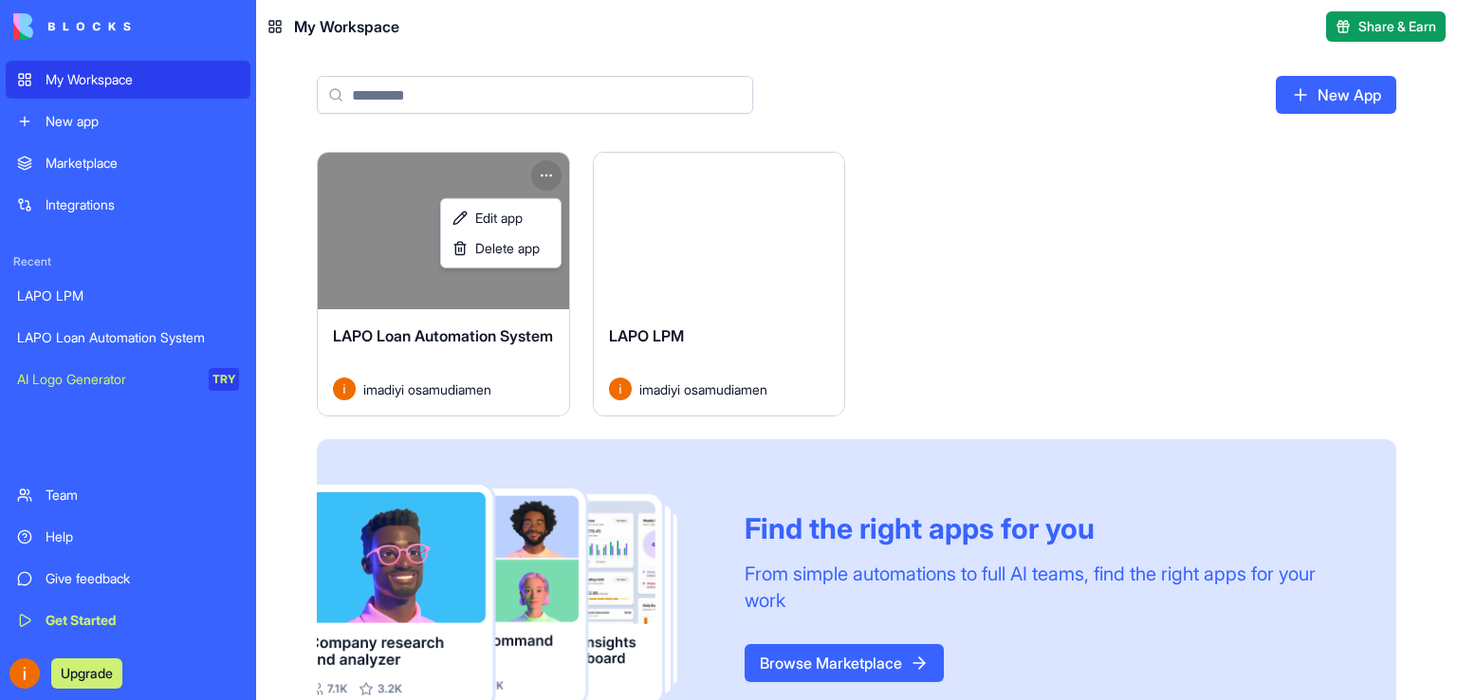
click at [554, 172] on html "My Workspace New app Marketplace Integrations Recent LAPO LPM LAPO Loan Automat…" at bounding box center [728, 350] width 1457 height 700
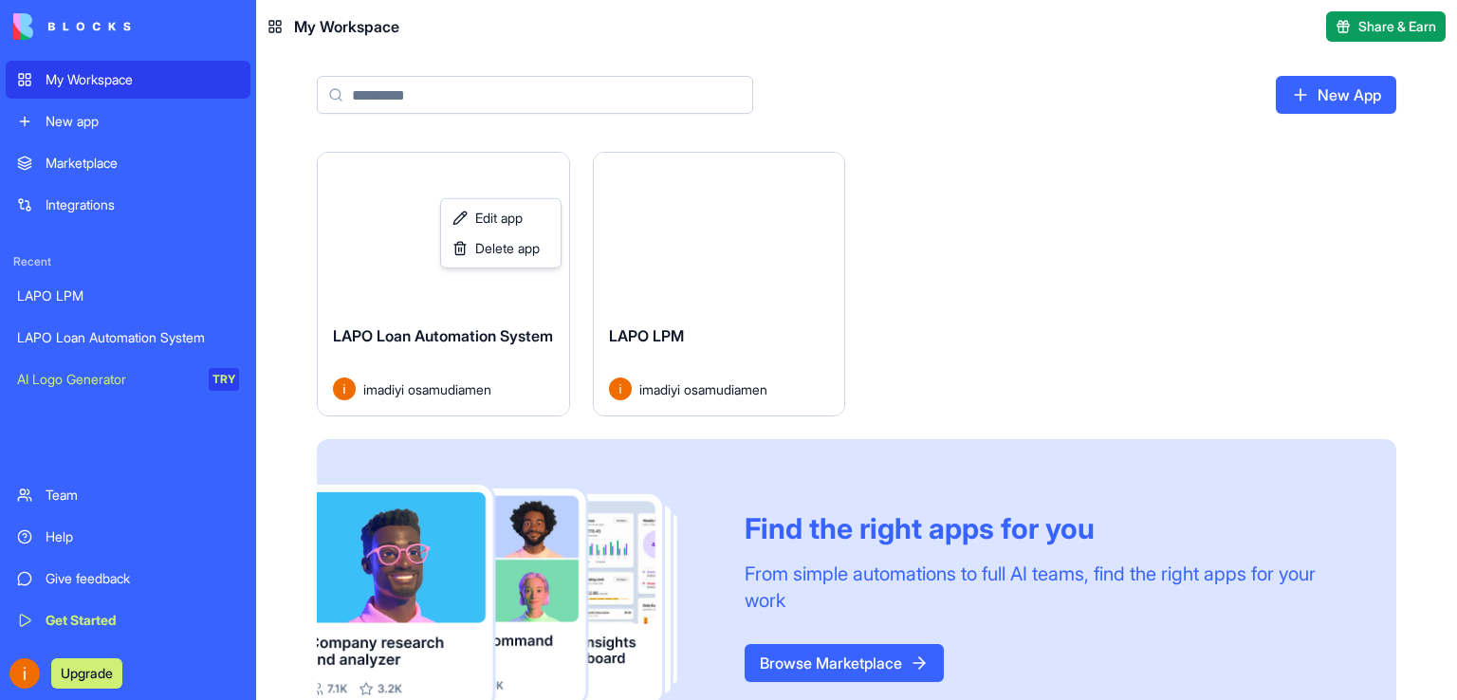
click at [554, 172] on html "My Workspace New app Marketplace Integrations Recent LAPO LPM LAPO Loan Automat…" at bounding box center [728, 350] width 1457 height 700
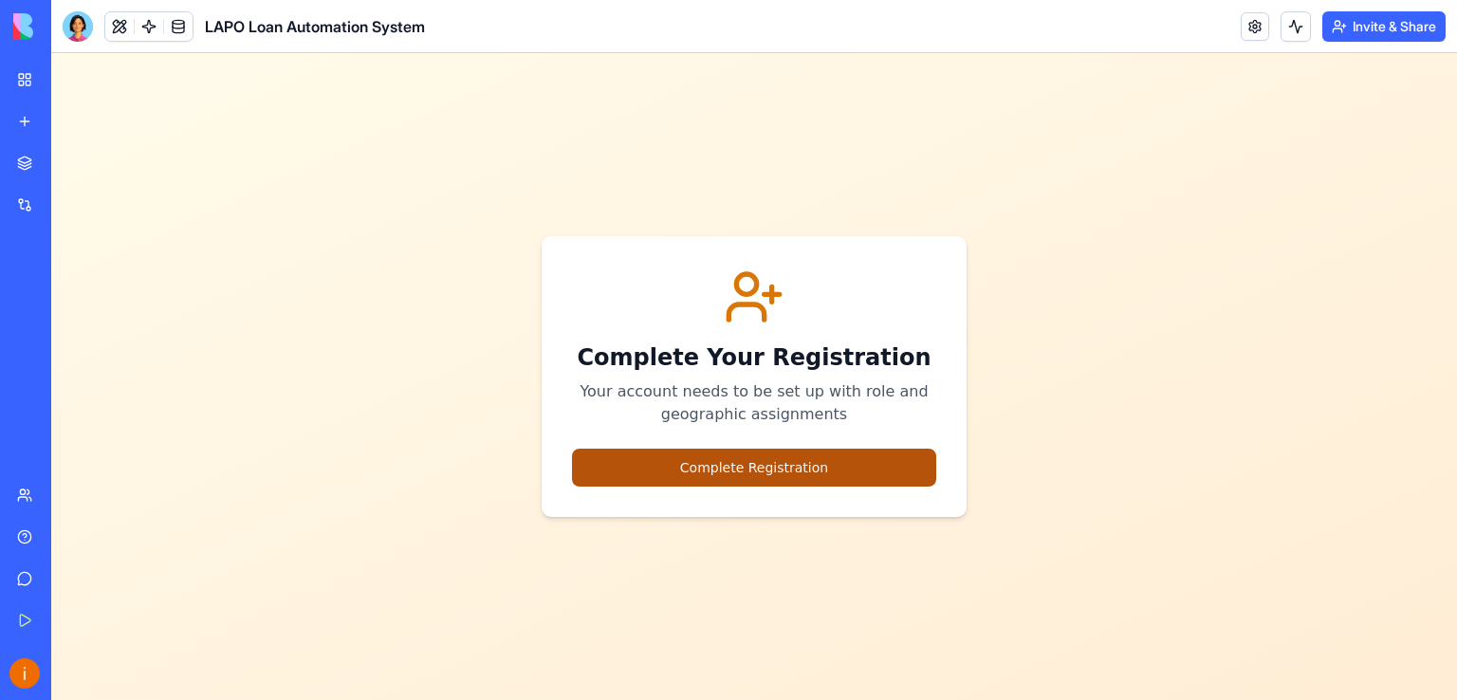
click at [766, 456] on button "Complete Registration" at bounding box center [754, 468] width 364 height 38
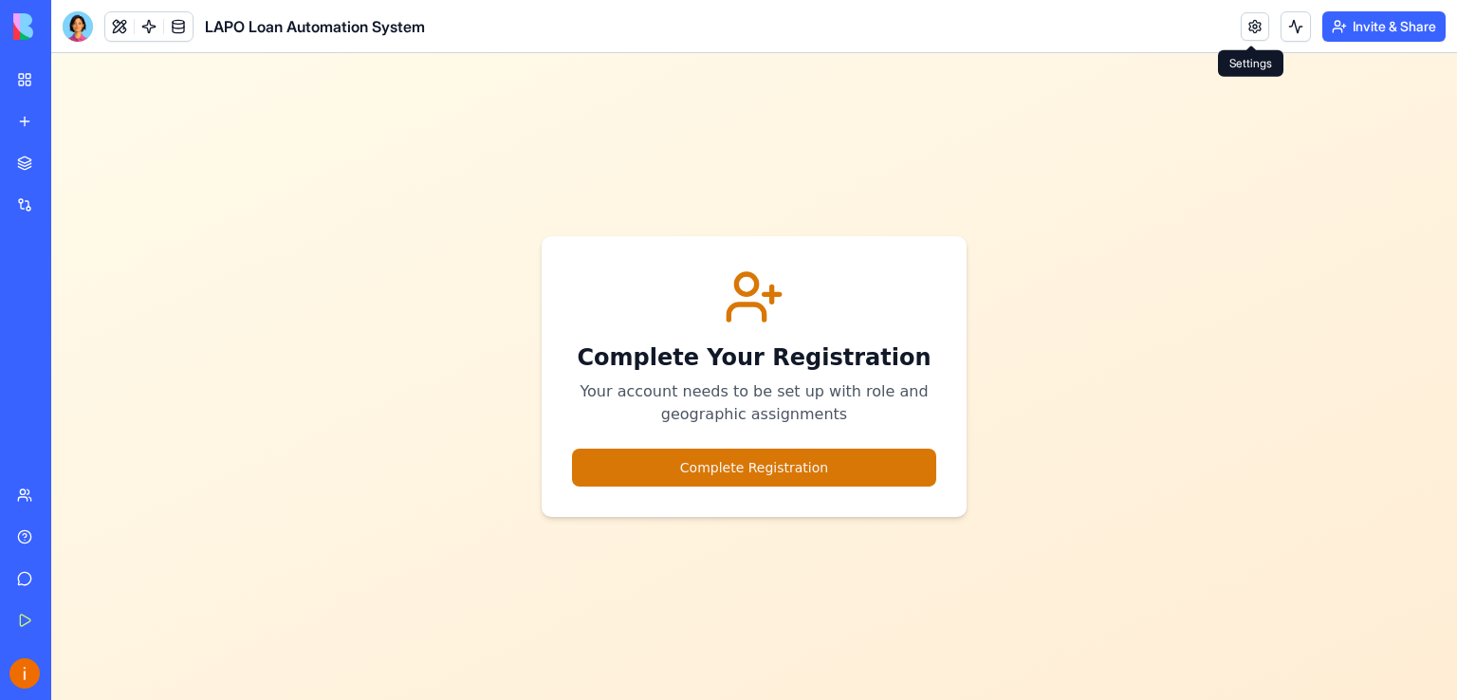
click at [1249, 28] on link at bounding box center [1255, 26] width 28 height 28
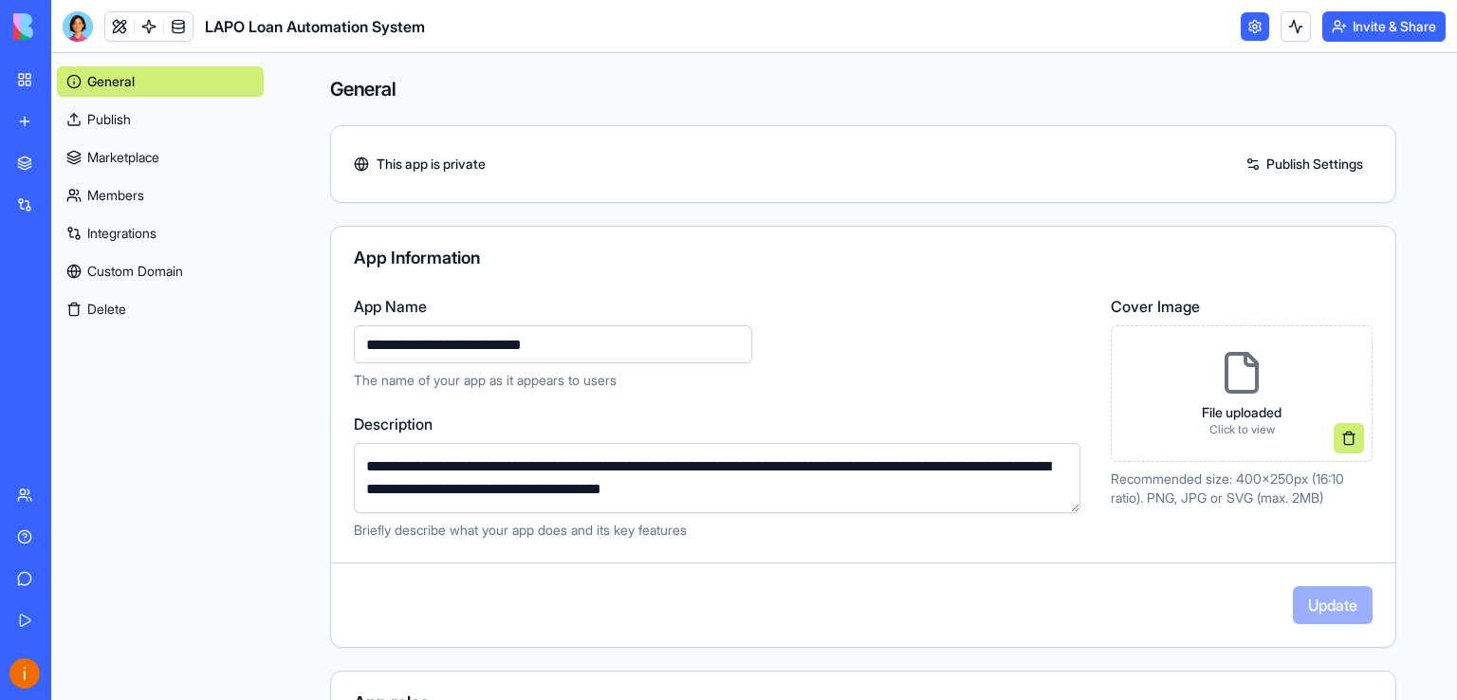
click at [1278, 165] on link "Publish Settings" at bounding box center [1304, 164] width 137 height 30
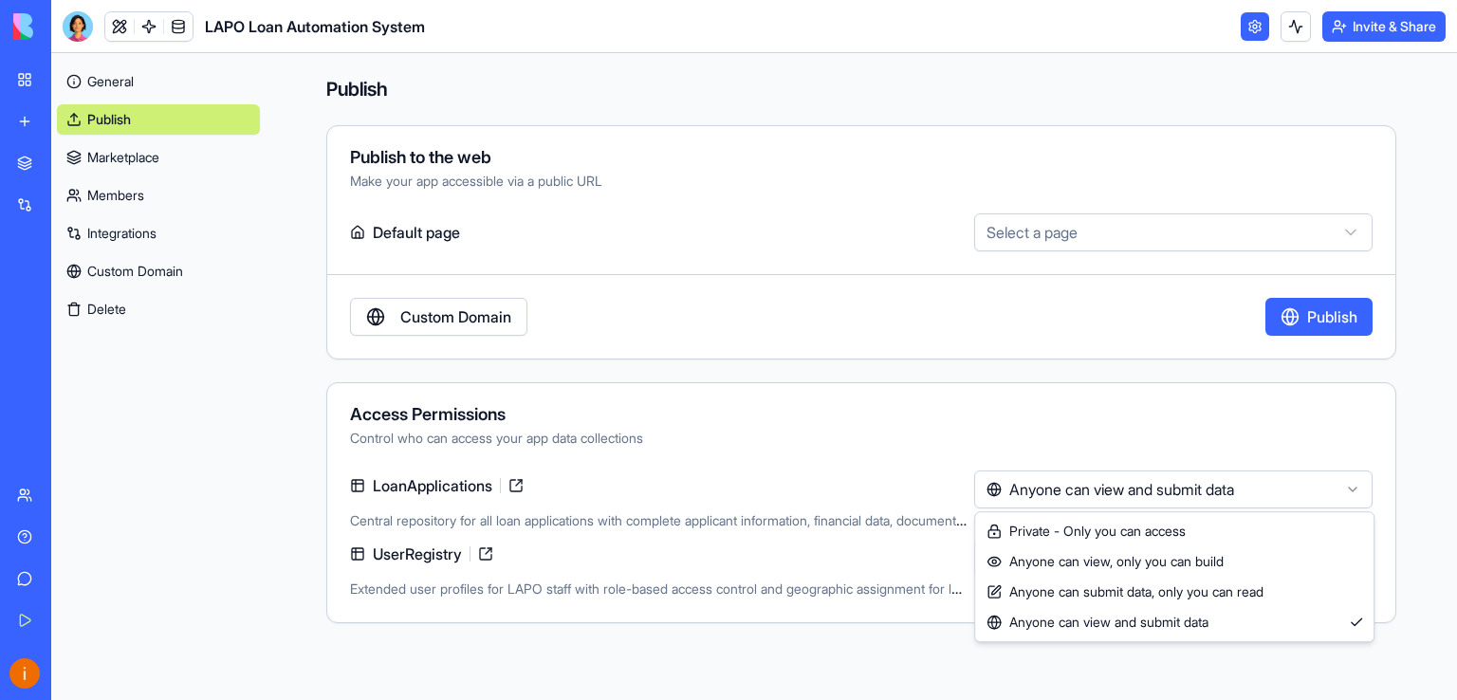
click at [1350, 487] on html "**********" at bounding box center [728, 350] width 1457 height 700
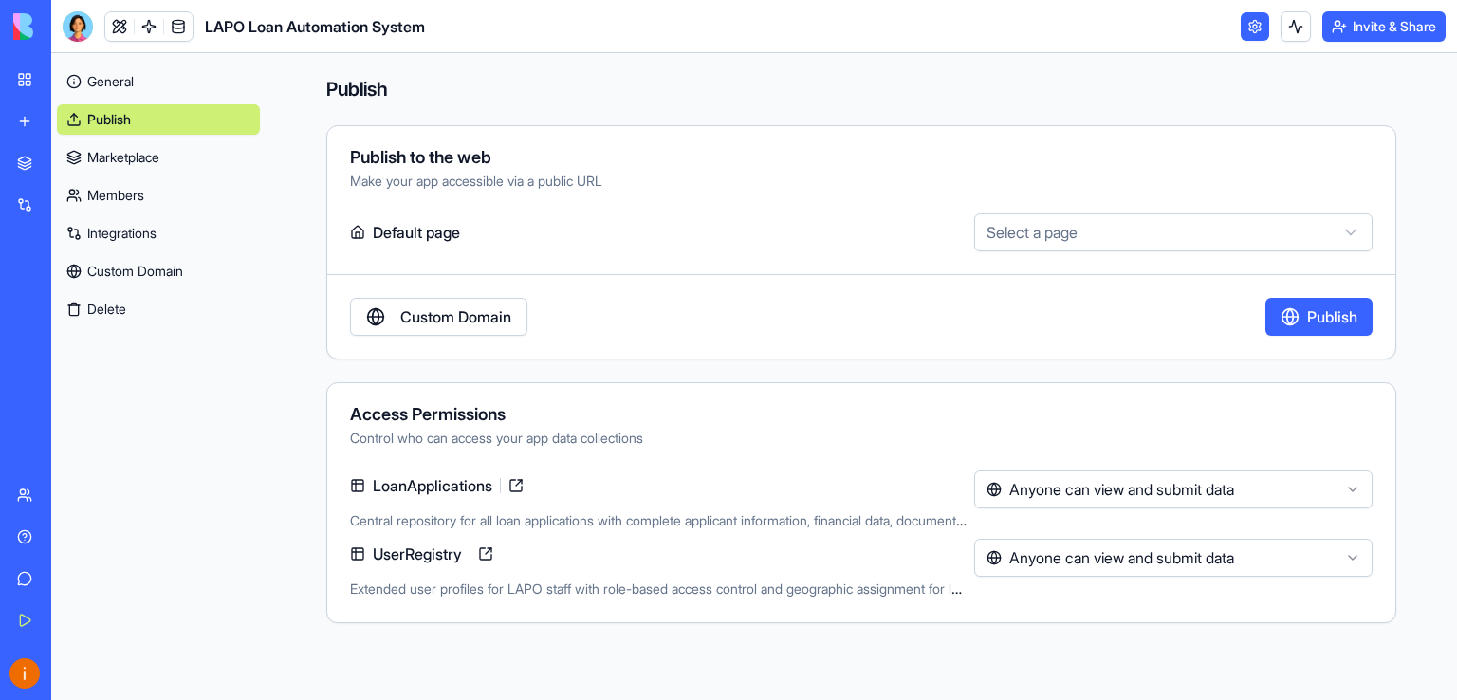
click at [1347, 490] on html "**********" at bounding box center [728, 350] width 1457 height 700
click at [517, 485] on link at bounding box center [516, 486] width 30 height 30
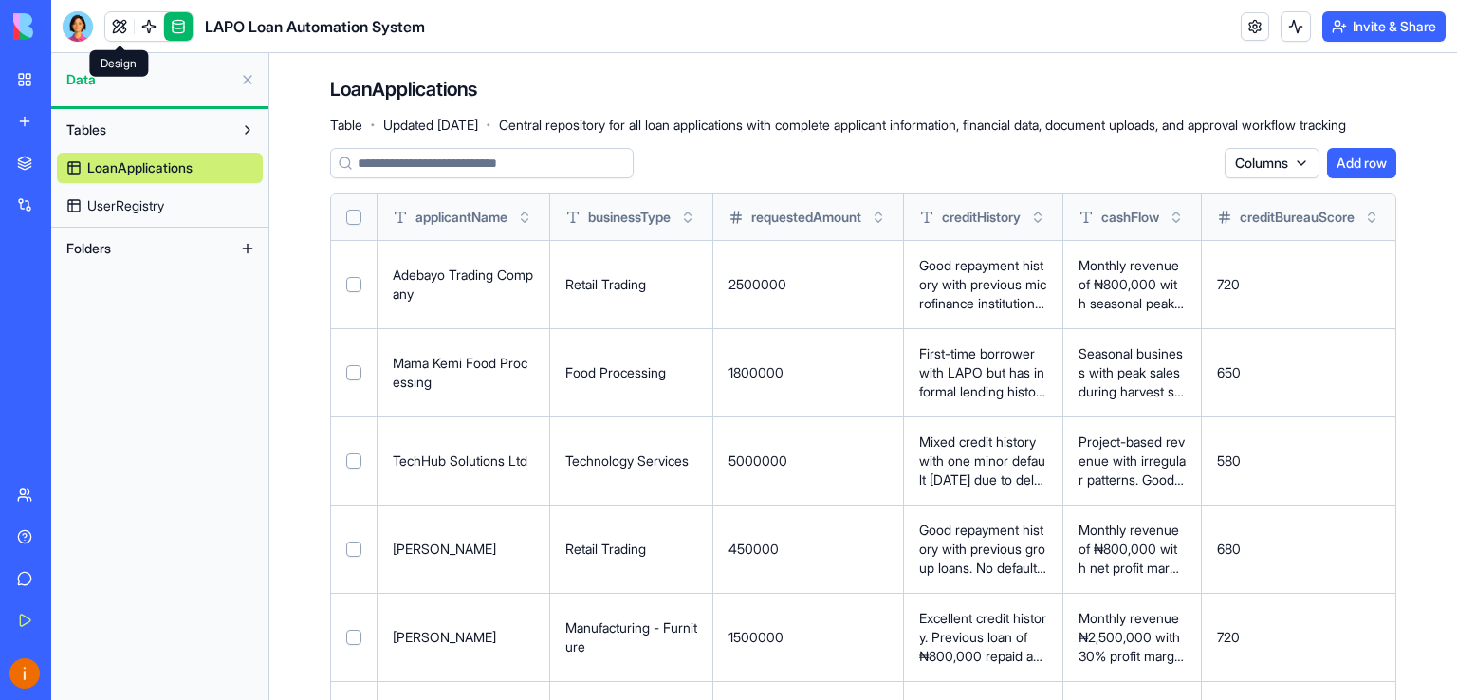
click at [114, 28] on link at bounding box center [119, 26] width 28 height 28
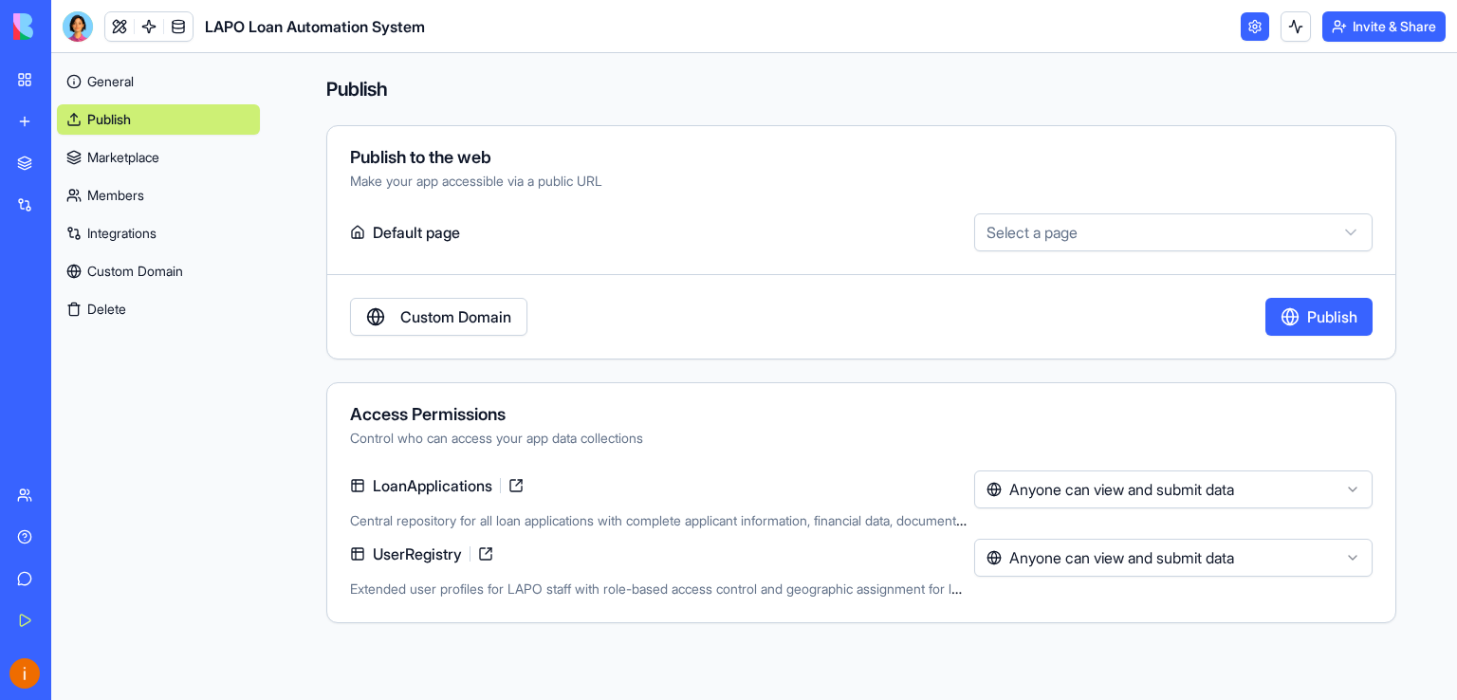
click at [127, 79] on link "General" at bounding box center [158, 81] width 203 height 30
